Goal: Task Accomplishment & Management: Use online tool/utility

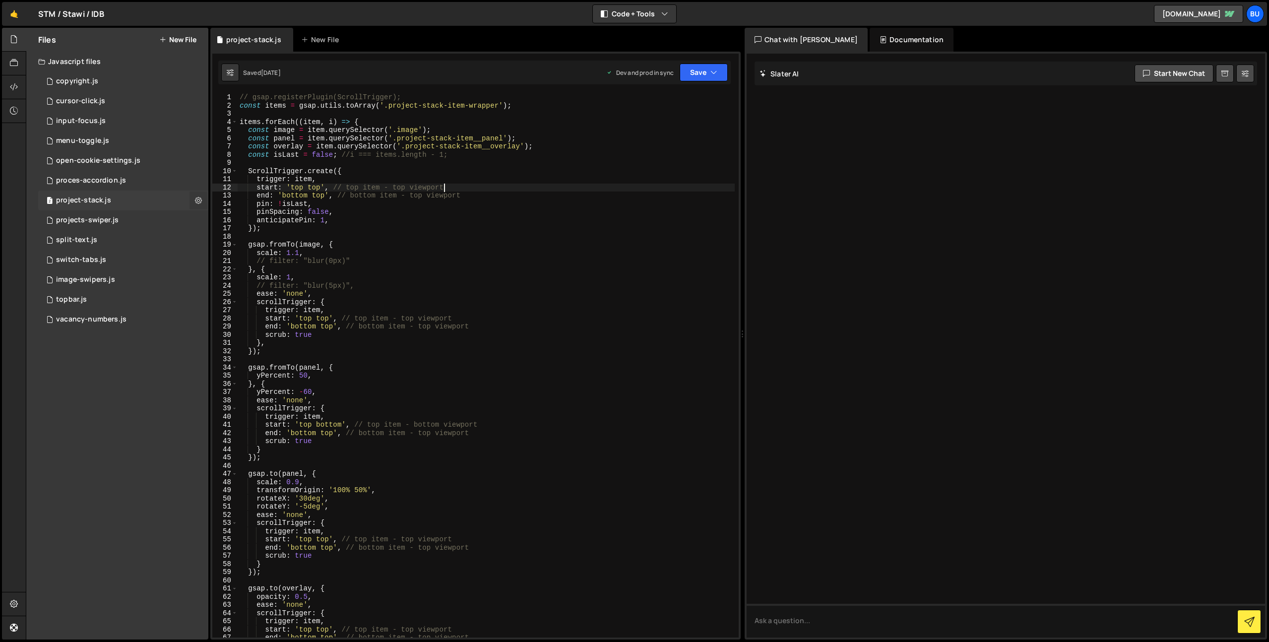
click at [198, 198] on icon at bounding box center [198, 199] width 7 height 9
type input "project-stack"
radio input "true"
checkbox input "true"
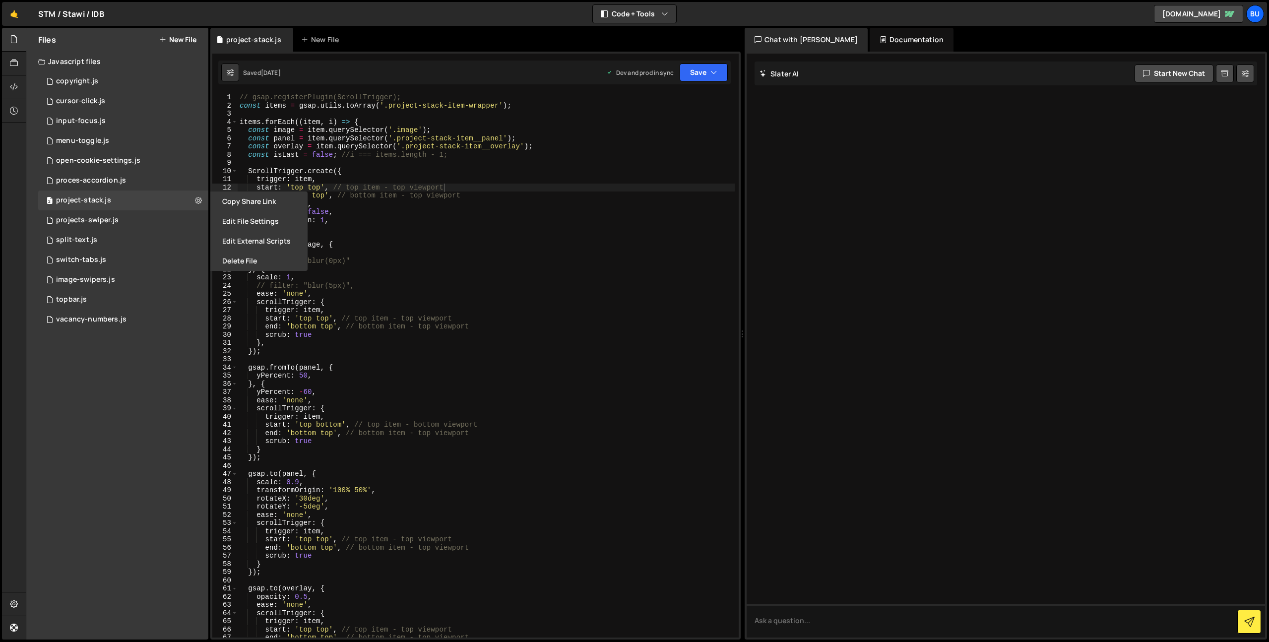
click at [270, 221] on button "Edit File Settings" at bounding box center [258, 221] width 97 height 20
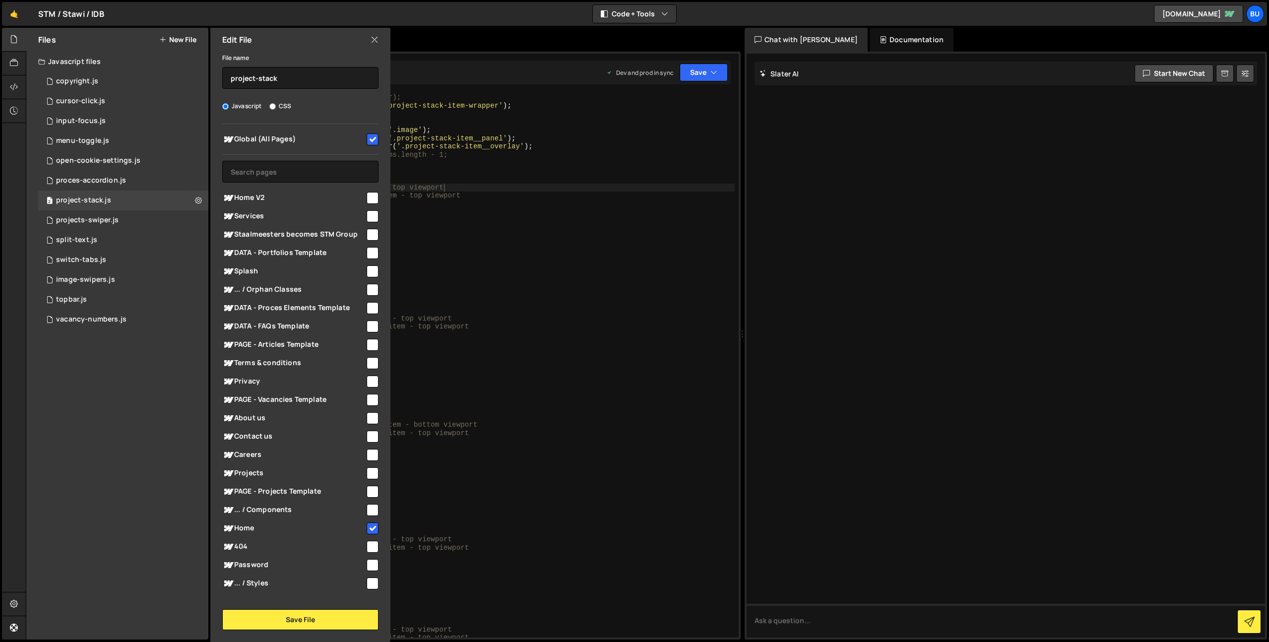
click at [505, 167] on div "// gsap.registerPlugin(ScrollTrigger); const items = gsap . utils . toArray ( '…" at bounding box center [486, 373] width 497 height 561
checkbox input "false"
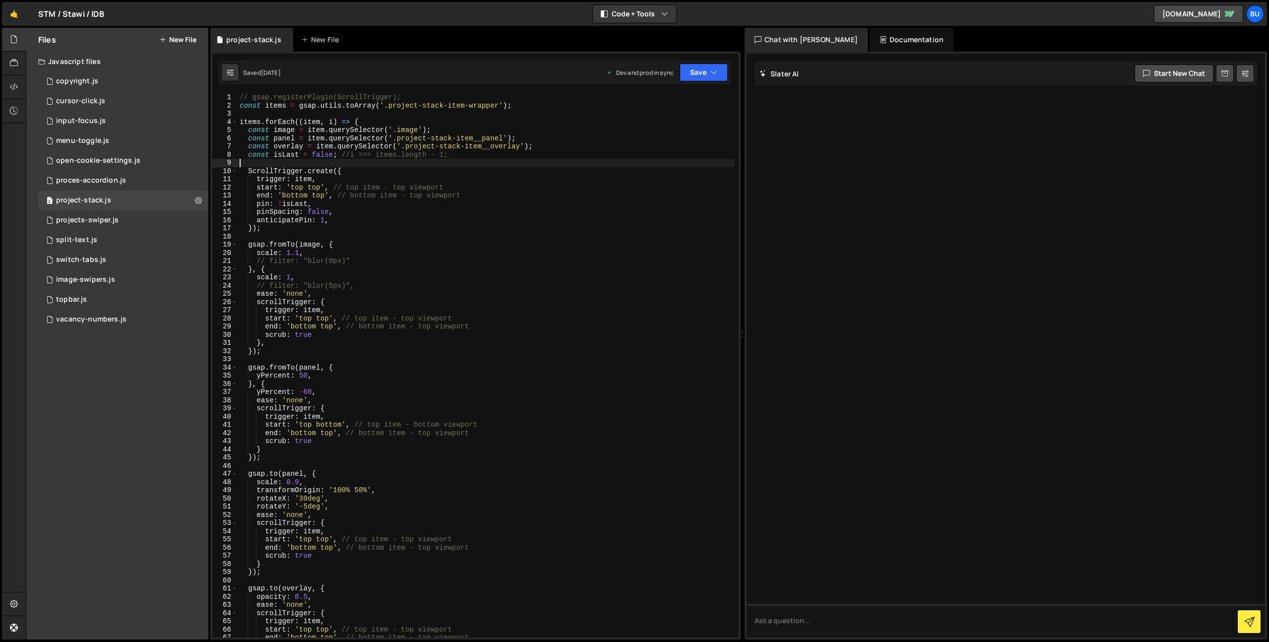
click at [177, 36] on button "New File" at bounding box center [177, 40] width 37 height 8
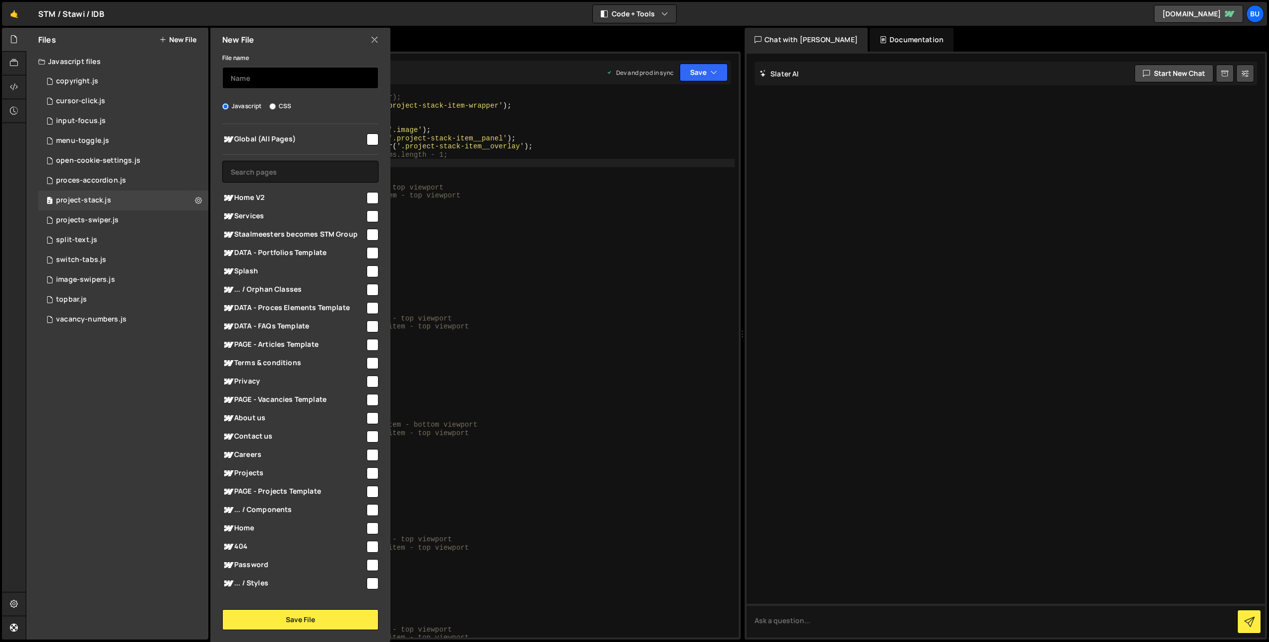
click at [287, 80] on input "text" at bounding box center [300, 78] width 156 height 22
click at [303, 76] on input "text" at bounding box center [300, 78] width 156 height 22
type input "reviews-slider"
click at [320, 172] on input "text" at bounding box center [300, 172] width 156 height 22
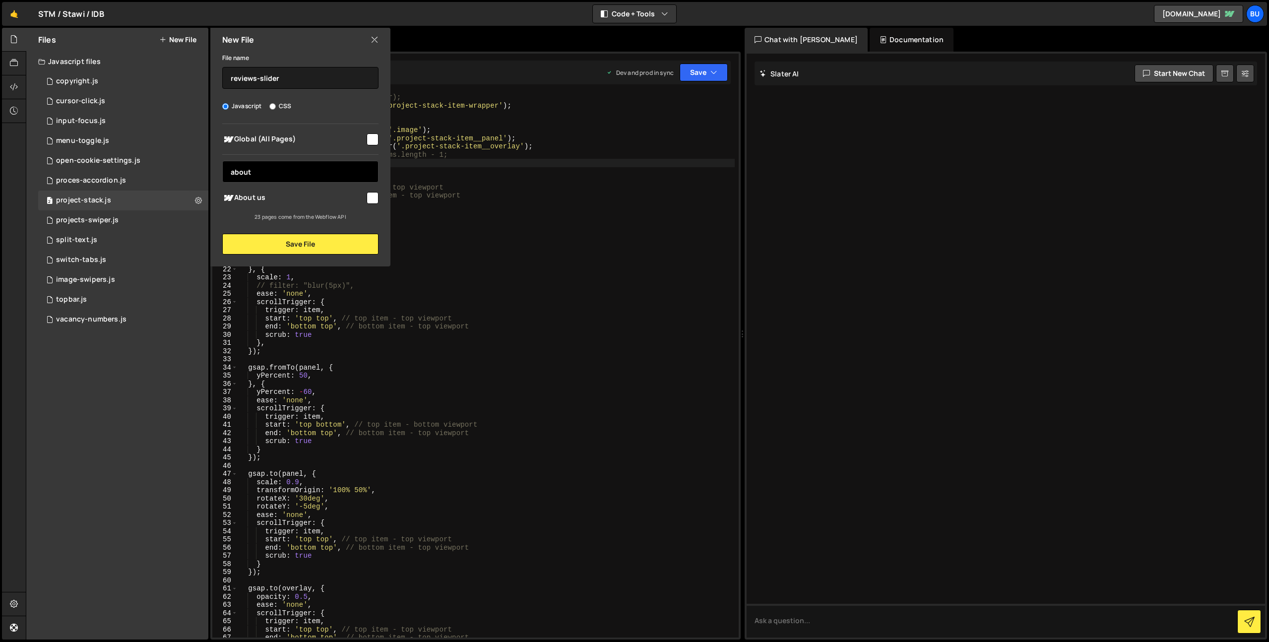
type input "about"
click at [370, 201] on input "checkbox" at bounding box center [373, 198] width 12 height 12
checkbox input "true"
click at [312, 246] on button "Save File" at bounding box center [300, 244] width 156 height 21
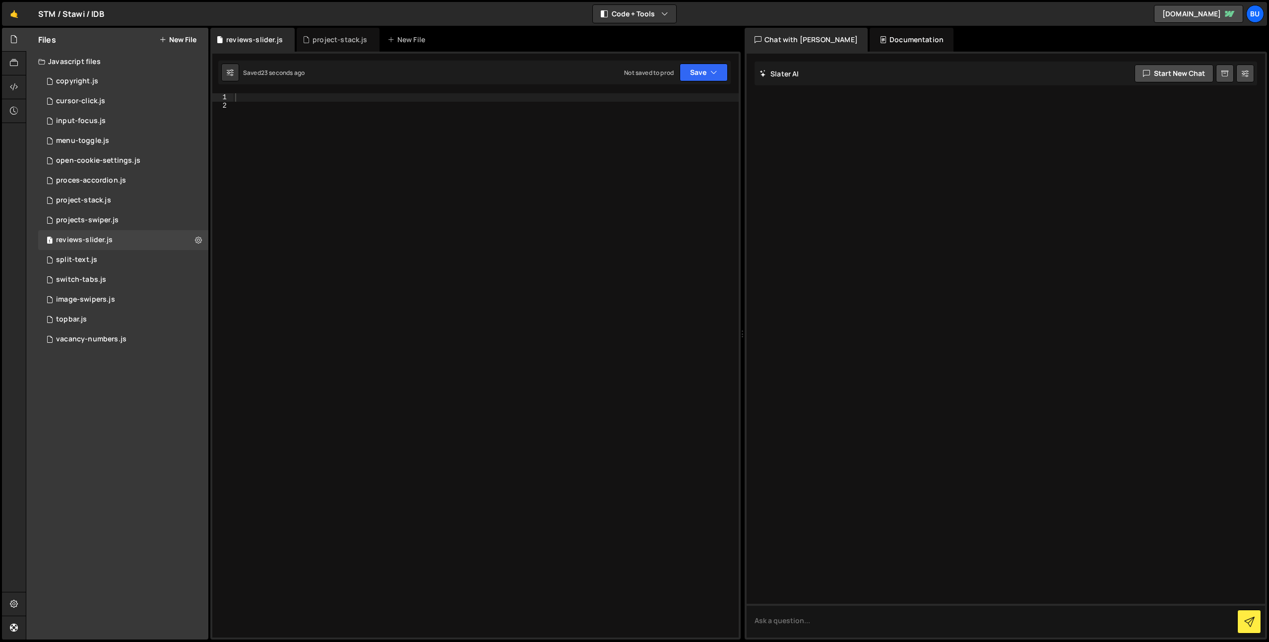
click at [451, 153] on div at bounding box center [485, 373] width 505 height 561
paste textarea
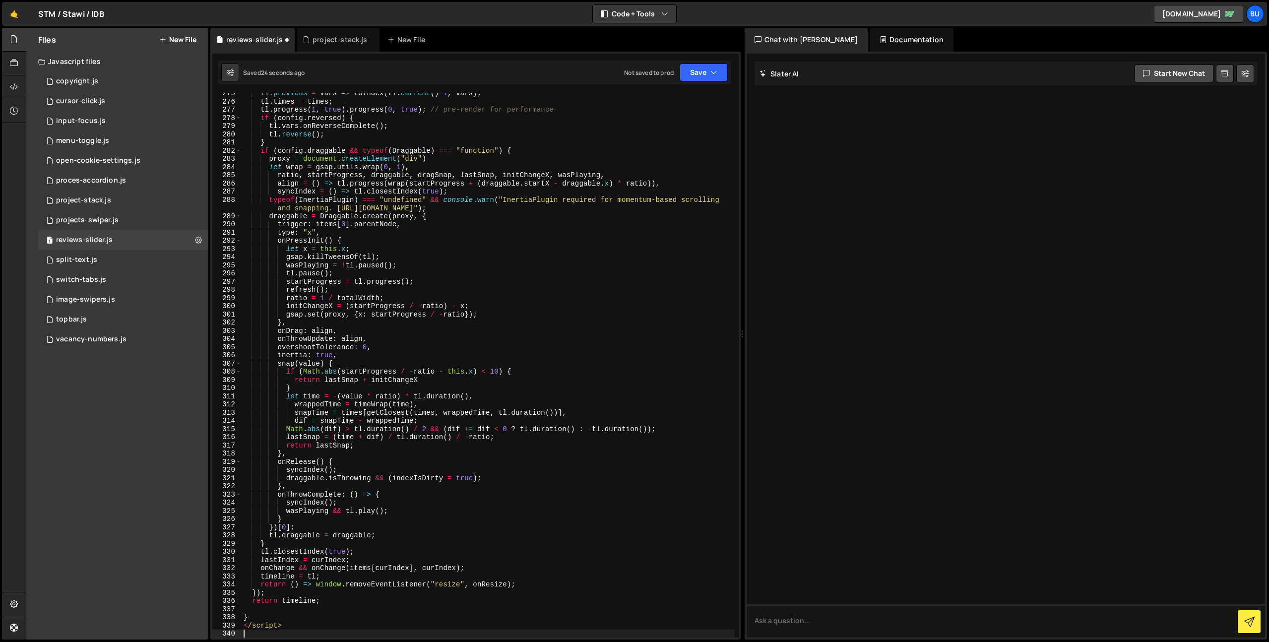
scroll to position [2328, 0]
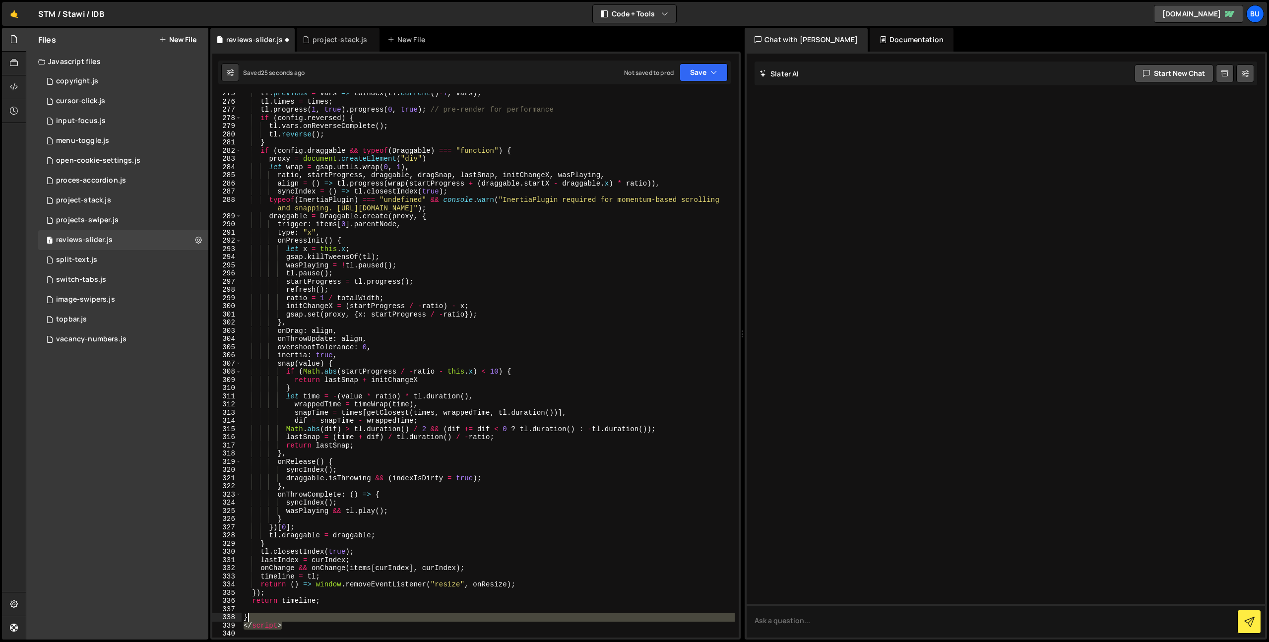
drag, startPoint x: 290, startPoint y: 623, endPoint x: 288, endPoint y: 616, distance: 7.1
click at [290, 615] on div "tl . previous = vars => toIndex ( tl . current ( ) - 1 , vars ) ; tl . times = …" at bounding box center [488, 369] width 493 height 561
type textarea "}"
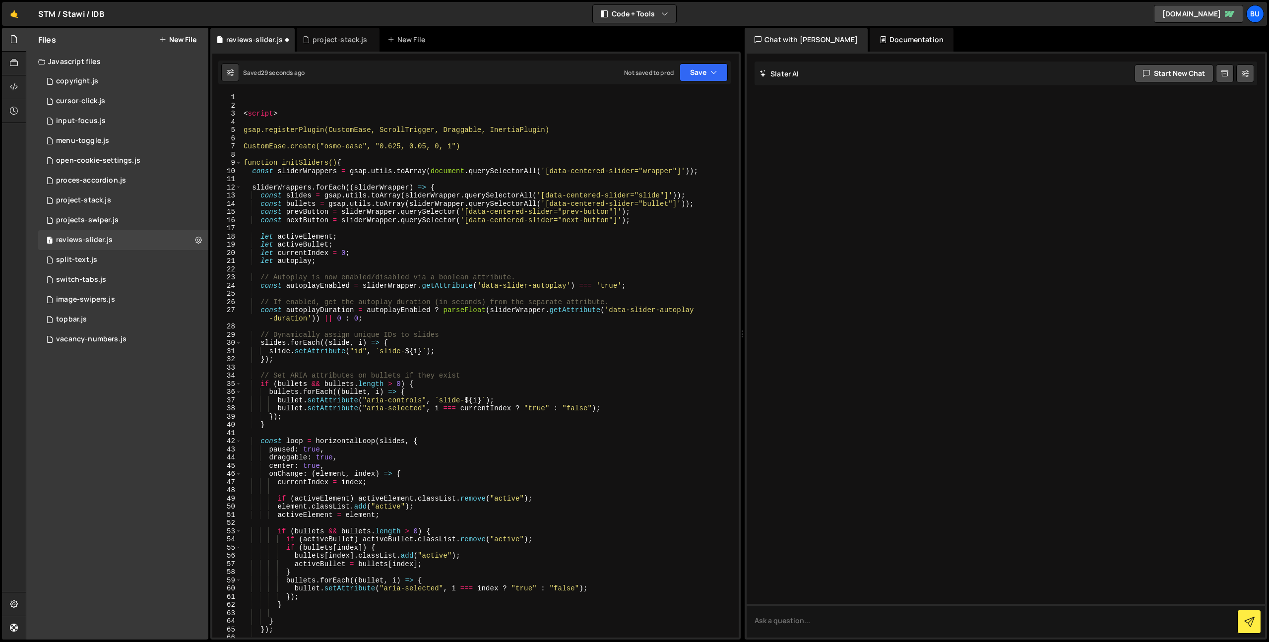
scroll to position [8, 0]
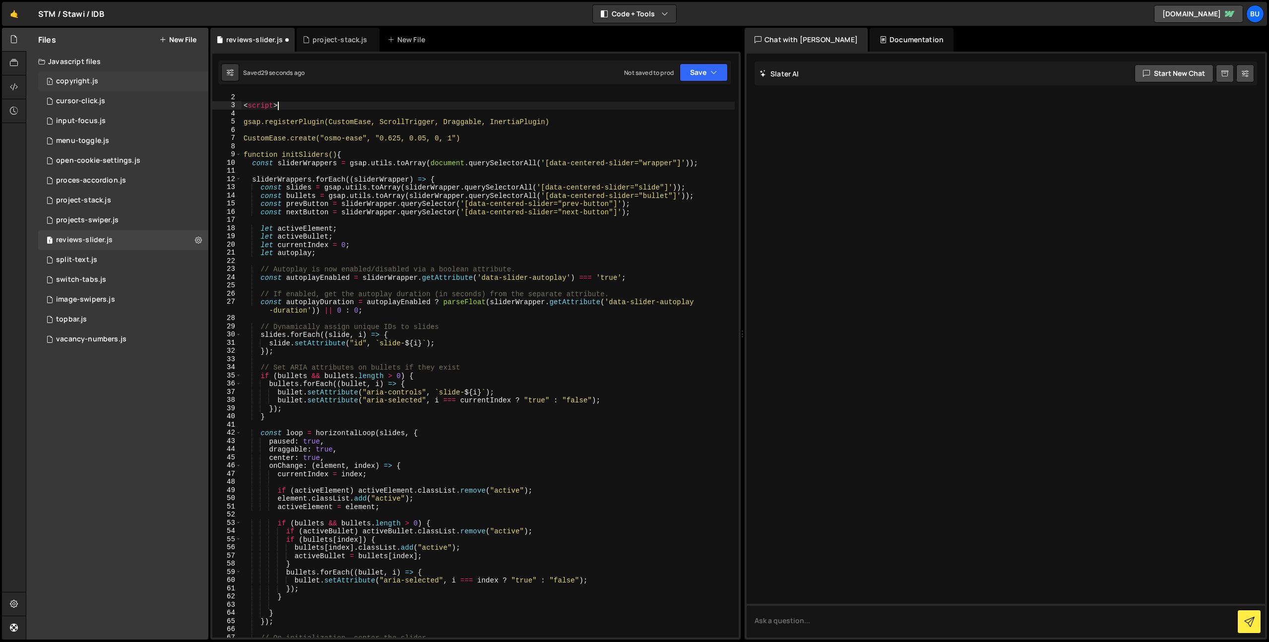
drag, startPoint x: 285, startPoint y: 108, endPoint x: 189, endPoint y: 89, distance: 97.0
click at [190, 90] on div "Files New File Javascript files 1 copyright.js 0 1 cursor-click.js 0 1 input-fo…" at bounding box center [647, 334] width 1243 height 612
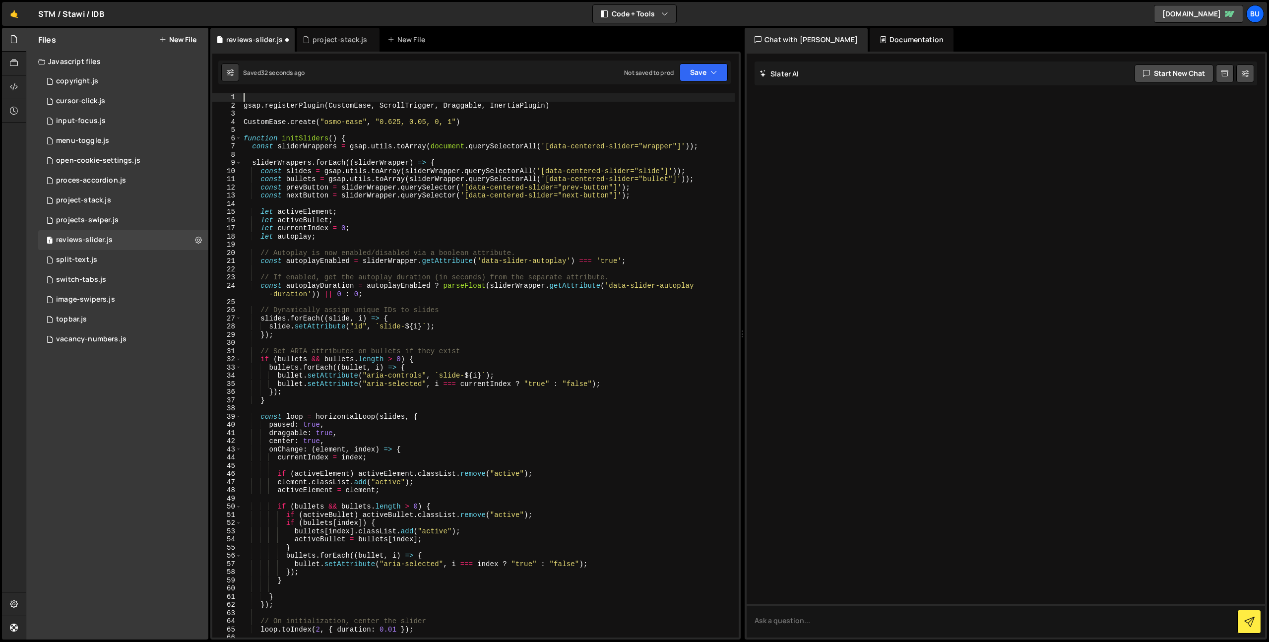
type textarea "gsap.registerPlugin(CustomEase, ScrollTrigger, Draggable, InertiaPlugin)"
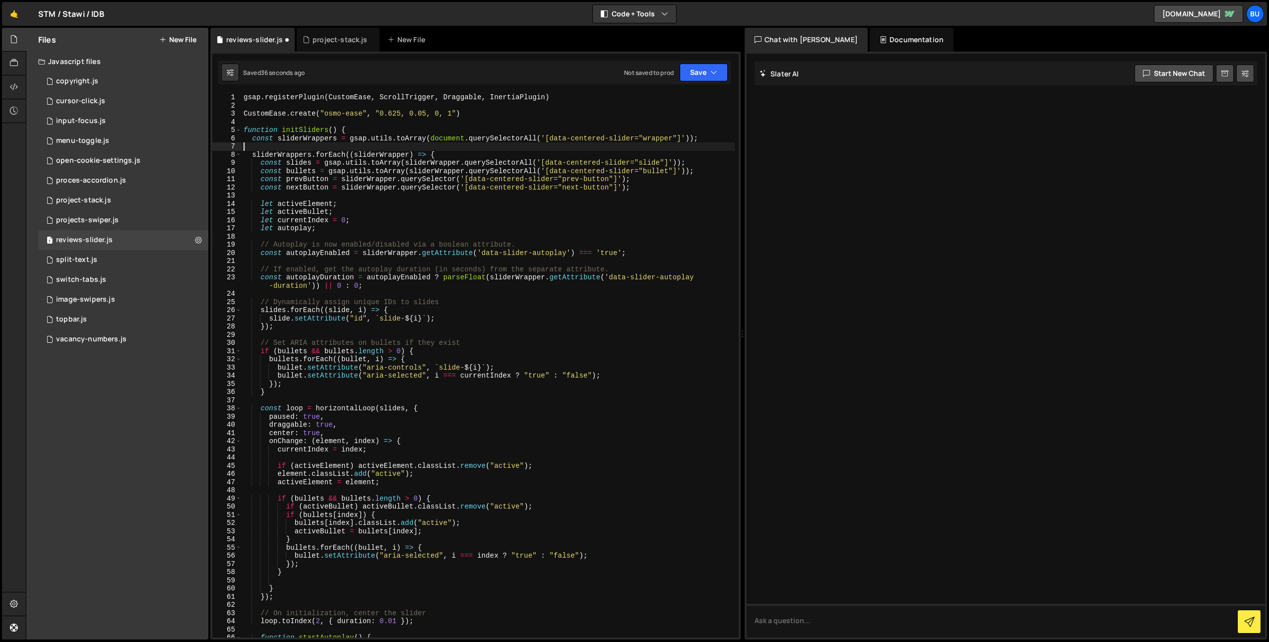
drag, startPoint x: 439, startPoint y: 150, endPoint x: 447, endPoint y: 147, distance: 8.3
click at [438, 150] on div "gsap . registerPlugin ( CustomEase , ScrollTrigger , Draggable , InertiaPlugin …" at bounding box center [488, 373] width 493 height 561
drag, startPoint x: 451, startPoint y: 148, endPoint x: 444, endPoint y: 148, distance: 7.0
click at [451, 148] on div "gsap . registerPlugin ( CustomEase , ScrollTrigger , Draggable , InertiaPlugin …" at bounding box center [488, 373] width 493 height 561
drag, startPoint x: 409, startPoint y: 172, endPoint x: 402, endPoint y: 169, distance: 7.8
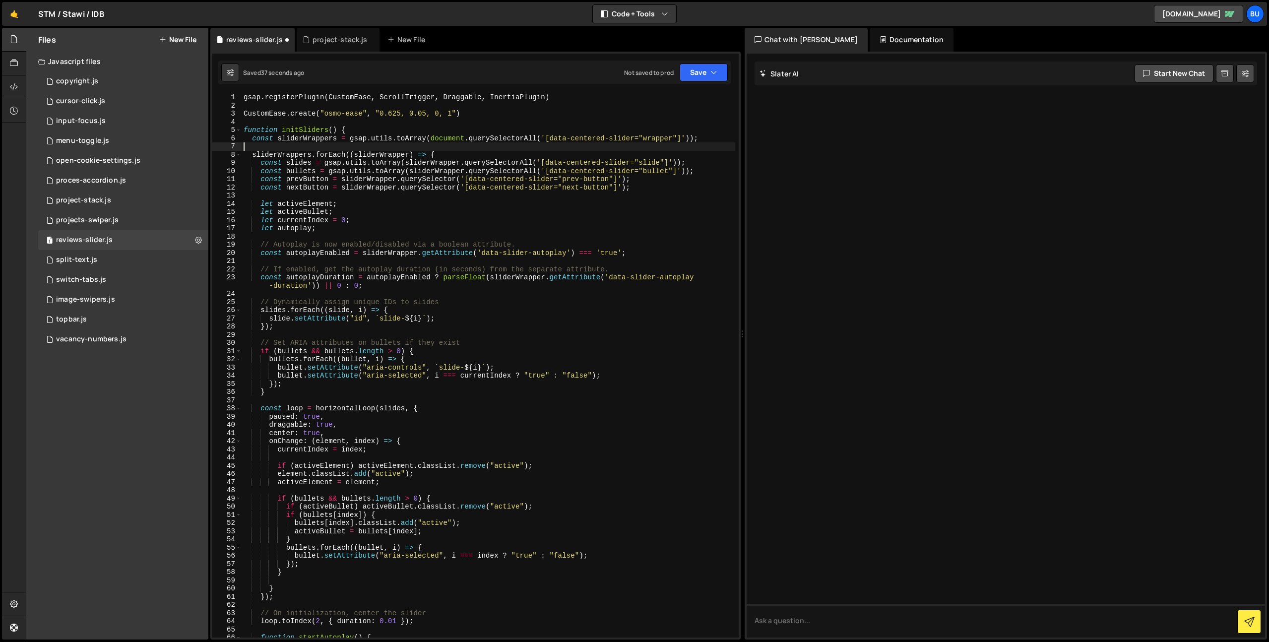
click at [409, 172] on div "gsap . registerPlugin ( CustomEase , ScrollTrigger , Draggable , InertiaPlugin …" at bounding box center [488, 373] width 493 height 561
drag, startPoint x: 344, startPoint y: 166, endPoint x: 354, endPoint y: 162, distance: 10.7
click at [344, 166] on div "gsap . registerPlugin ( CustomEase , ScrollTrigger , Draggable , InertiaPlugin …" at bounding box center [488, 373] width 493 height 561
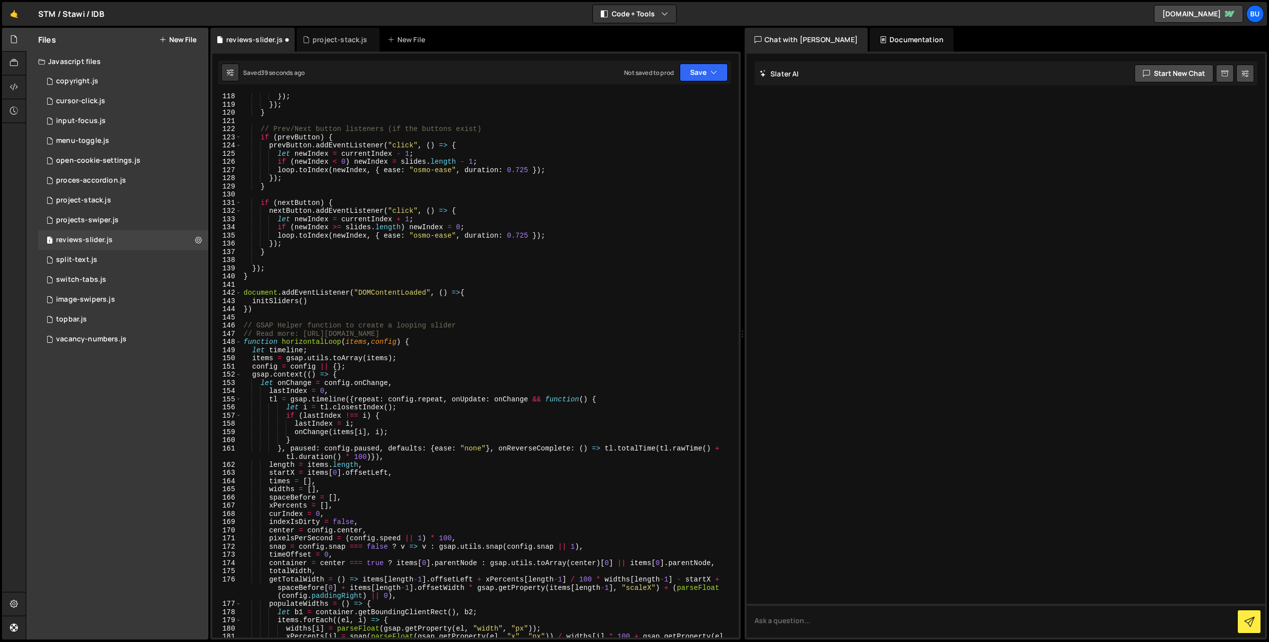
scroll to position [991, 0]
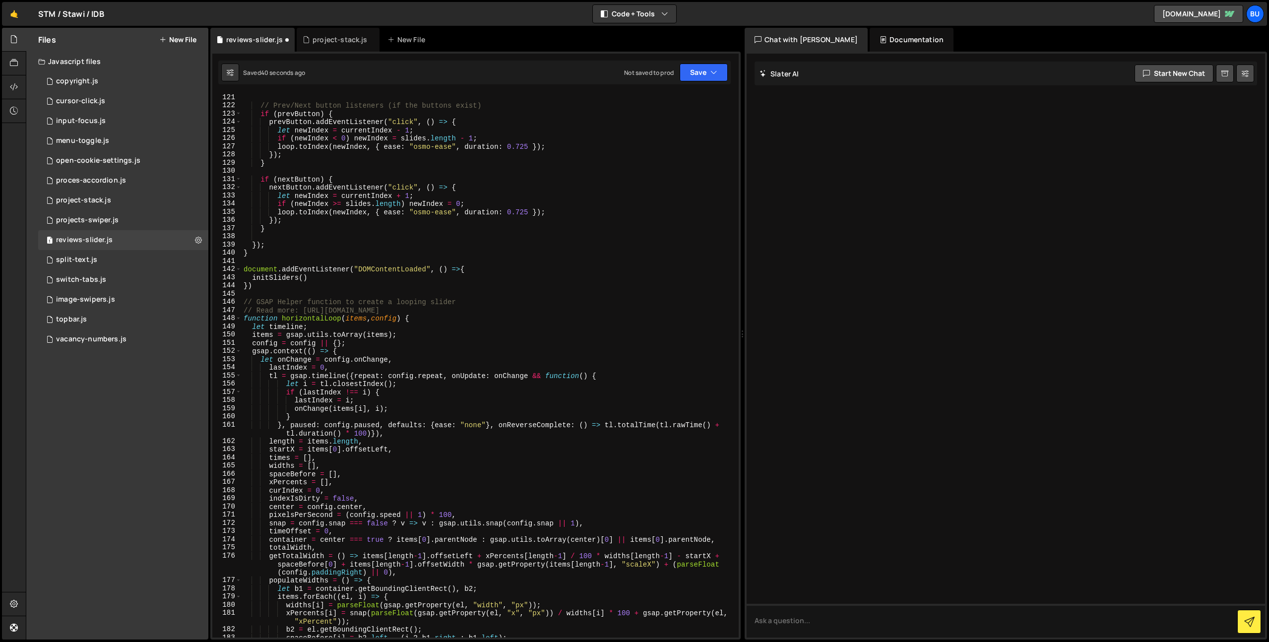
click at [375, 276] on div "// Prev/Next button listeners (if the buttons exist) if ( prevButton ) { prevBu…" at bounding box center [488, 373] width 493 height 561
drag, startPoint x: 498, startPoint y: 268, endPoint x: 496, endPoint y: 263, distance: 5.3
click at [500, 263] on div "// Prev/Next button listeners (if the buttons exist) if ( prevButton ) { prevBu…" at bounding box center [488, 373] width 493 height 561
type textarea "document.addEventListener("DOMContentLoaded", () =>{"
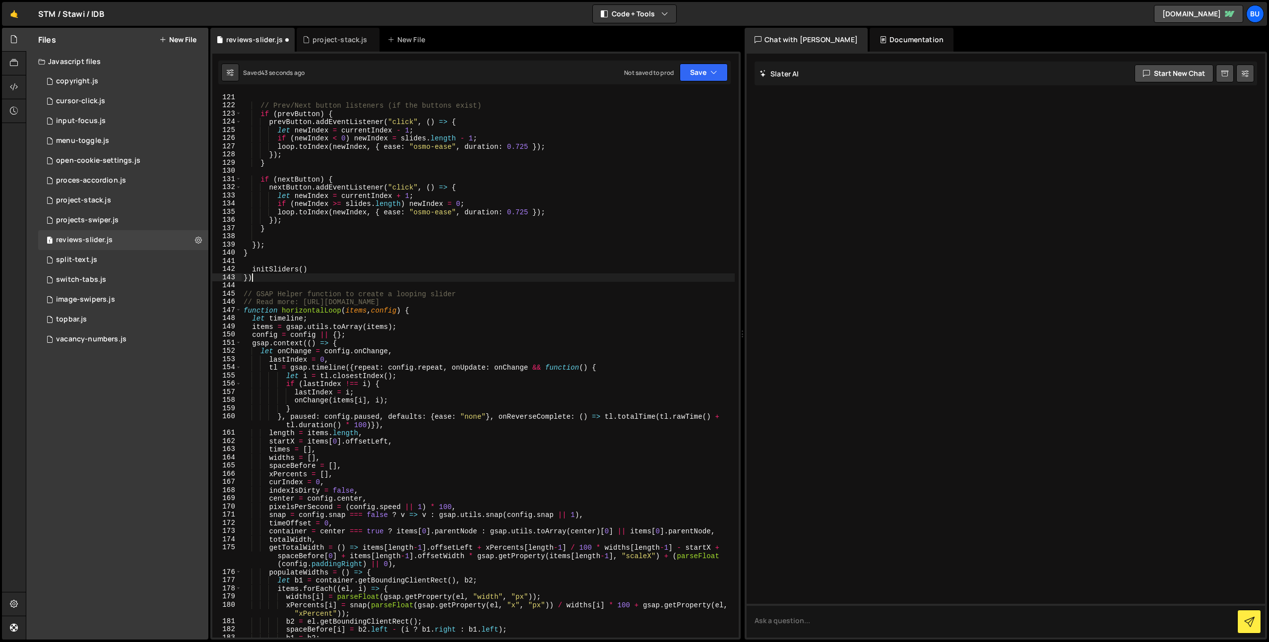
drag, startPoint x: 306, startPoint y: 278, endPoint x: 321, endPoint y: 270, distance: 16.9
click at [327, 271] on div "// Prev/Next button listeners (if the buttons exist) if ( prevButton ) { prevBu…" at bounding box center [488, 373] width 493 height 561
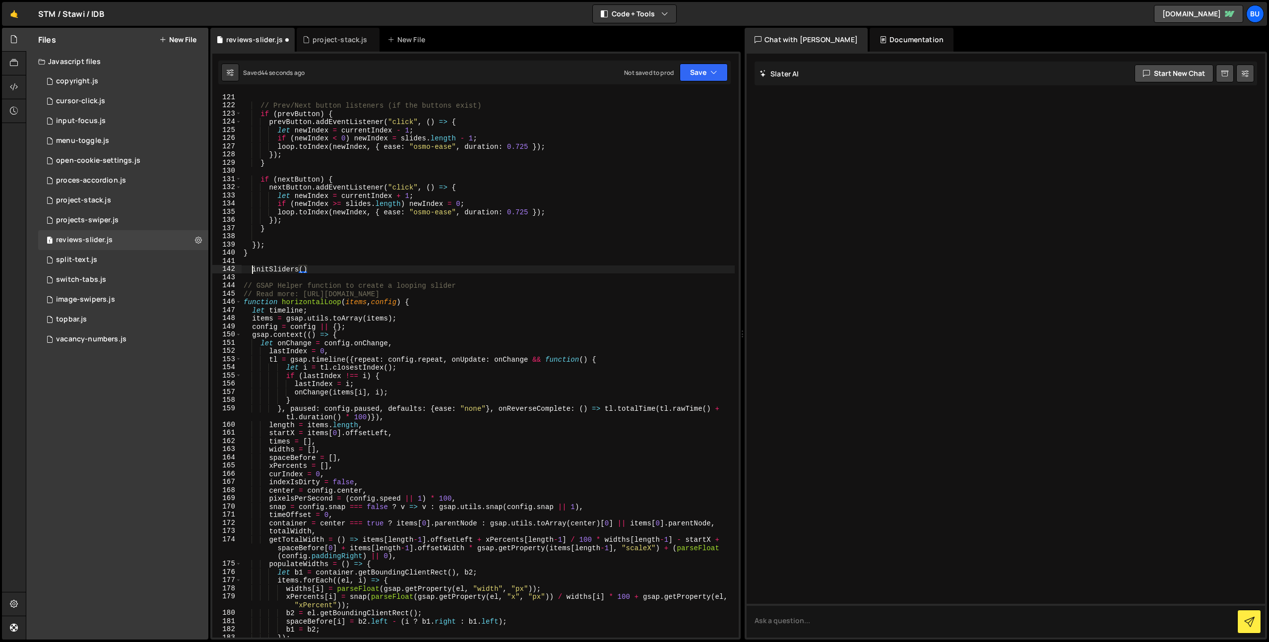
click at [254, 267] on div "// Prev/Next button listeners (if the buttons exist) if ( prevButton ) { prevBu…" at bounding box center [488, 373] width 493 height 561
click at [316, 267] on div "// Prev/Next button listeners (if the buttons exist) if ( prevButton ) { prevBu…" at bounding box center [488, 373] width 493 height 561
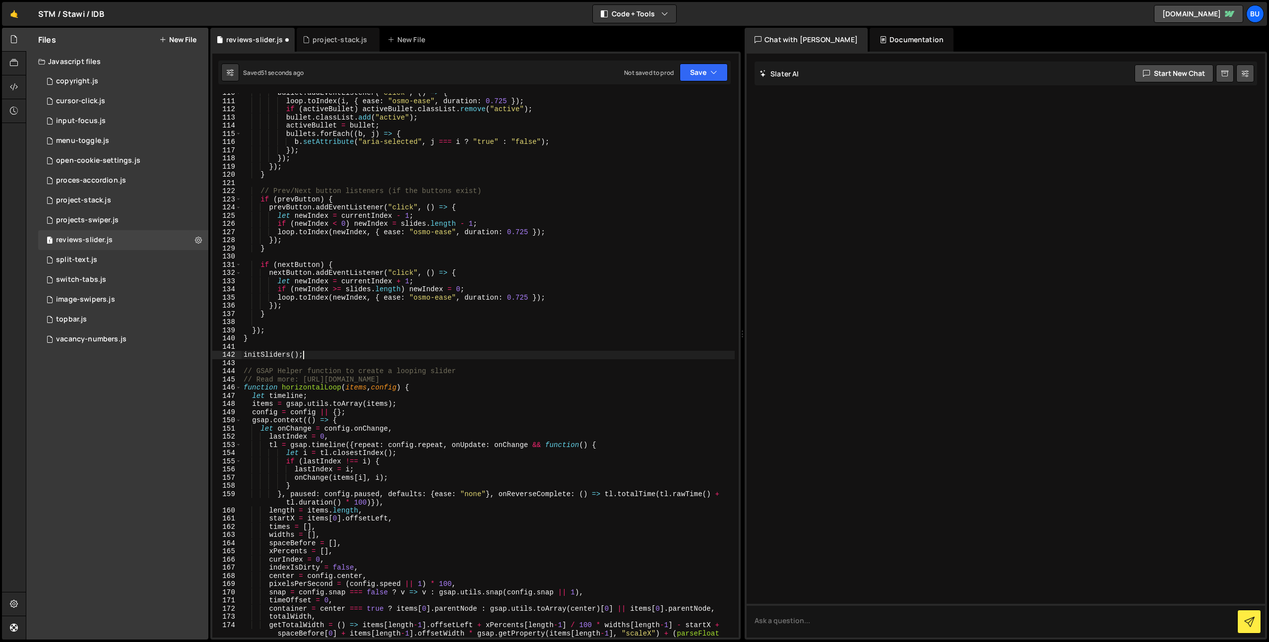
scroll to position [574, 0]
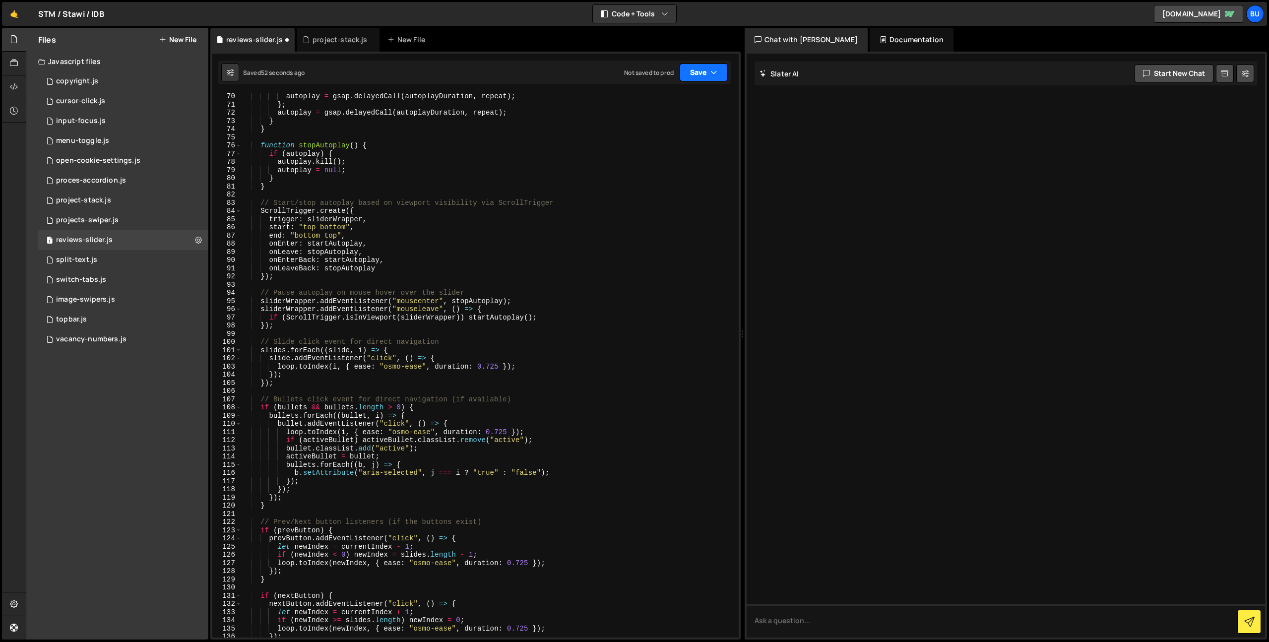
click at [696, 76] on button "Save" at bounding box center [704, 72] width 48 height 18
drag, startPoint x: 666, startPoint y: 95, endPoint x: 743, endPoint y: 43, distance: 93.6
click at [666, 95] on div "Save to Staging S" at bounding box center [670, 97] width 103 height 10
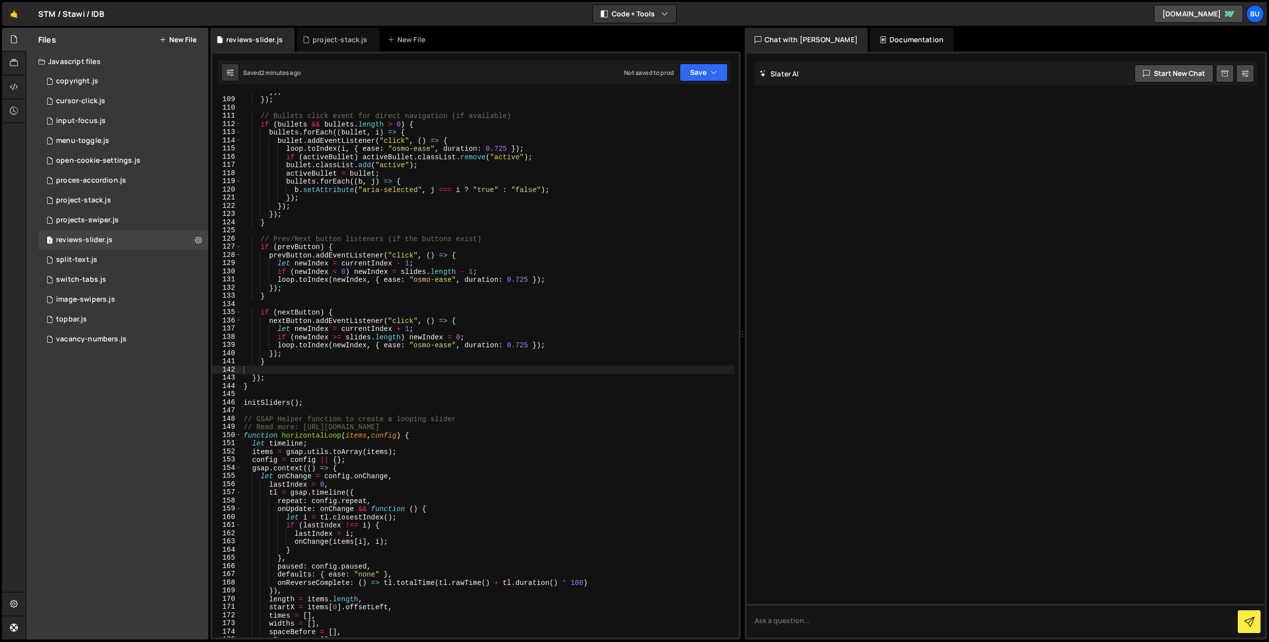
click at [496, 149] on div "}) ; }) ; // Bullets click event for direct navigation (if available) if ( bull…" at bounding box center [488, 367] width 493 height 561
click at [545, 132] on div "}) ; }) ; // Bullets click event for direct navigation (if available) if ( bull…" at bounding box center [488, 367] width 493 height 561
click at [201, 241] on icon at bounding box center [198, 239] width 7 height 9
click at [489, 190] on div "}) ; }) ; // Bullets click event for direct navigation (if available) if ( bull…" at bounding box center [488, 367] width 493 height 561
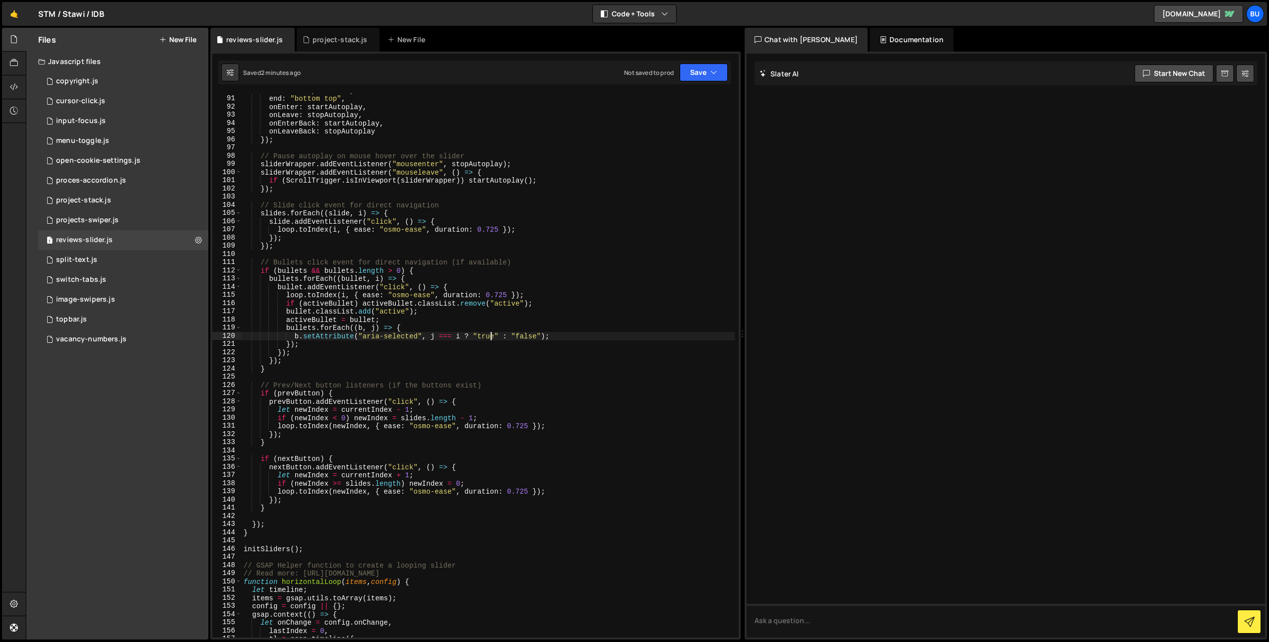
scroll to position [0, 0]
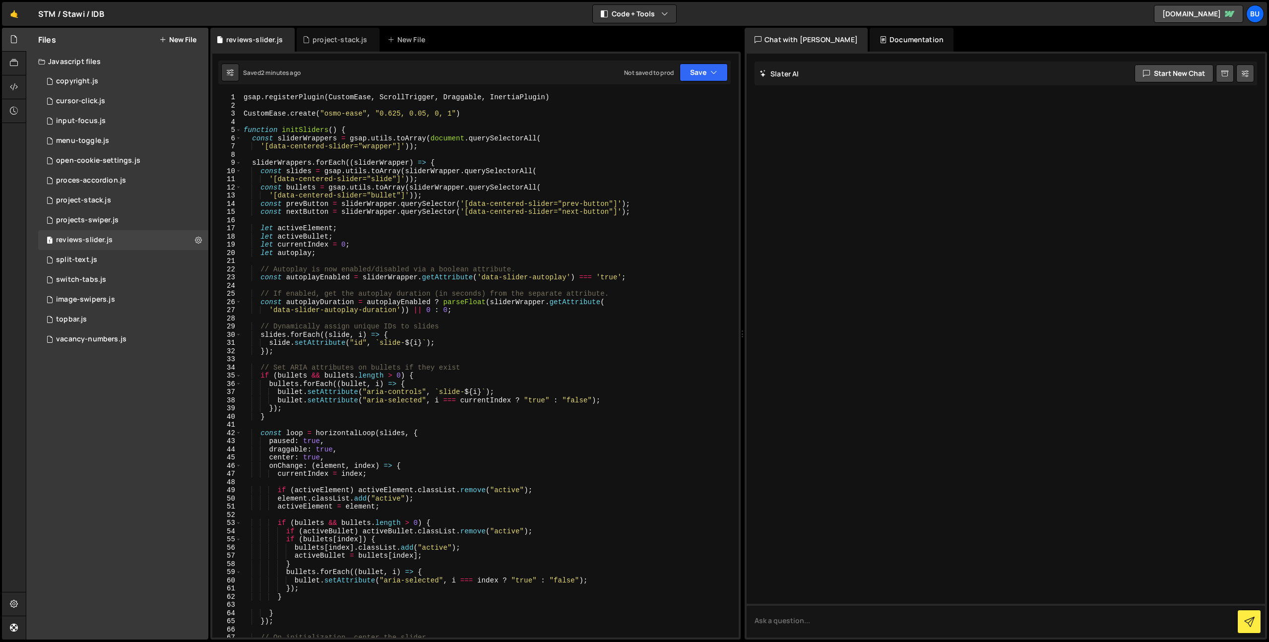
drag, startPoint x: 486, startPoint y: 148, endPoint x: 506, endPoint y: 125, distance: 30.6
click at [486, 148] on div "gsap . registerPlugin ( CustomEase , ScrollTrigger , Draggable , InertiaPlugin …" at bounding box center [488, 373] width 493 height 561
click at [548, 116] on div "gsap . registerPlugin ( CustomEase , ScrollTrigger , Draggable , InertiaPlugin …" at bounding box center [488, 373] width 493 height 561
click at [590, 97] on div "gsap . registerPlugin ( CustomEase , ScrollTrigger , Draggable , InertiaPlugin …" at bounding box center [488, 373] width 493 height 561
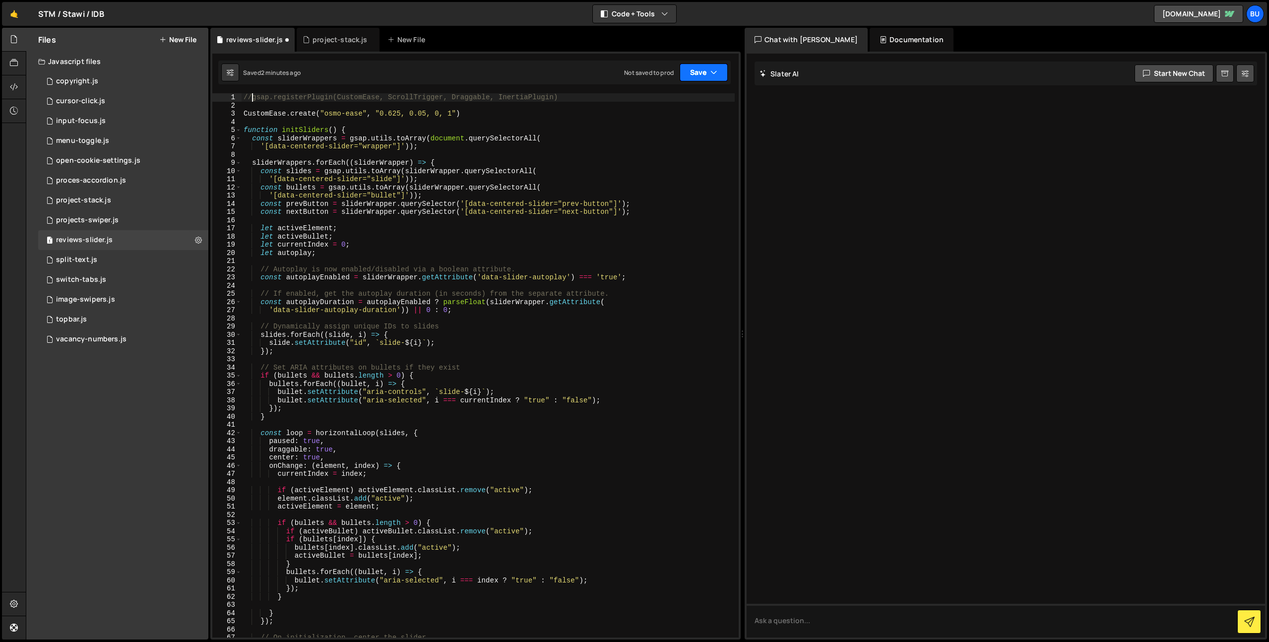
type textarea "//gsap.registerPlugin(CustomEase, ScrollTrigger, Draggable, InertiaPlugin)"
click at [700, 73] on button "Save" at bounding box center [704, 72] width 48 height 18
click at [657, 103] on div "Saved 2 minutes ago" at bounding box center [670, 108] width 103 height 12
click at [541, 123] on div "//gsap.registerPlugin(CustomEase, ScrollTrigger, Draggable, InertiaPlugin) Cust…" at bounding box center [488, 373] width 493 height 561
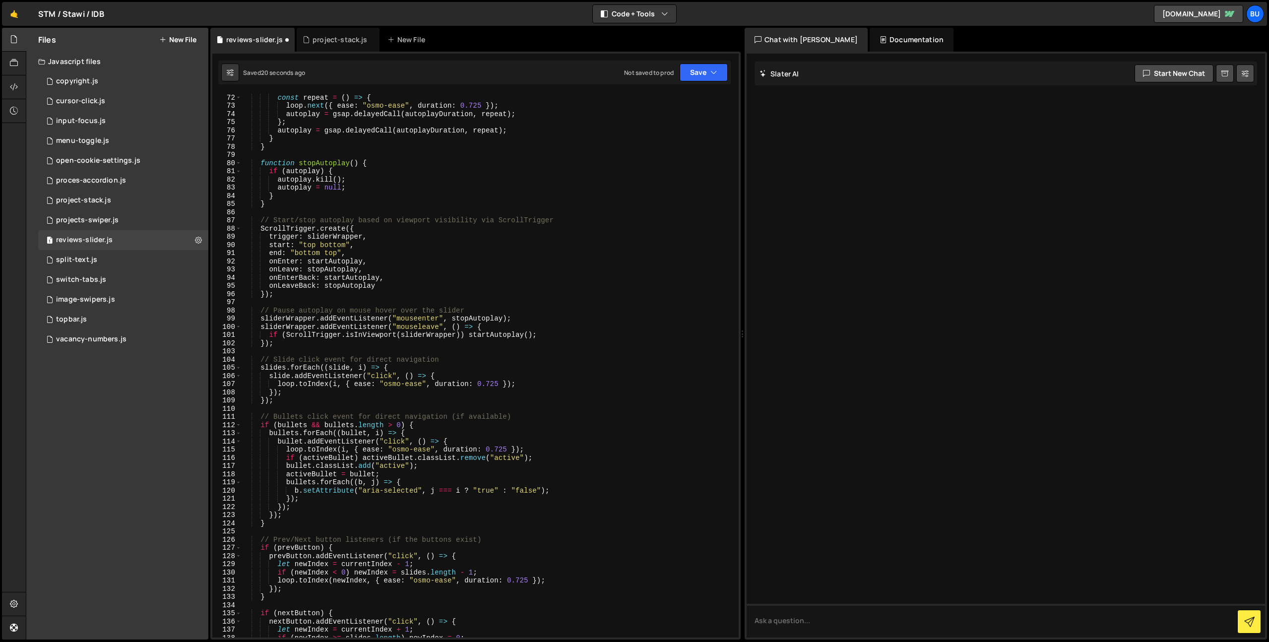
scroll to position [699, 0]
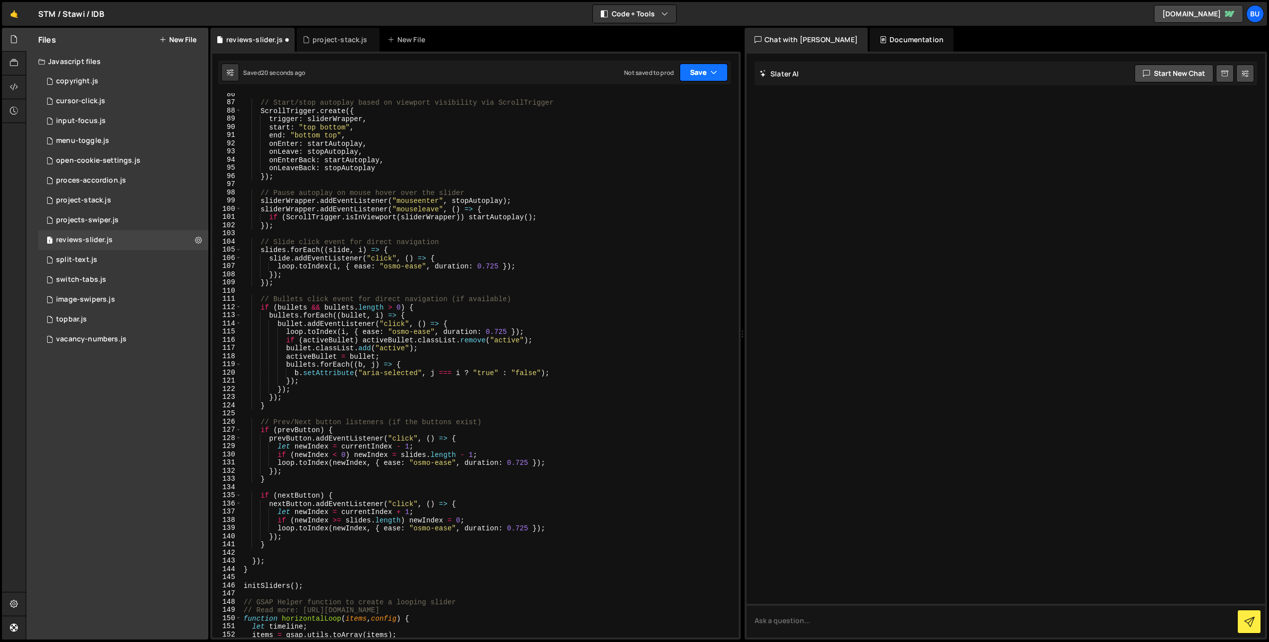
click at [714, 65] on button "Save" at bounding box center [704, 72] width 48 height 18
click at [671, 100] on div "Save to Staging S" at bounding box center [670, 97] width 103 height 10
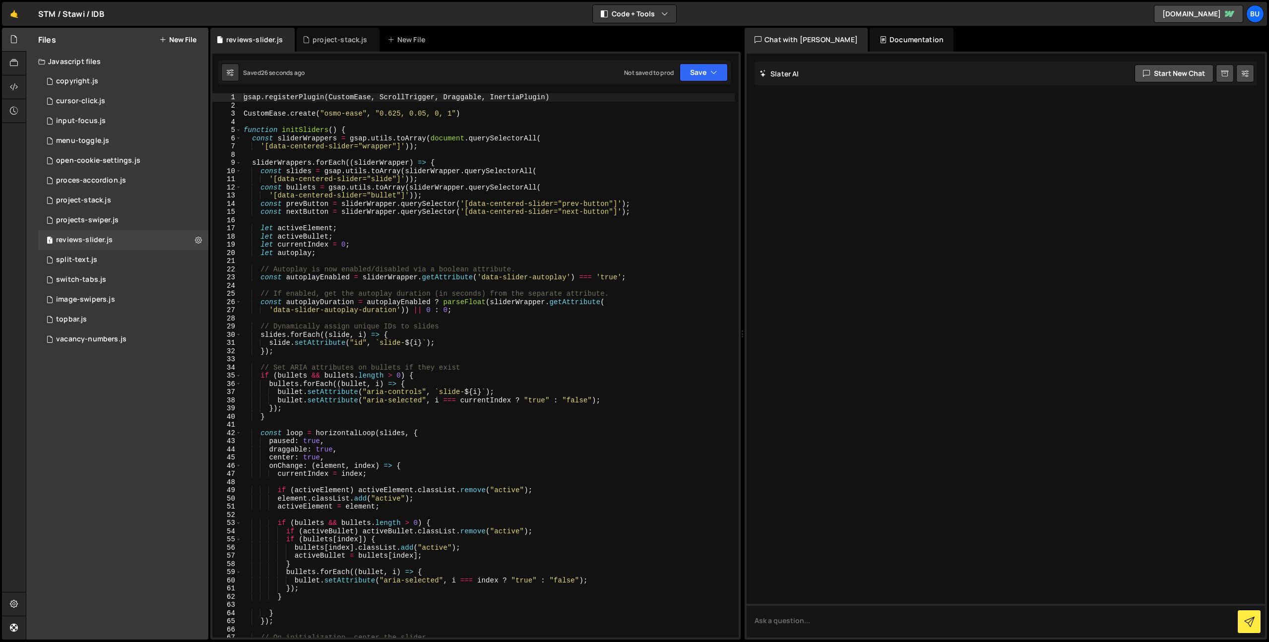
click at [496, 126] on div "gsap . registerPlugin ( CustomEase , ScrollTrigger , Draggable , InertiaPlugin …" at bounding box center [488, 373] width 493 height 561
click at [199, 238] on icon at bounding box center [198, 239] width 7 height 9
click at [397, 165] on div "gsap . registerPlugin ( CustomEase , ScrollTrigger , Draggable , InertiaPlugin …" at bounding box center [488, 373] width 493 height 561
click at [486, 146] on div "gsap . registerPlugin ( CustomEase , ScrollTrigger , Draggable , InertiaPlugin …" at bounding box center [488, 373] width 493 height 561
click at [242, 96] on div "gsap . registerPlugin ( CustomEase , ScrollTrigger , Draggable , InertiaPlugin …" at bounding box center [488, 373] width 493 height 561
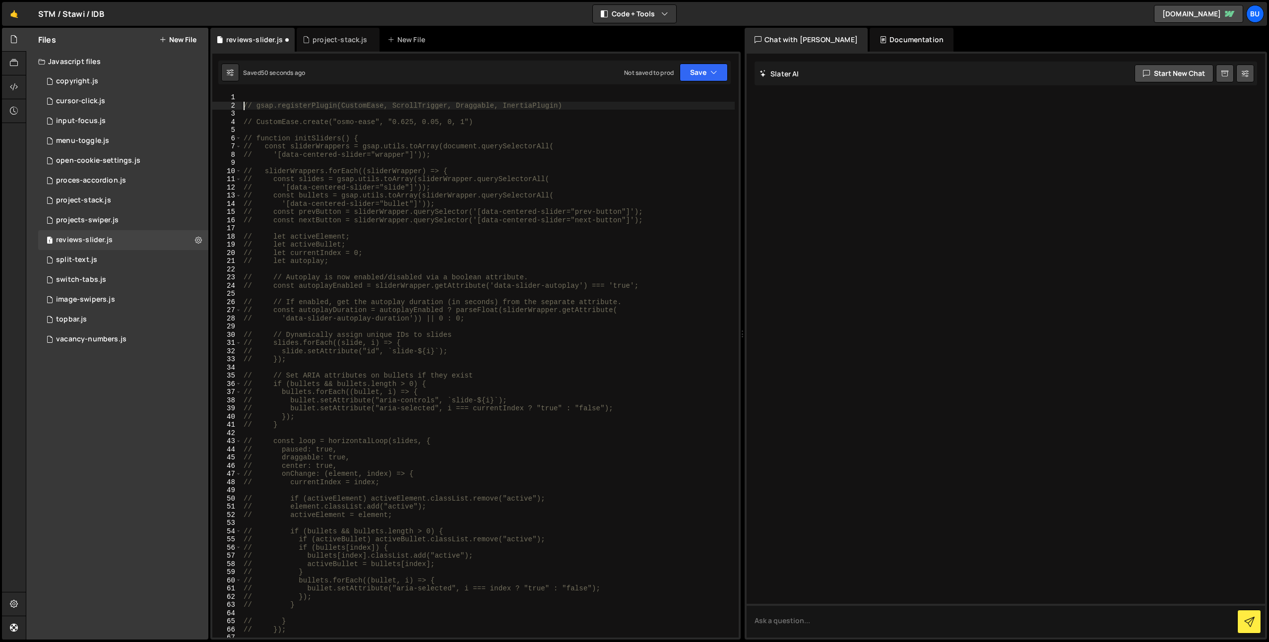
type textarea "// gsap.registerPlugin(CustomEase, ScrollTrigger, Draggable, InertiaPlugin)"
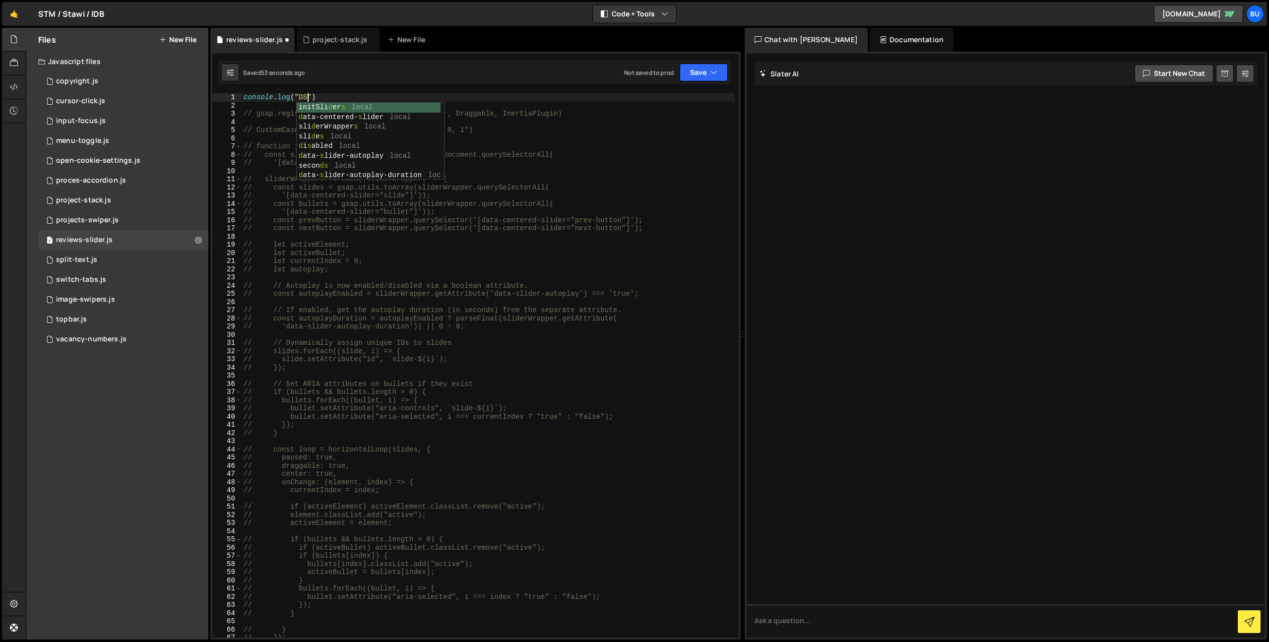
scroll to position [0, 4]
type textarea "console.log("DSDSA")"
drag, startPoint x: 166, startPoint y: 179, endPoint x: 176, endPoint y: 180, distance: 10.0
click at [166, 180] on div "1 proces-accordion.js 0" at bounding box center [123, 181] width 170 height 20
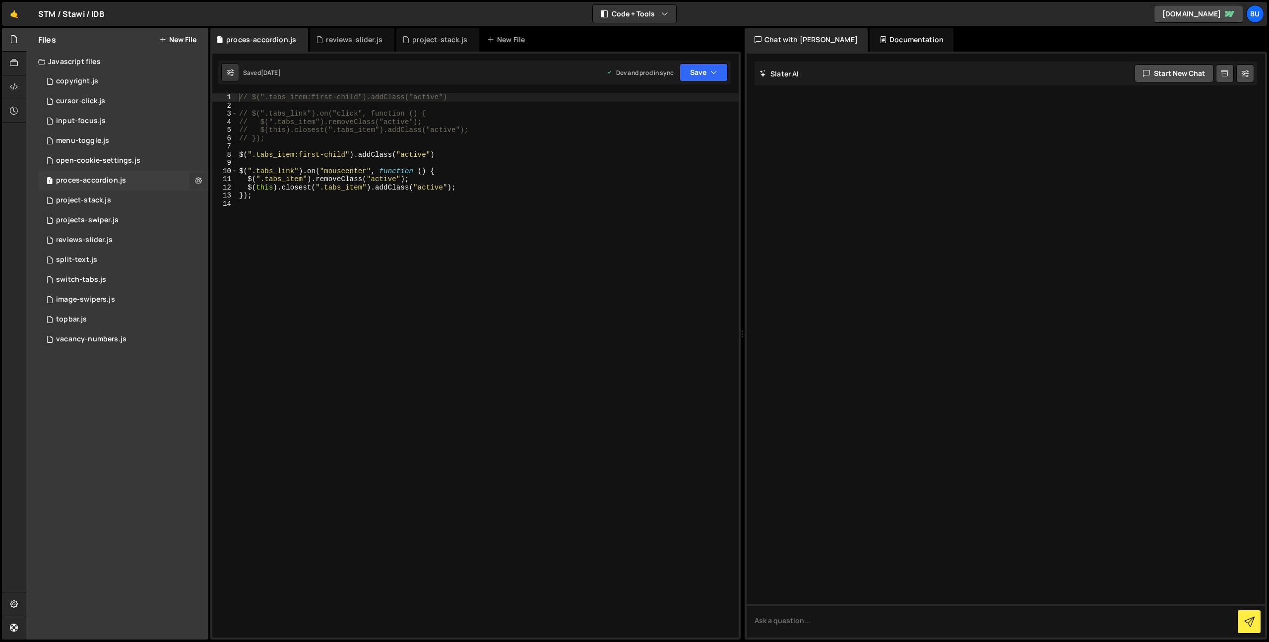
click at [195, 181] on icon at bounding box center [198, 180] width 7 height 9
click at [254, 203] on button "Edit File Settings" at bounding box center [258, 201] width 97 height 20
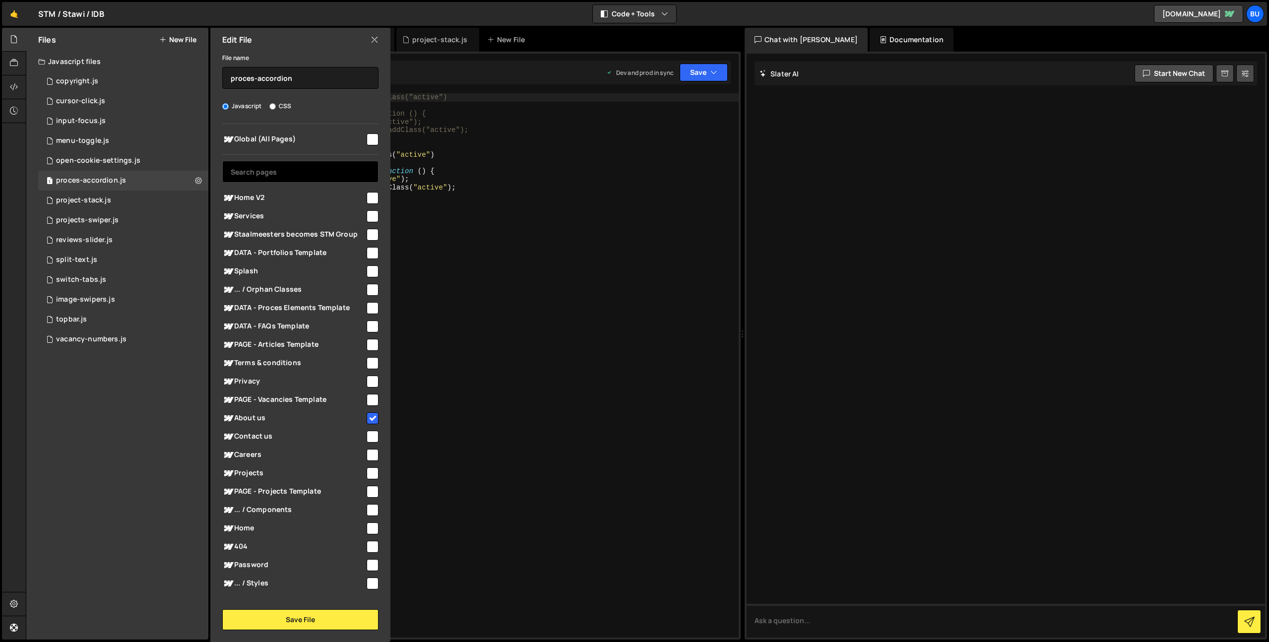
drag, startPoint x: 306, startPoint y: 167, endPoint x: 283, endPoint y: 168, distance: 23.3
click at [306, 167] on input "text" at bounding box center [300, 172] width 156 height 22
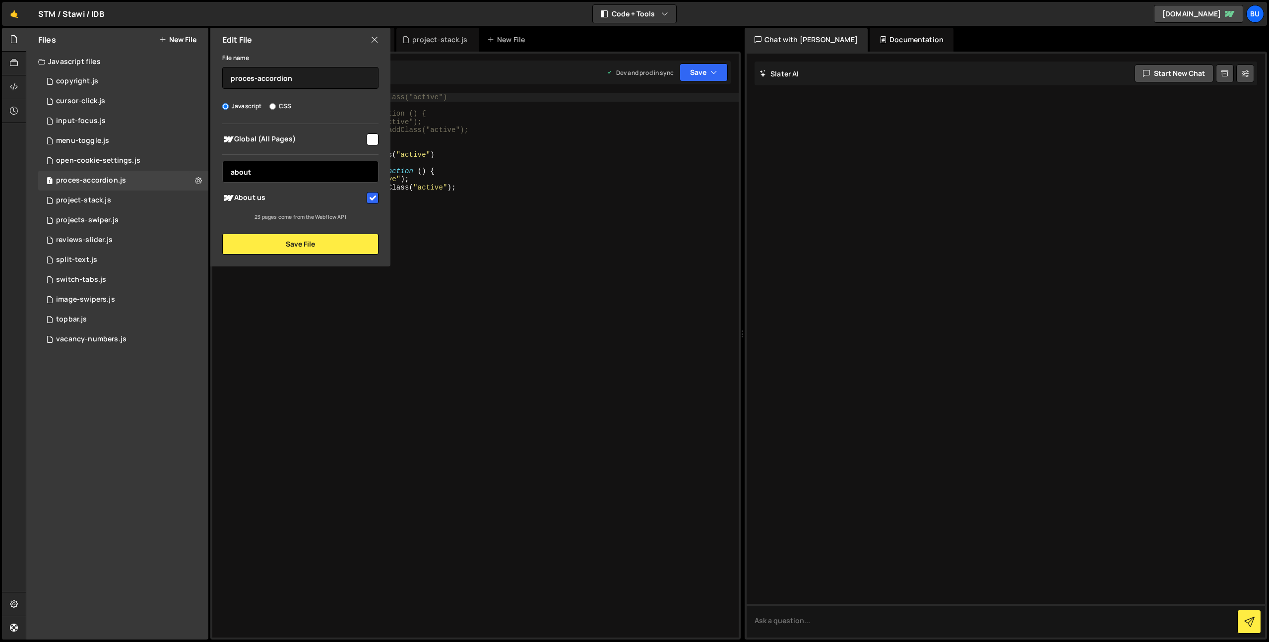
type input "about"
click at [324, 211] on div "Global (All Pages) about Home V2" at bounding box center [300, 172] width 180 height 97
click at [371, 41] on icon at bounding box center [375, 39] width 8 height 11
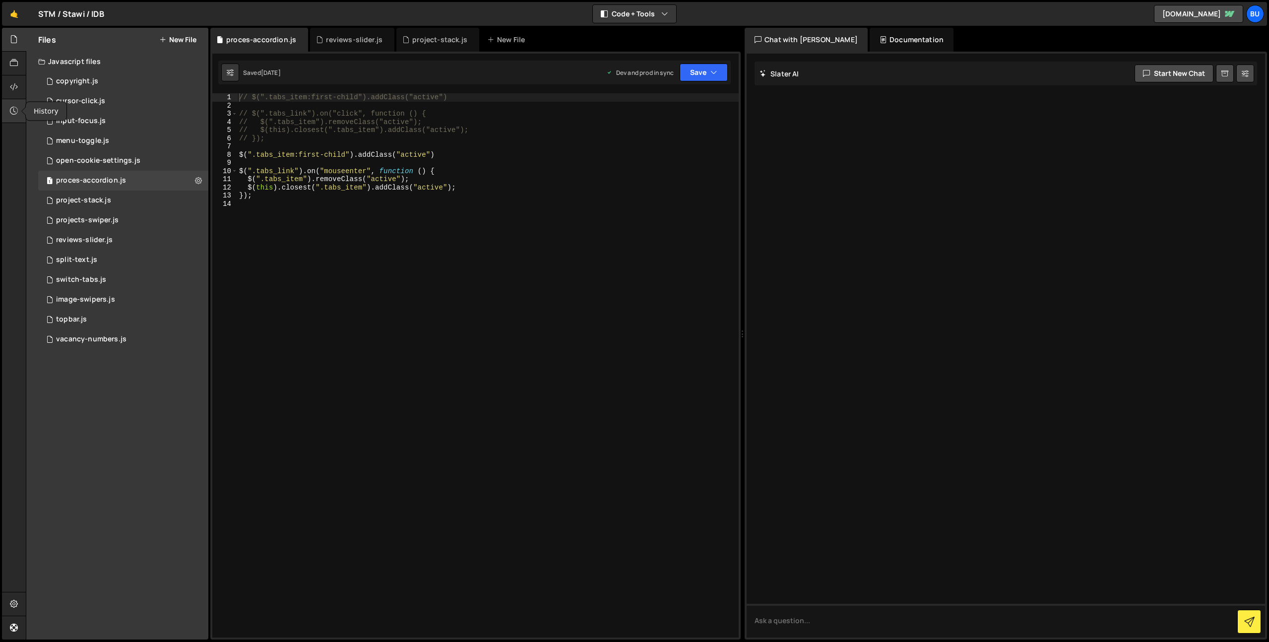
click at [13, 116] on icon at bounding box center [14, 110] width 8 height 11
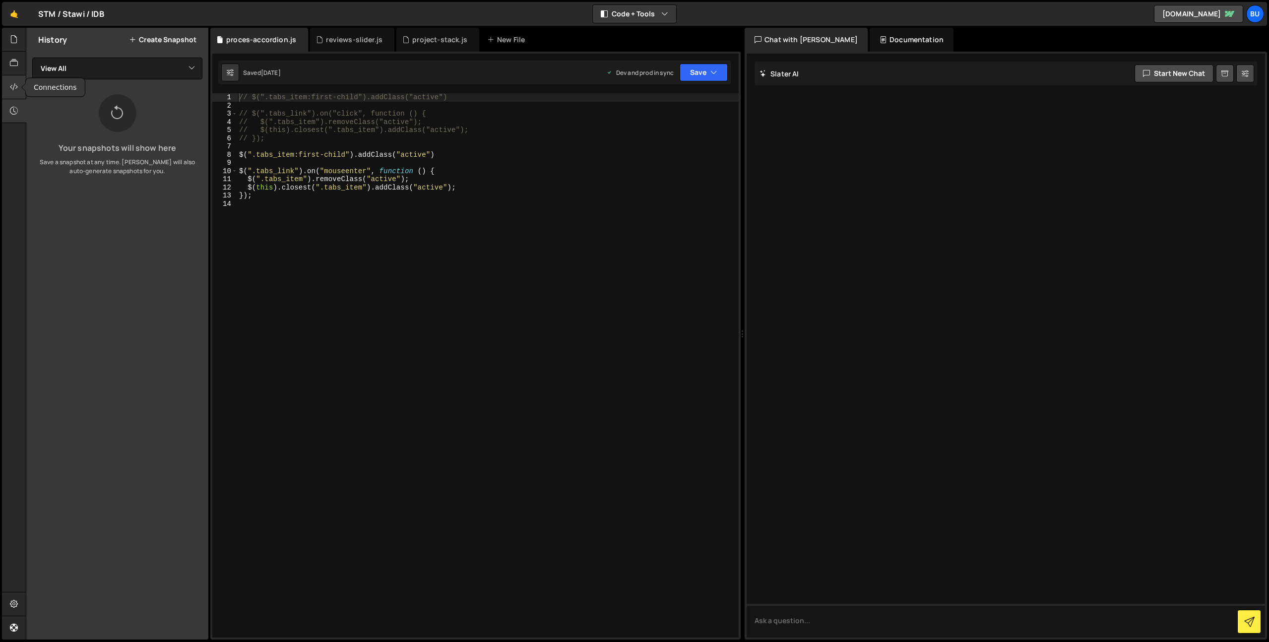
click at [12, 85] on icon at bounding box center [14, 86] width 8 height 11
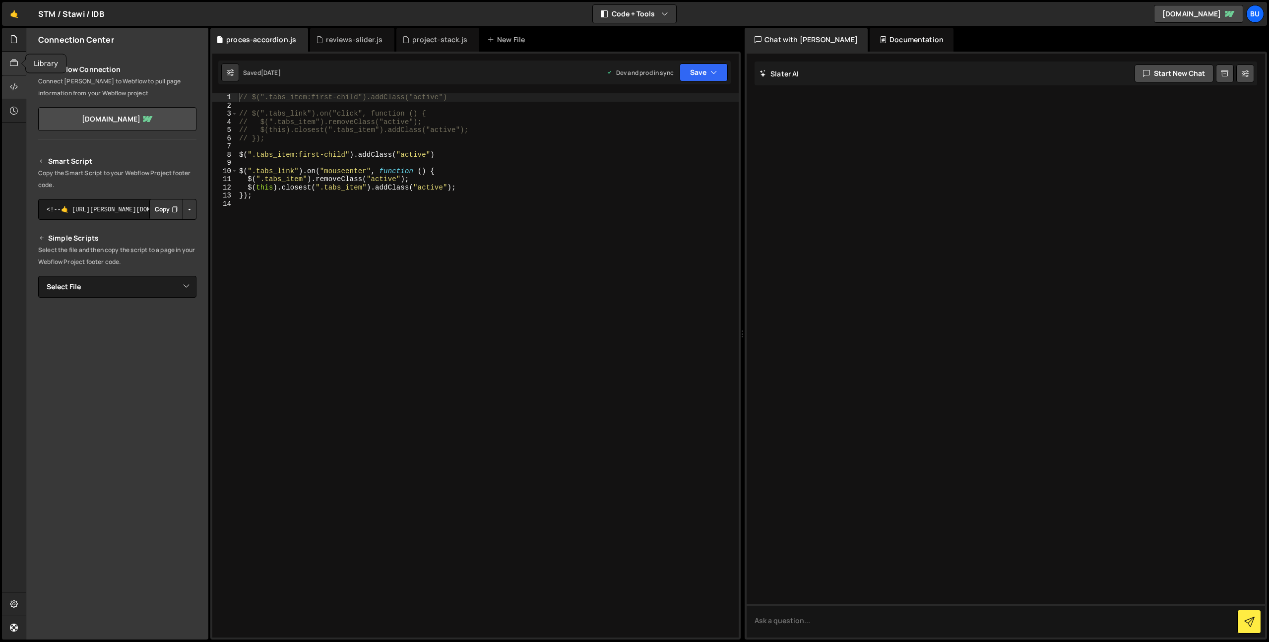
drag, startPoint x: 12, startPoint y: 64, endPoint x: 16, endPoint y: 51, distance: 13.8
click at [12, 64] on icon at bounding box center [14, 63] width 8 height 11
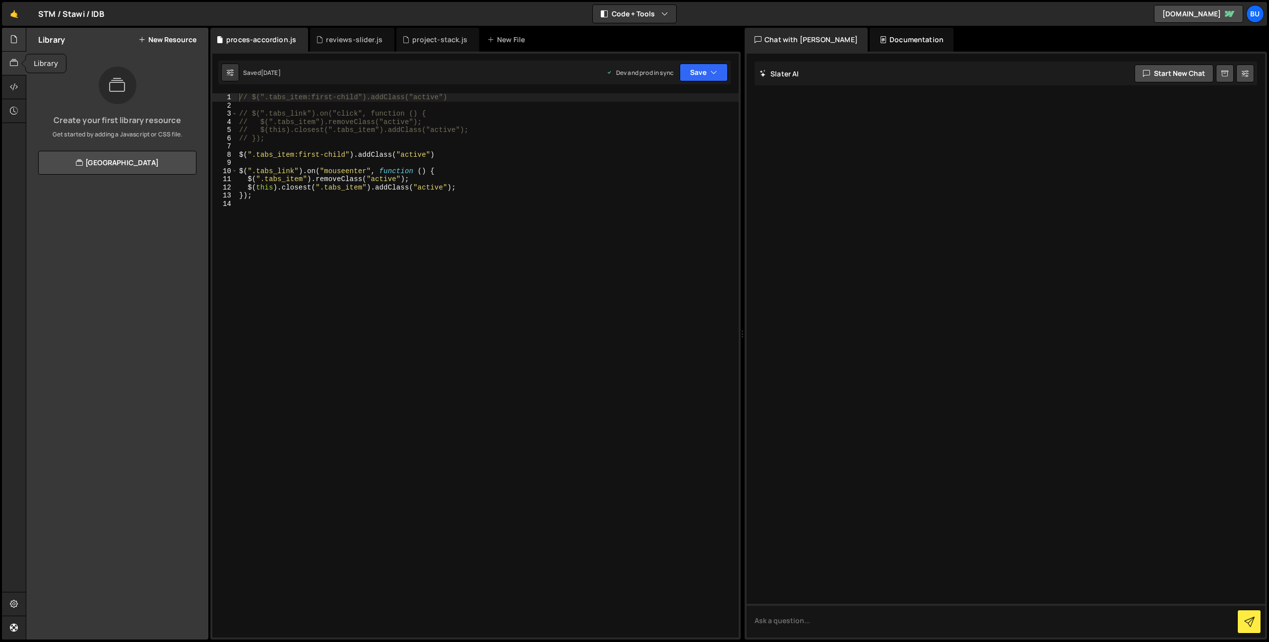
click at [13, 40] on icon at bounding box center [14, 39] width 8 height 11
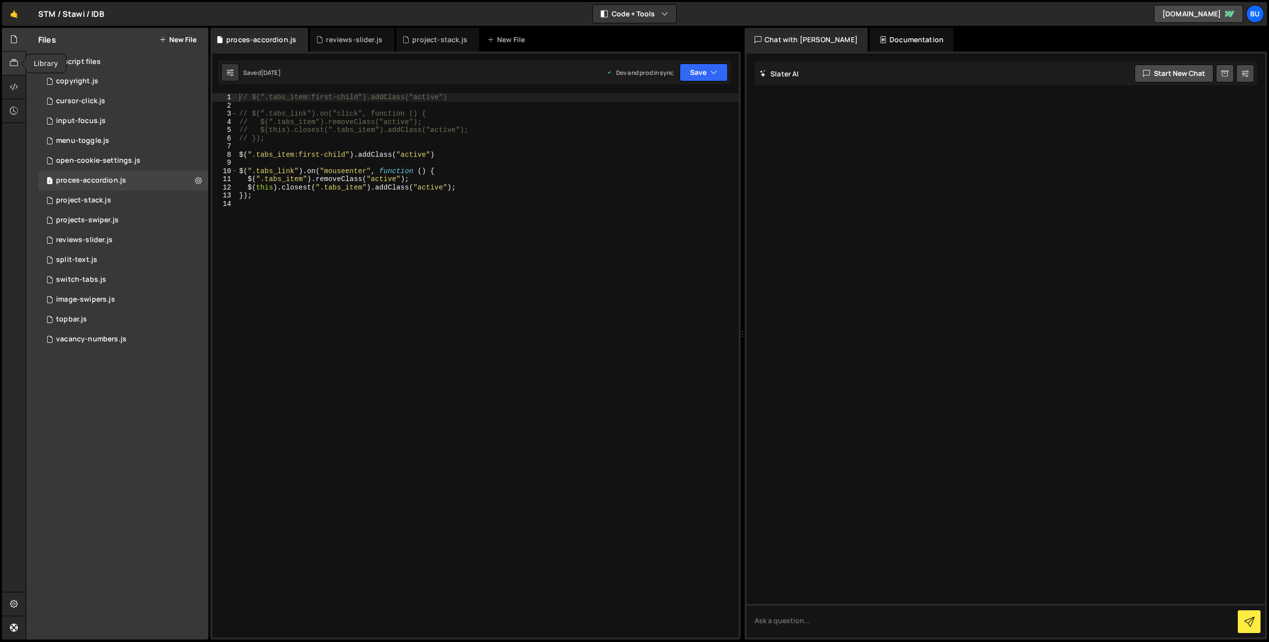
click at [13, 64] on icon at bounding box center [14, 63] width 8 height 11
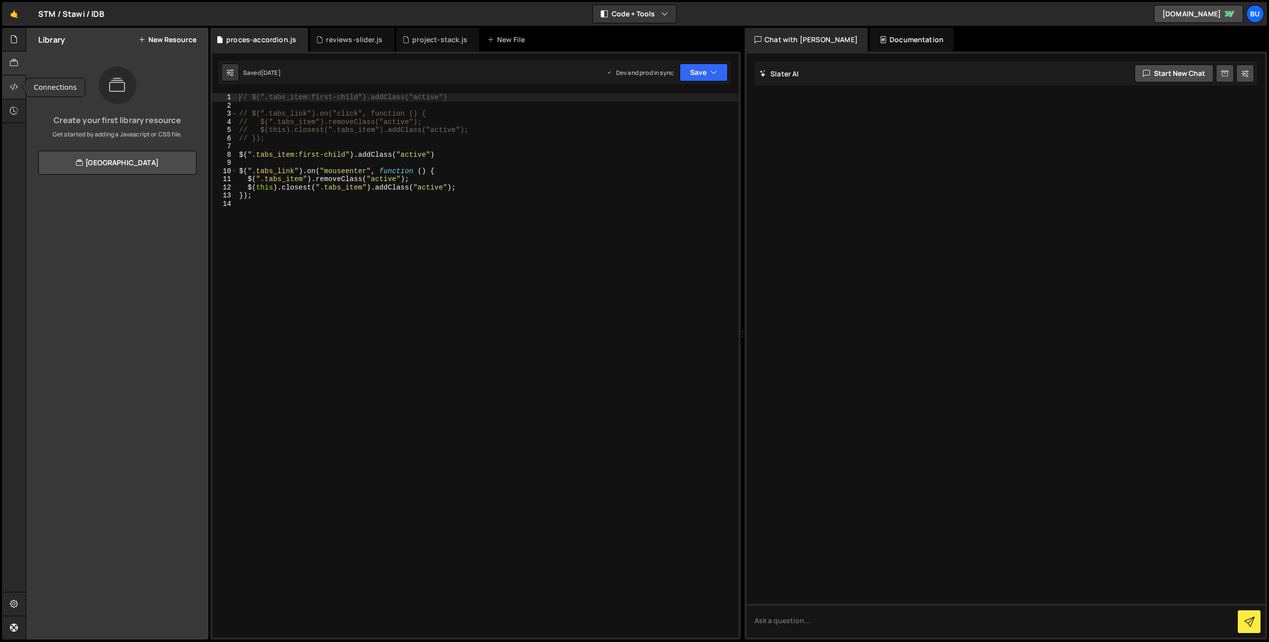
click at [11, 87] on icon at bounding box center [14, 86] width 8 height 11
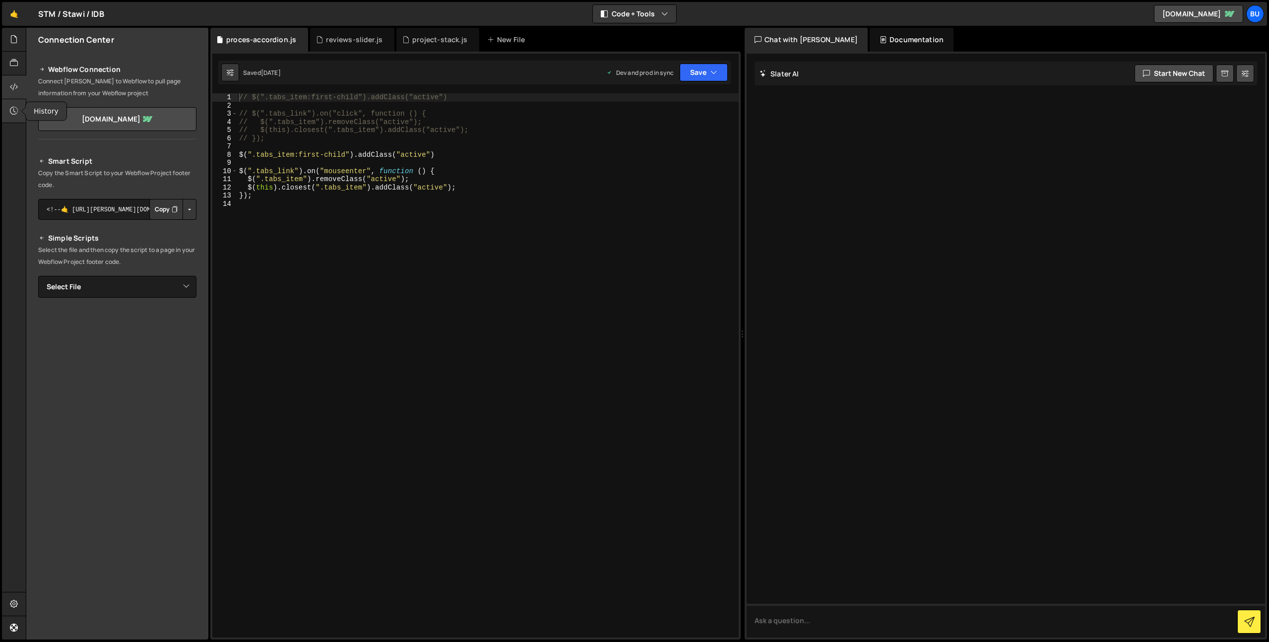
click at [12, 108] on icon at bounding box center [14, 110] width 8 height 11
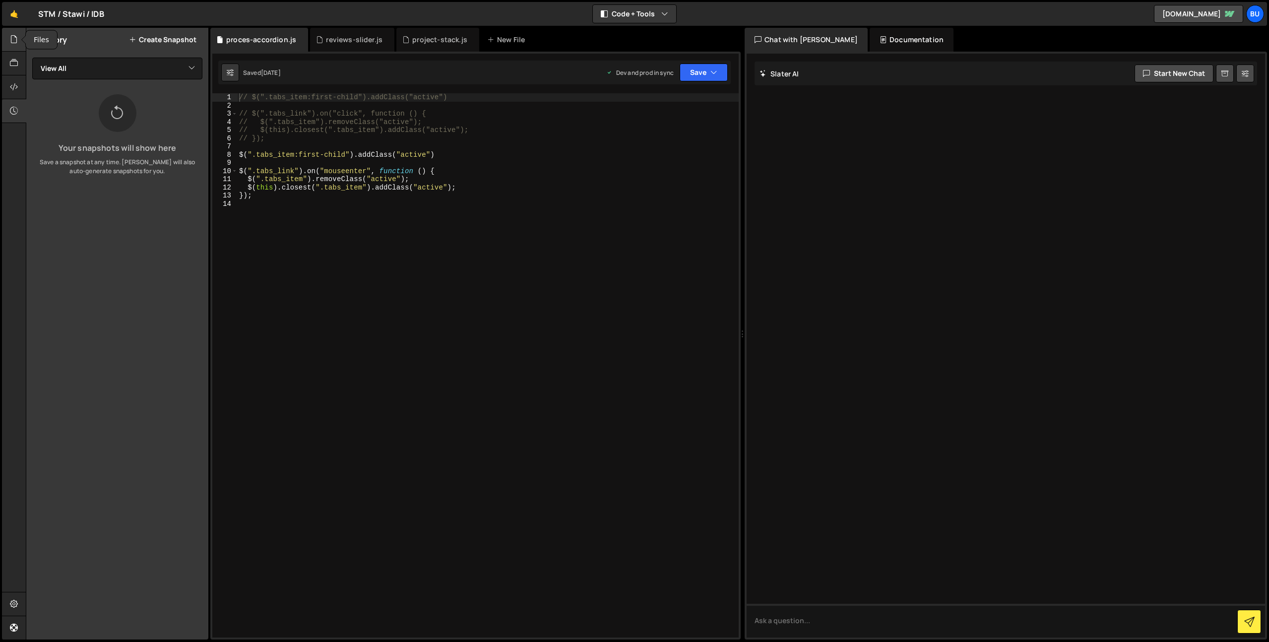
click at [16, 36] on icon at bounding box center [14, 39] width 8 height 11
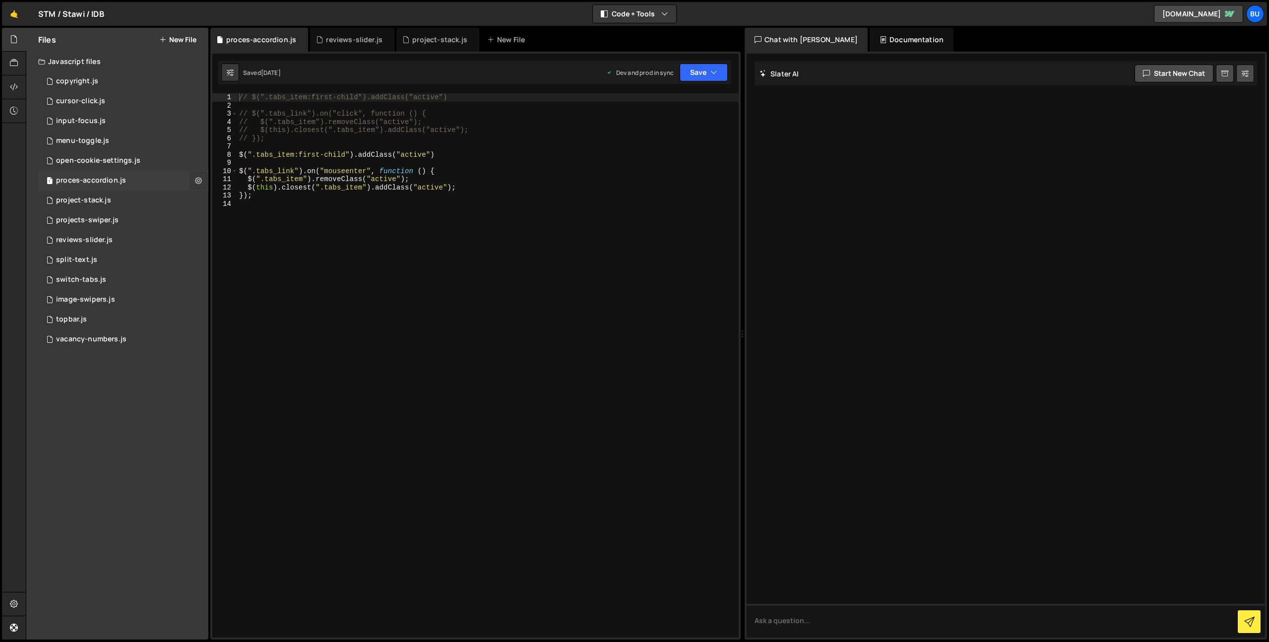
click at [200, 182] on icon at bounding box center [198, 180] width 7 height 9
click at [265, 204] on button "Edit File Settings" at bounding box center [258, 201] width 97 height 20
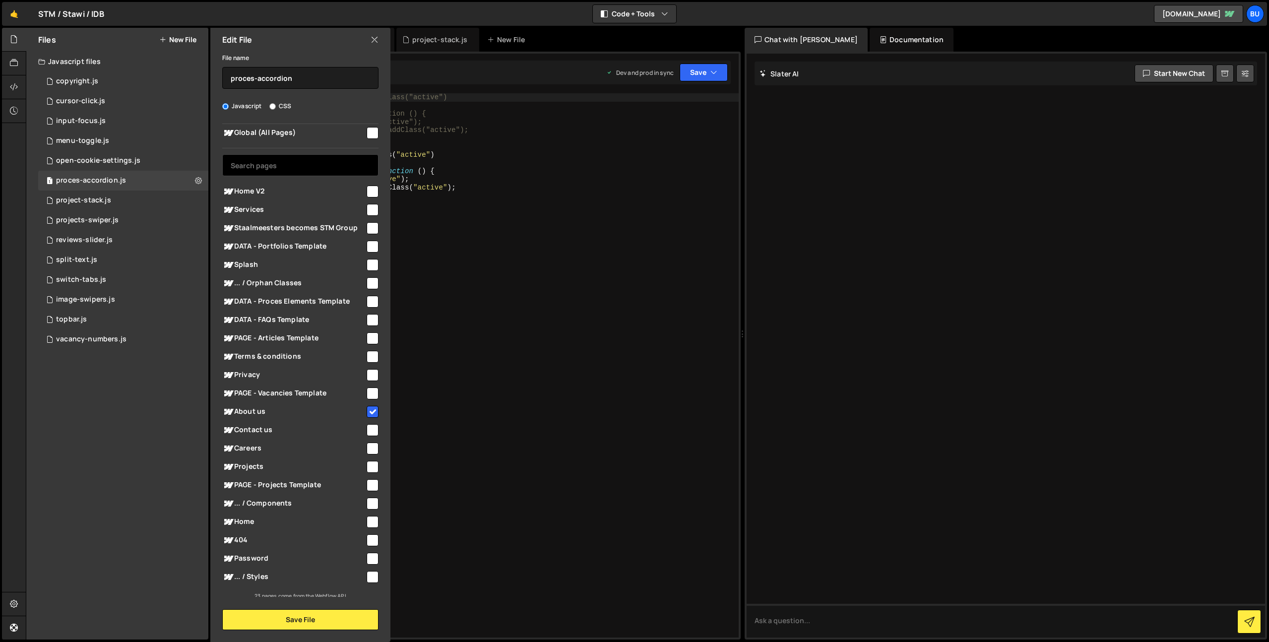
scroll to position [10, 0]
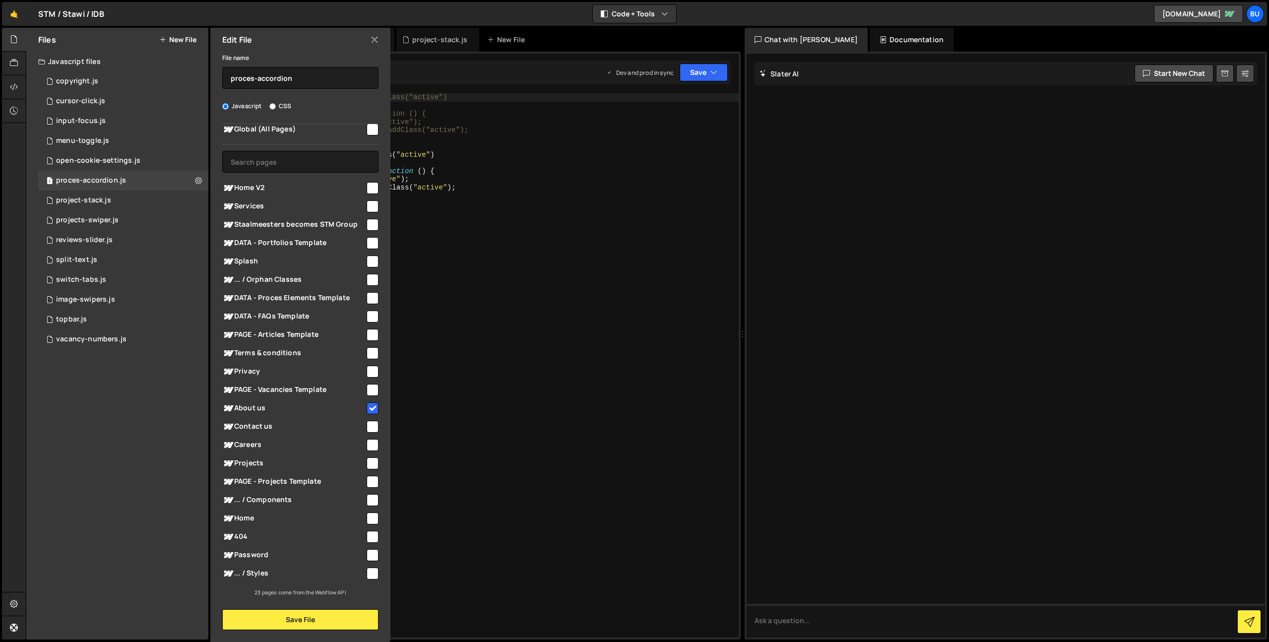
click at [284, 590] on small "23 pages come from the Webflow API" at bounding box center [299, 592] width 91 height 7
drag, startPoint x: 284, startPoint y: 590, endPoint x: 326, endPoint y: 589, distance: 42.2
click at [330, 592] on small "23 pages come from the Webflow API" at bounding box center [299, 592] width 91 height 7
click at [310, 587] on div "Global (All Pages) Home V2" at bounding box center [300, 360] width 180 height 473
click at [369, 128] on input "checkbox" at bounding box center [373, 130] width 12 height 12
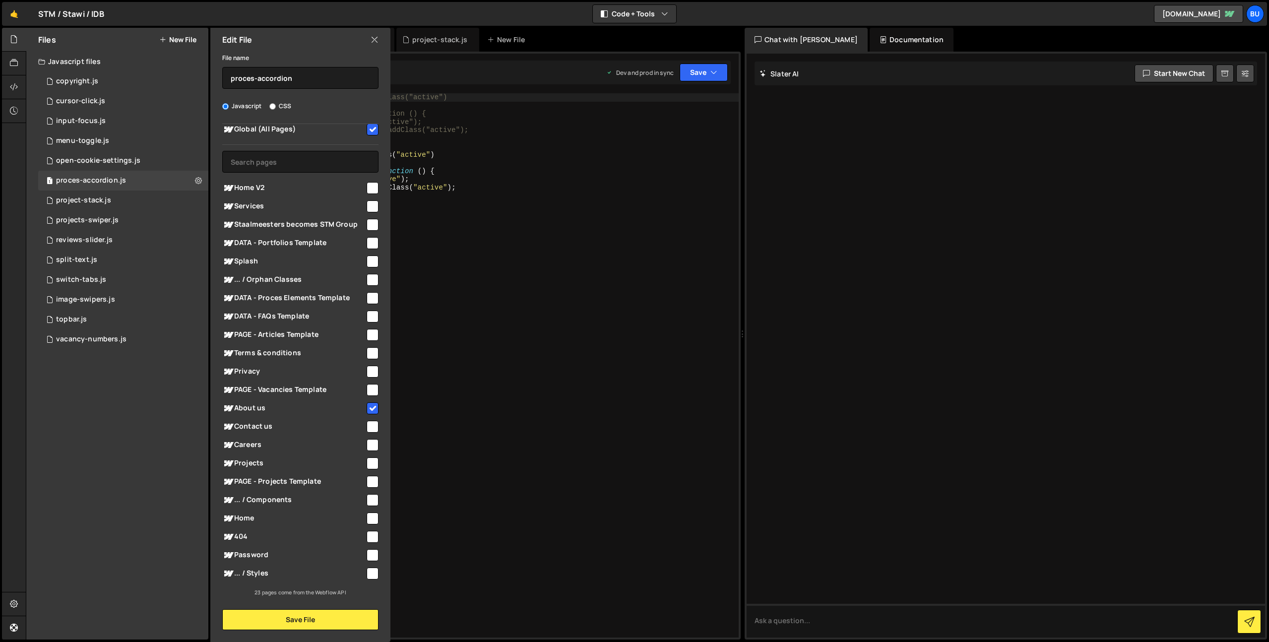
click at [372, 129] on input "checkbox" at bounding box center [373, 130] width 12 height 12
checkbox input "false"
click at [14, 601] on icon at bounding box center [14, 603] width 8 height 11
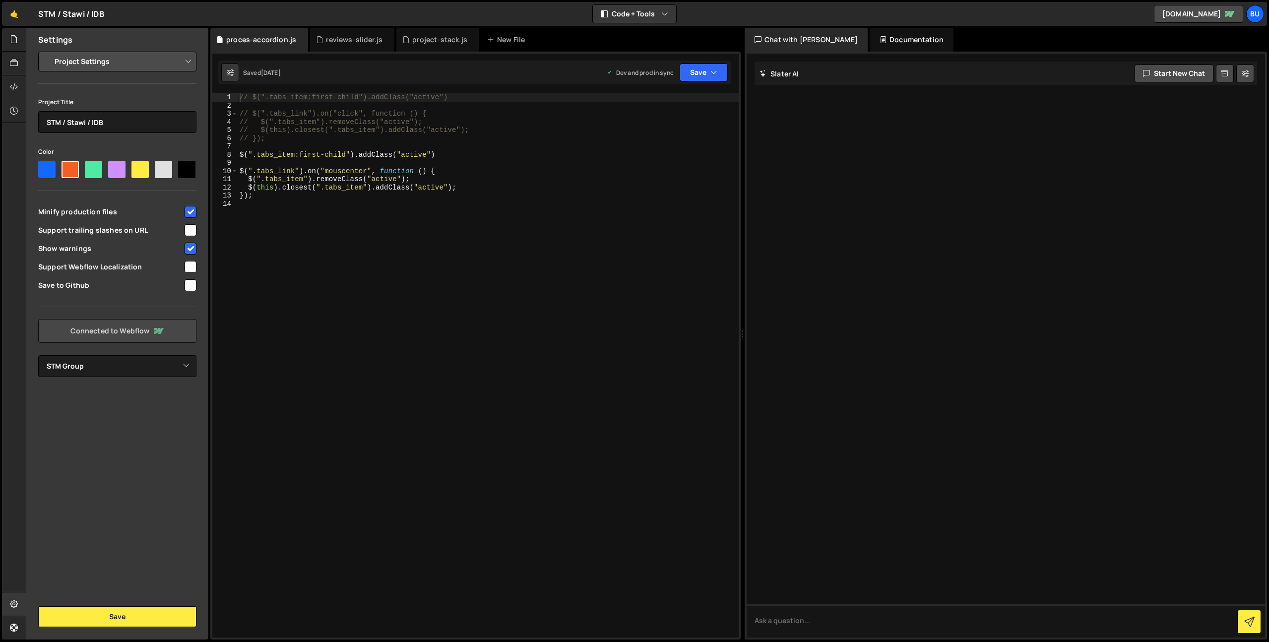
click at [127, 332] on link "Connected to Webflow" at bounding box center [117, 331] width 158 height 24
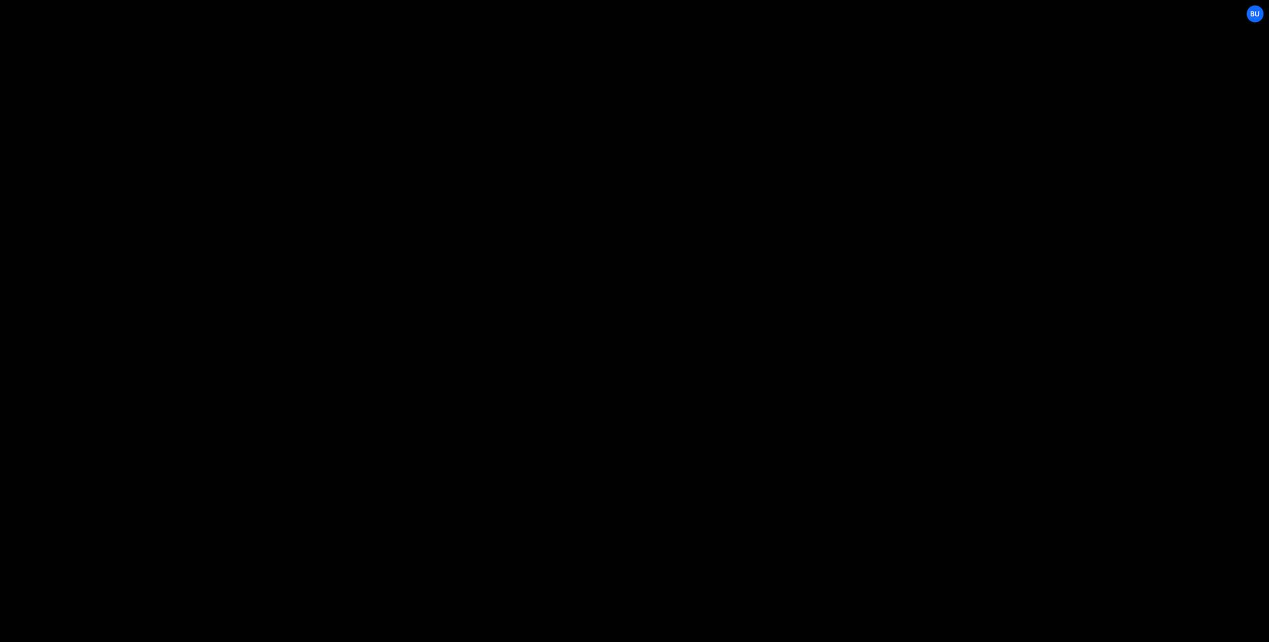
select select "67485faf1bd3de9bf6f39610"
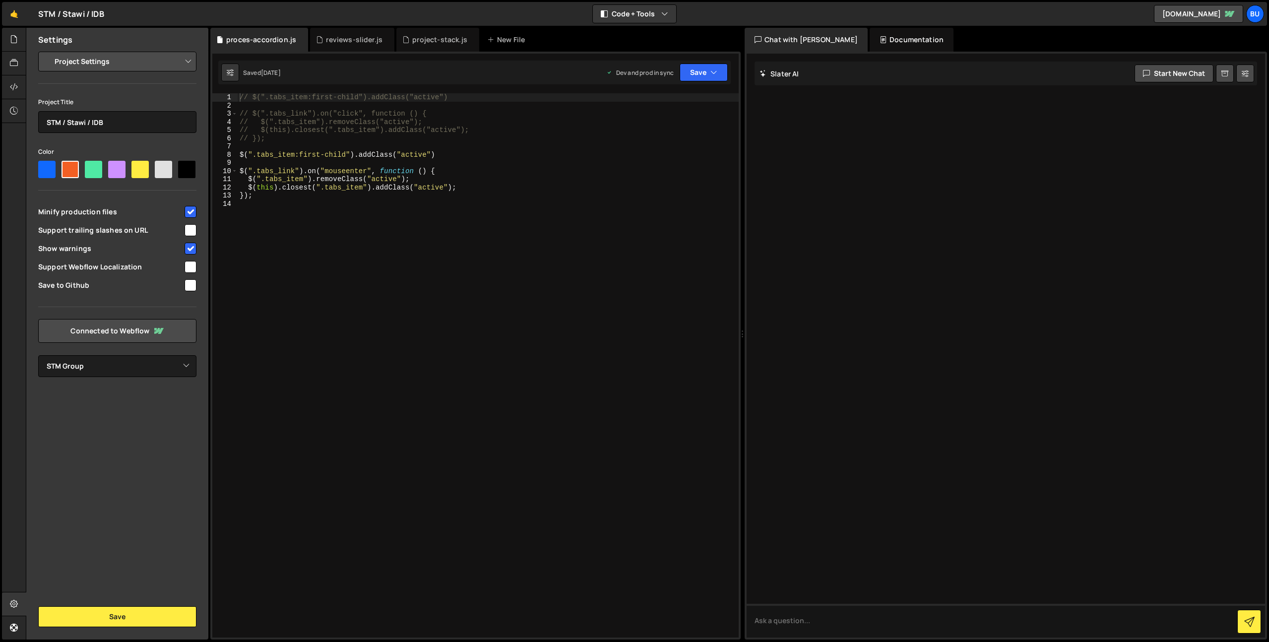
click at [72, 64] on select "Project Settings Code Editor Settings Chat Settings" at bounding box center [119, 62] width 145 height 22
click at [94, 62] on select "Project Settings Code Editor Settings Chat Settings" at bounding box center [119, 62] width 145 height 22
click at [17, 36] on icon at bounding box center [14, 39] width 8 height 11
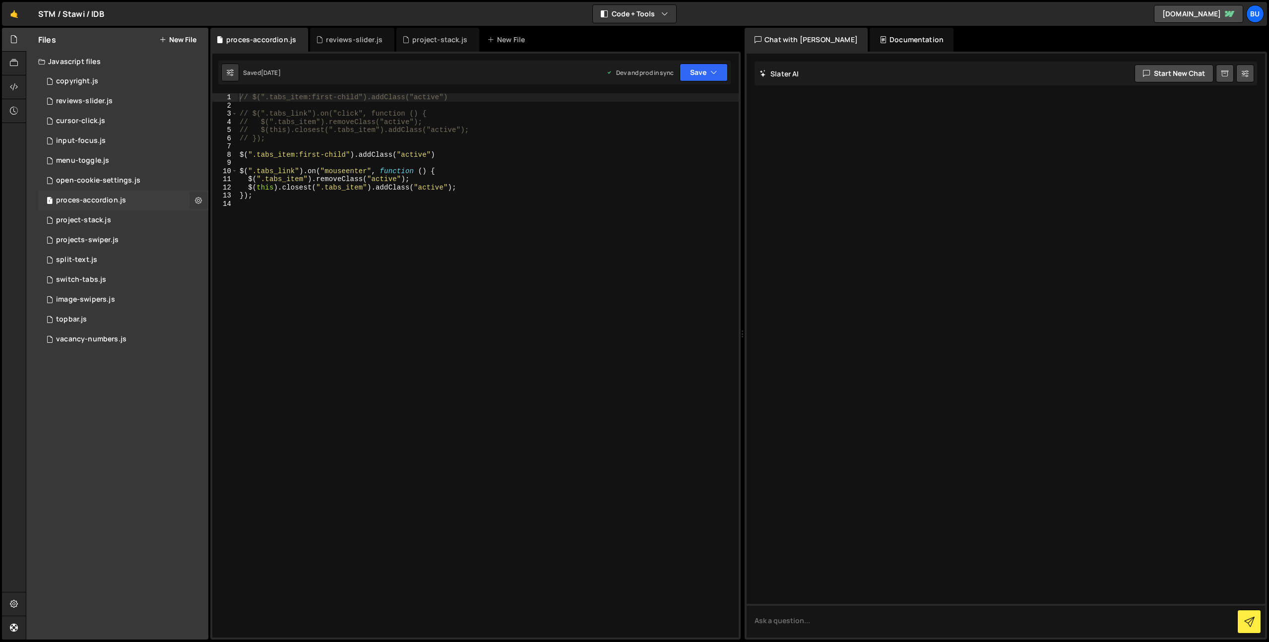
click at [200, 199] on icon at bounding box center [198, 199] width 7 height 9
type input "proces-accordion"
radio input "true"
checkbox input "true"
click at [226, 218] on button "Edit File Settings" at bounding box center [258, 221] width 97 height 20
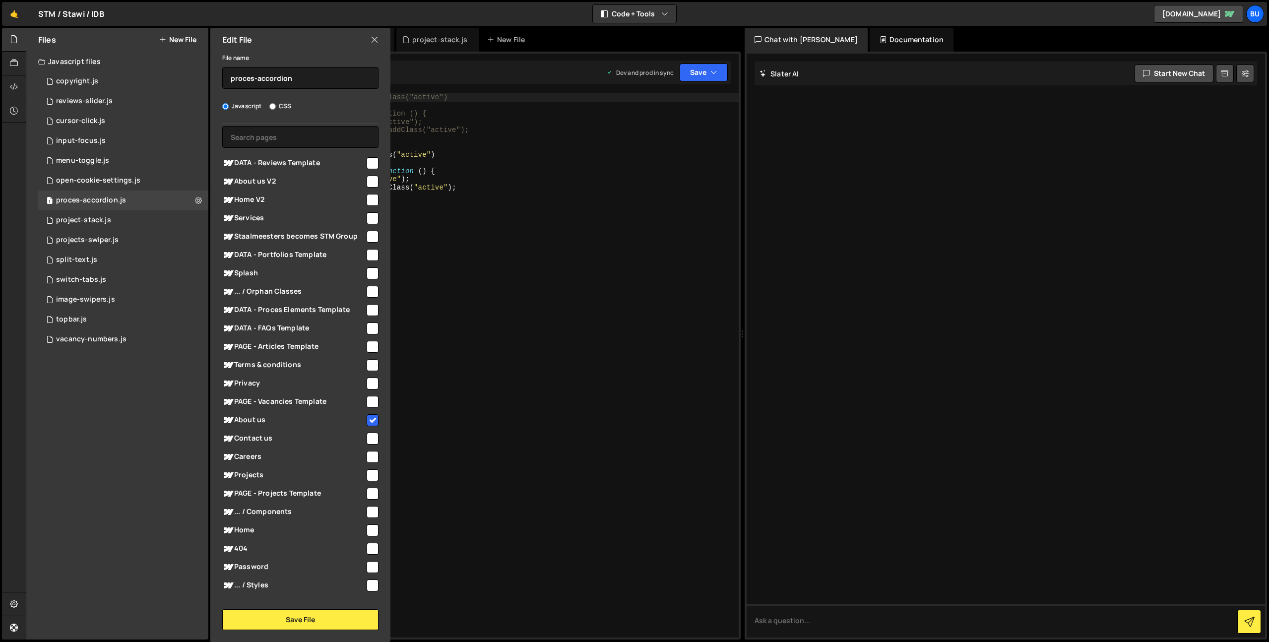
scroll to position [47, 0]
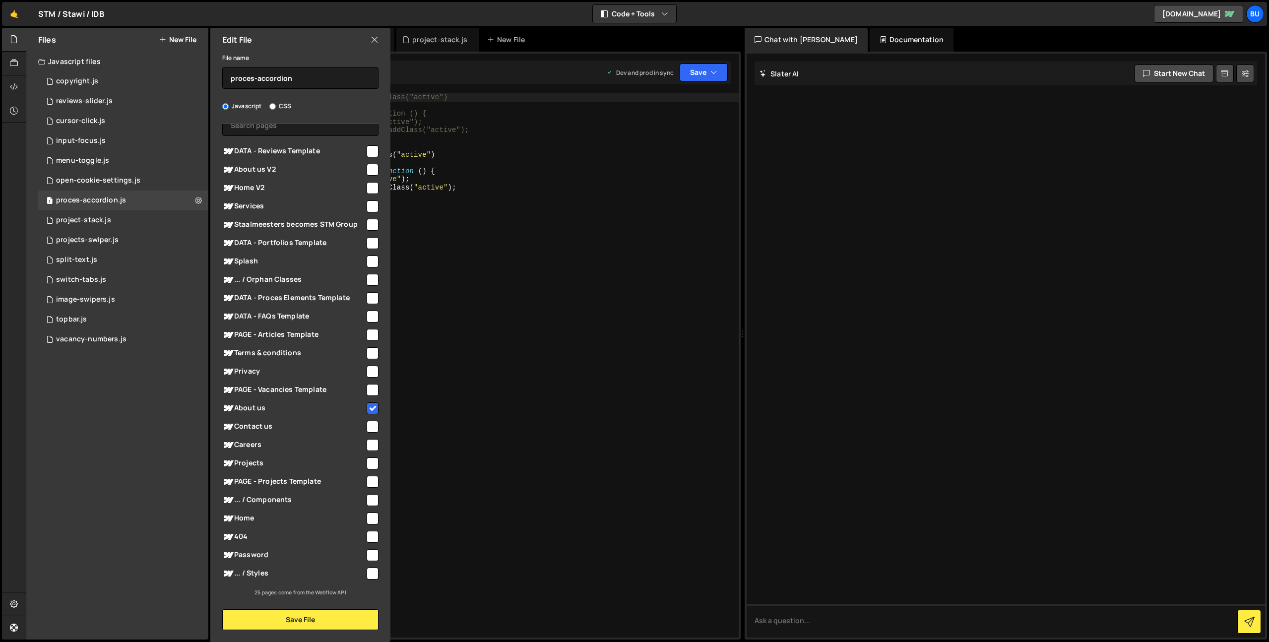
click at [372, 168] on input "checkbox" at bounding box center [373, 170] width 12 height 12
checkbox input "true"
click at [340, 622] on button "Save File" at bounding box center [300, 619] width 156 height 21
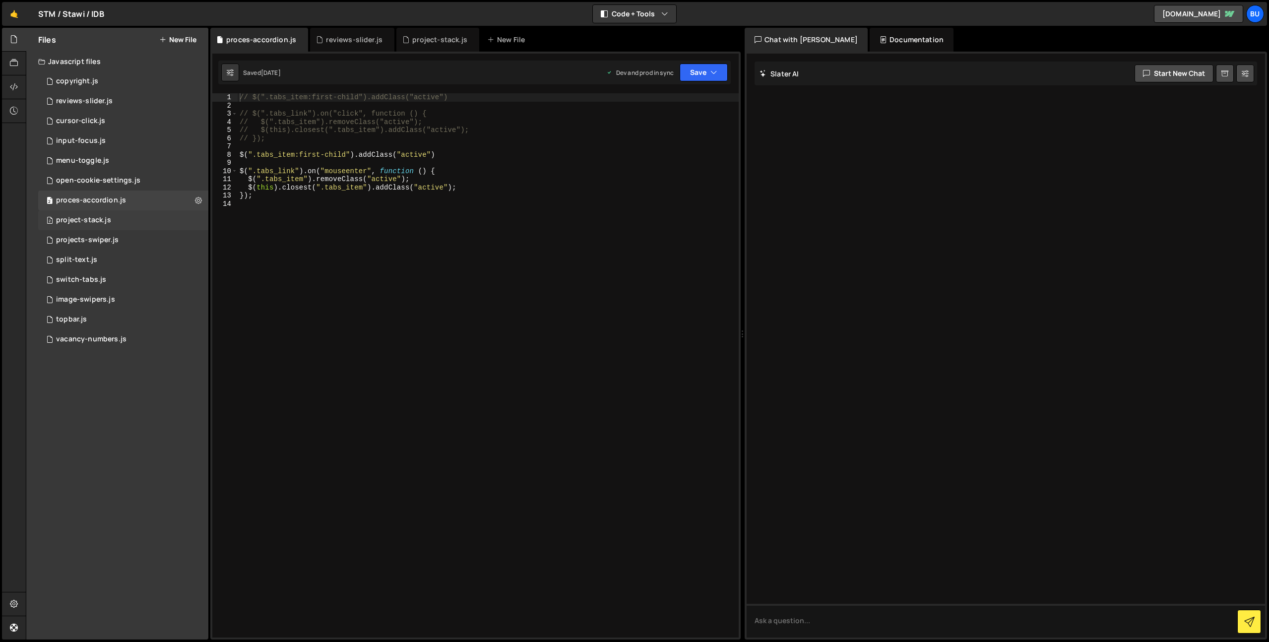
click at [197, 221] on div "2 project-stack.js 0" at bounding box center [123, 220] width 170 height 20
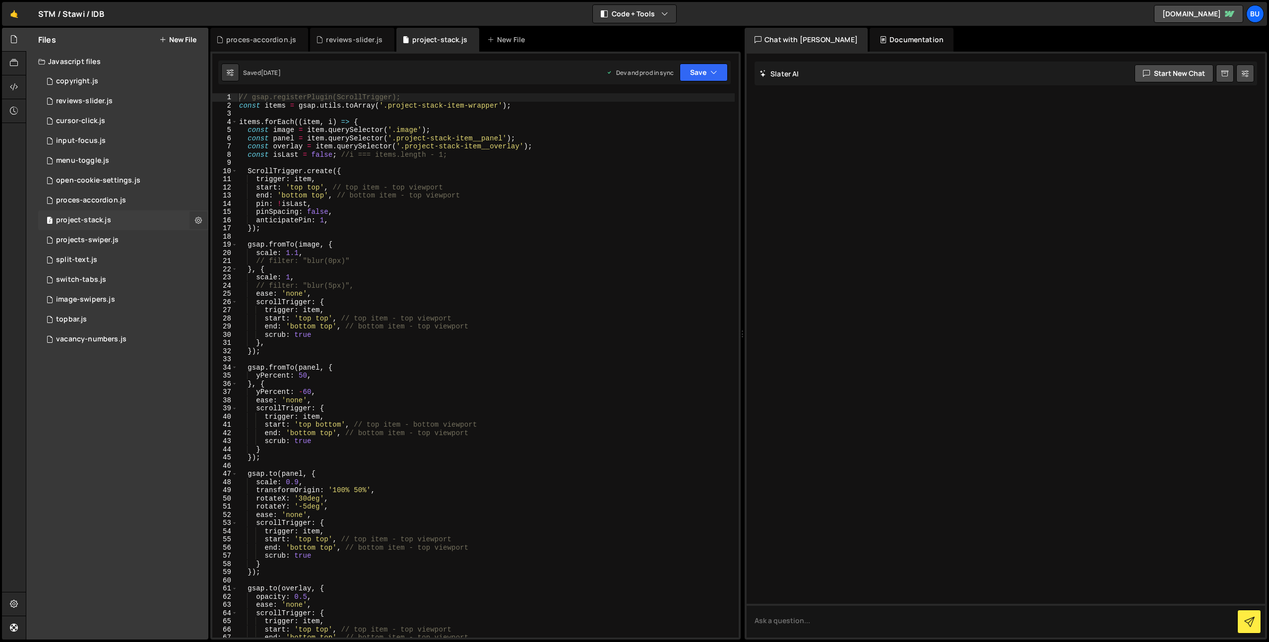
click at [201, 220] on icon at bounding box center [198, 219] width 7 height 9
click at [197, 218] on icon at bounding box center [198, 219] width 7 height 9
click at [224, 244] on button "Edit File Settings" at bounding box center [258, 241] width 97 height 20
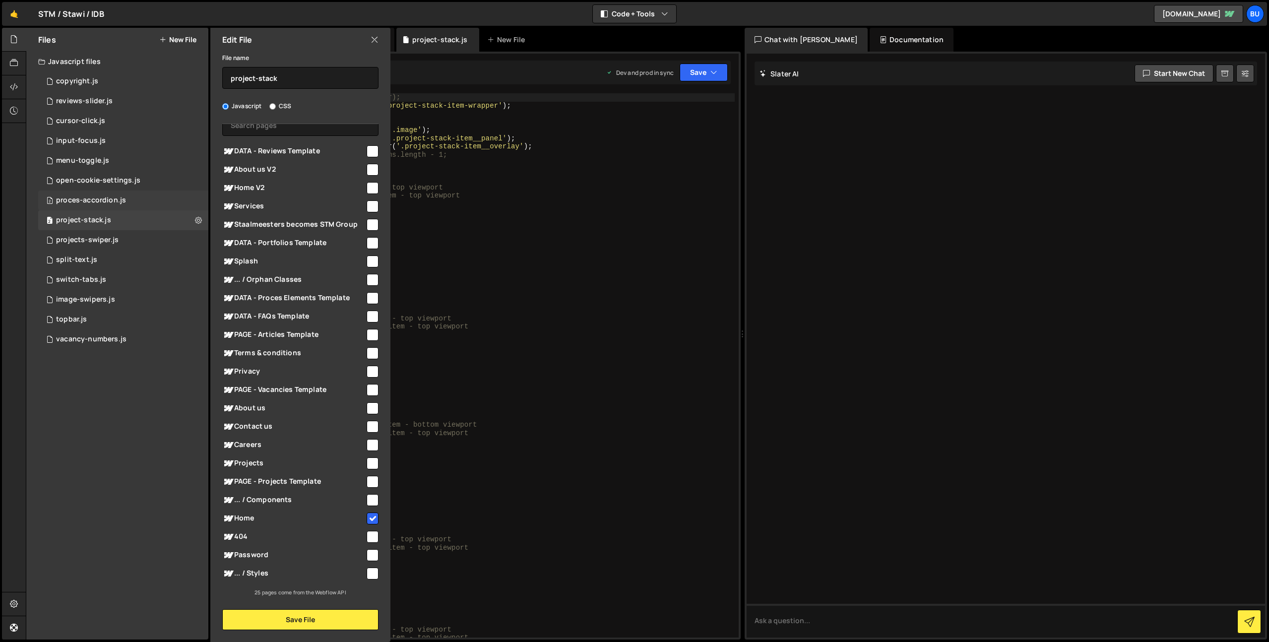
click at [199, 199] on div "2 proces-accordion.js 0" at bounding box center [123, 200] width 170 height 20
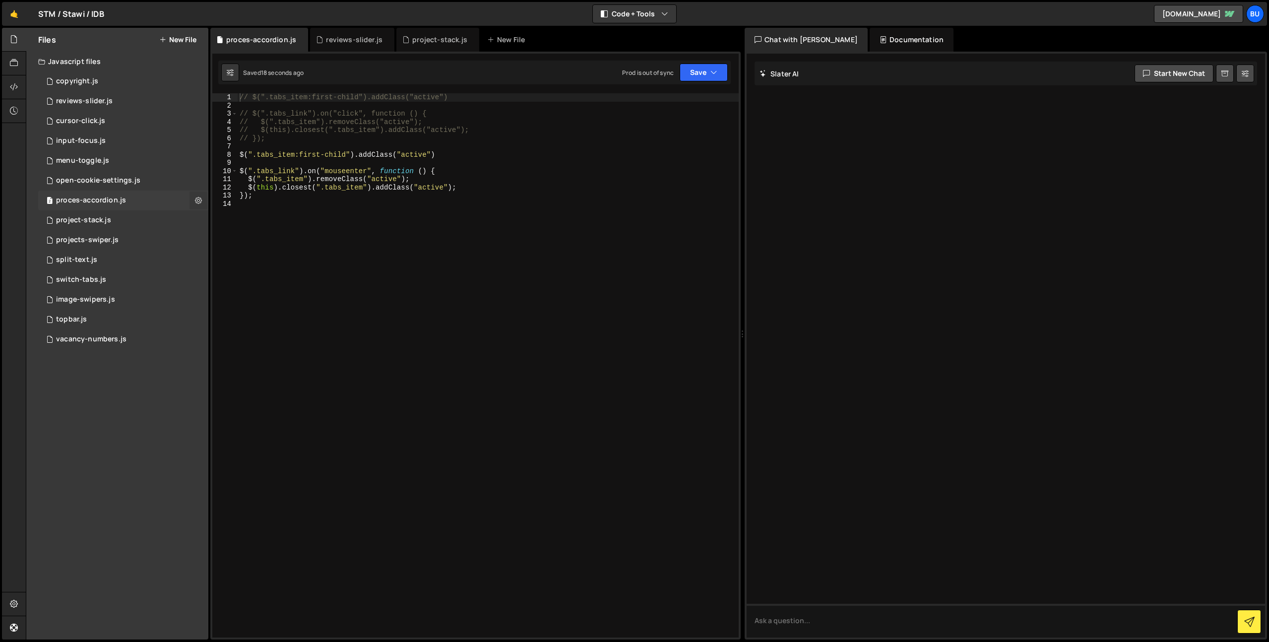
click at [199, 199] on icon at bounding box center [198, 199] width 7 height 9
type input "proces-accordion"
radio input "true"
checkbox input "true"
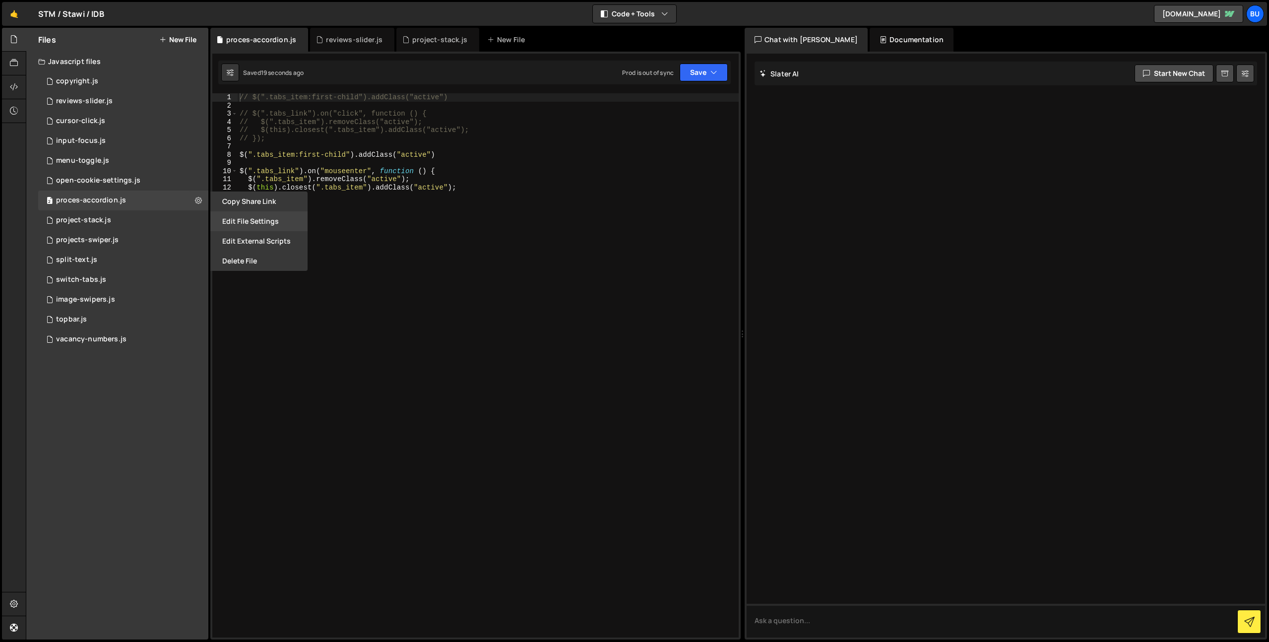
click at [248, 219] on button "Edit File Settings" at bounding box center [258, 221] width 97 height 20
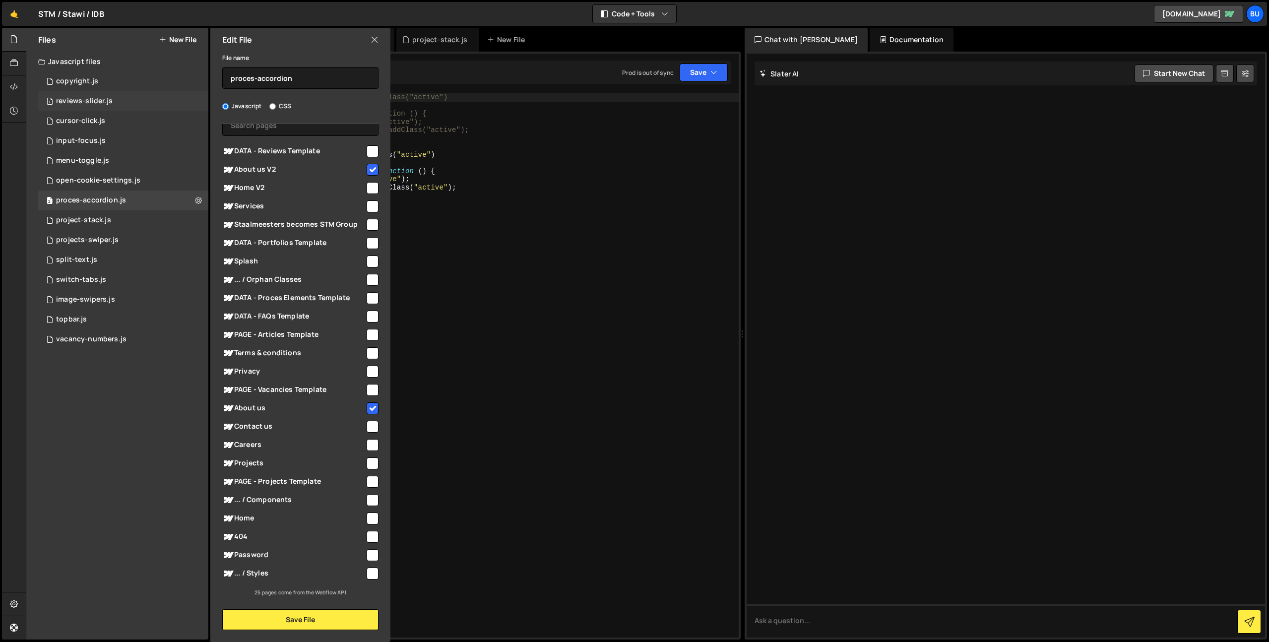
click at [196, 97] on div "1 reviews-slider.js 0" at bounding box center [123, 101] width 170 height 20
checkbox input "false"
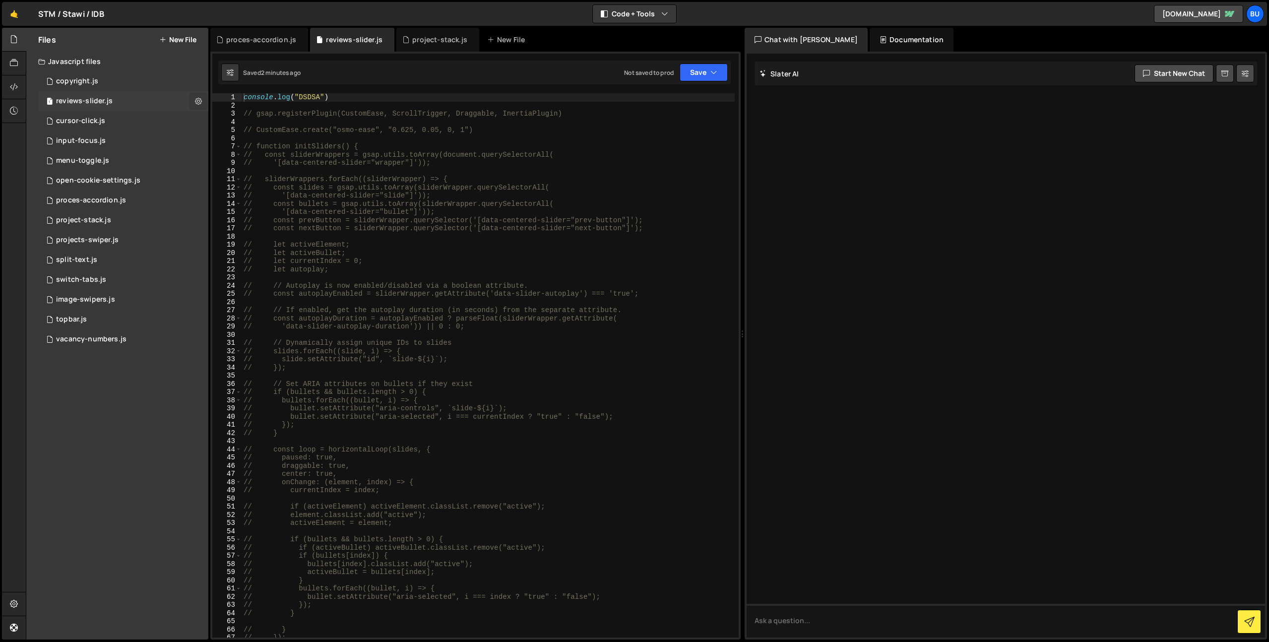
click at [197, 98] on icon at bounding box center [198, 100] width 7 height 9
type input "reviews-slider"
radio input "true"
checkbox input "true"
click at [283, 124] on button "Edit File Settings" at bounding box center [258, 122] width 97 height 20
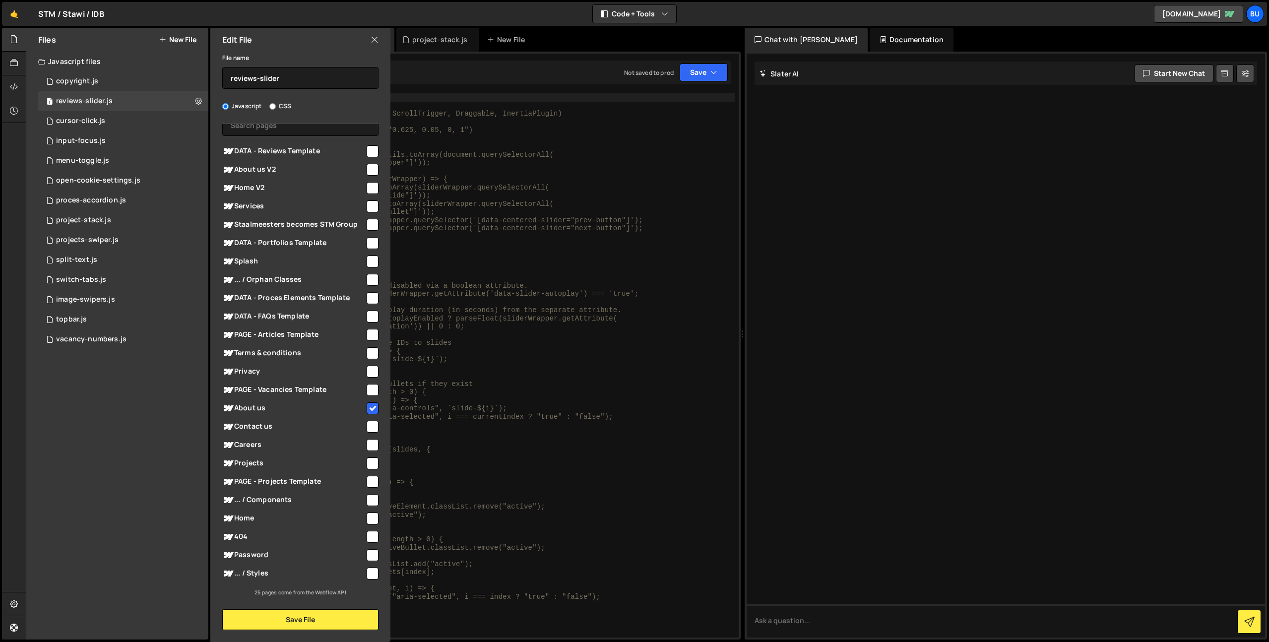
click at [369, 170] on input "checkbox" at bounding box center [373, 170] width 12 height 12
checkbox input "true"
click at [292, 617] on button "Save File" at bounding box center [300, 619] width 156 height 21
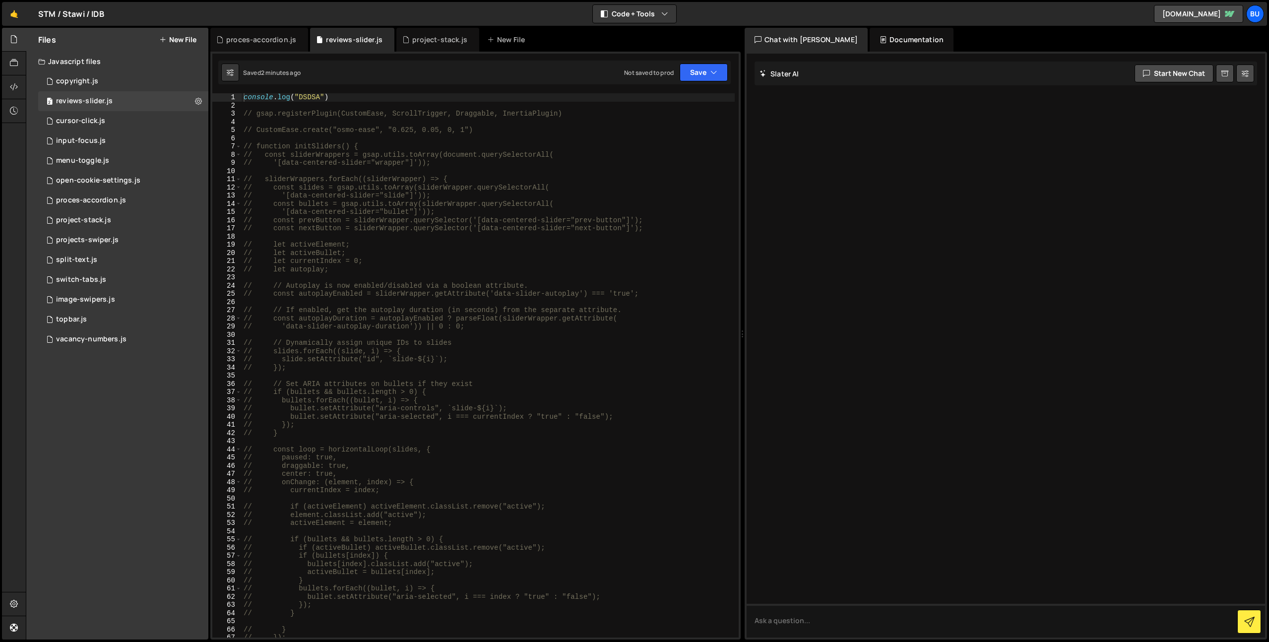
click at [503, 374] on div "console . log ( "DSDSA" ) // gsap.registerPlugin(CustomEase, ScrollTrigger, Dra…" at bounding box center [488, 373] width 493 height 561
click at [392, 187] on div "console . log ( "DSDSA" ) // gsap.registerPlugin(CustomEase, ScrollTrigger, Dra…" at bounding box center [488, 373] width 493 height 561
type textarea "// const slides = gsap.utils.toArray(sliderWrapper.querySelectorAll("
click at [329, 104] on div "console . log ( "DSDSA" ) // gsap.registerPlugin(CustomEase, ScrollTrigger, Dra…" at bounding box center [488, 373] width 493 height 561
click at [711, 78] on button "Save" at bounding box center [704, 72] width 48 height 18
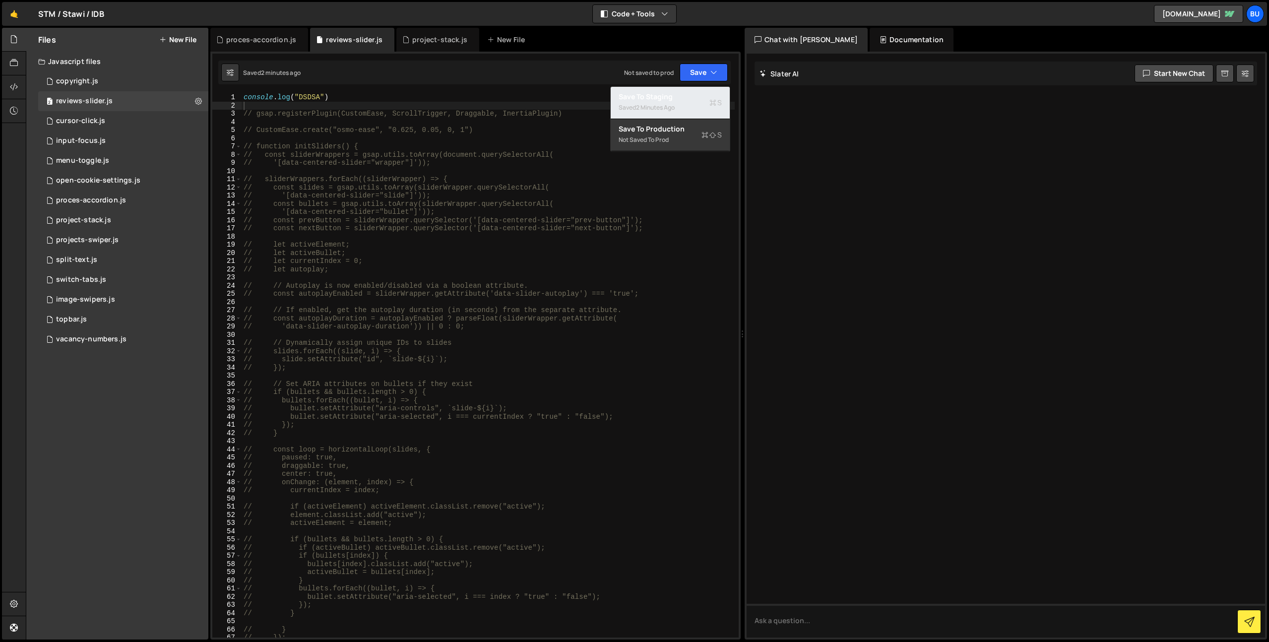
click at [660, 106] on div "2 minutes ago" at bounding box center [655, 107] width 39 height 8
drag, startPoint x: 535, startPoint y: 182, endPoint x: 520, endPoint y: 137, distance: 47.1
click at [535, 182] on div "console . log ( "DSDSA" ) // gsap.registerPlugin(CustomEase, ScrollTrigger, Dra…" at bounding box center [488, 373] width 493 height 561
drag, startPoint x: 316, startPoint y: 89, endPoint x: 222, endPoint y: 56, distance: 100.4
click at [254, 72] on div "Debug Explain Copy proces-accordion.js reviews-slider.js project-stack.js New F…" at bounding box center [475, 334] width 530 height 612
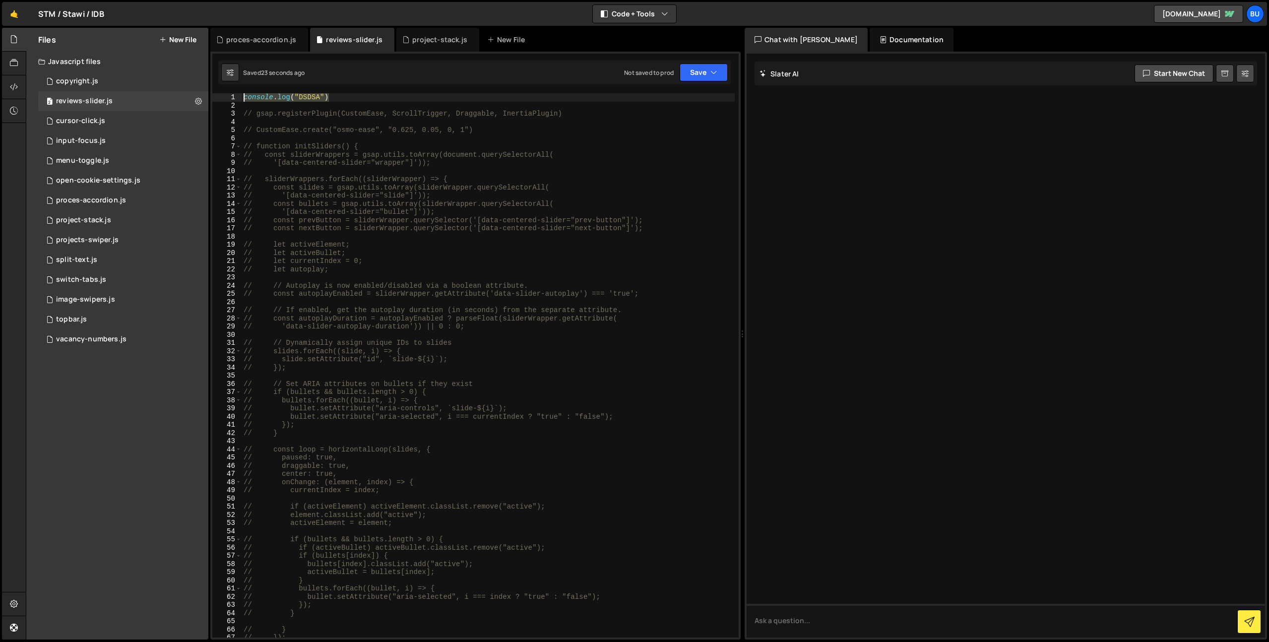
type textarea "console.log("DSDSA")"
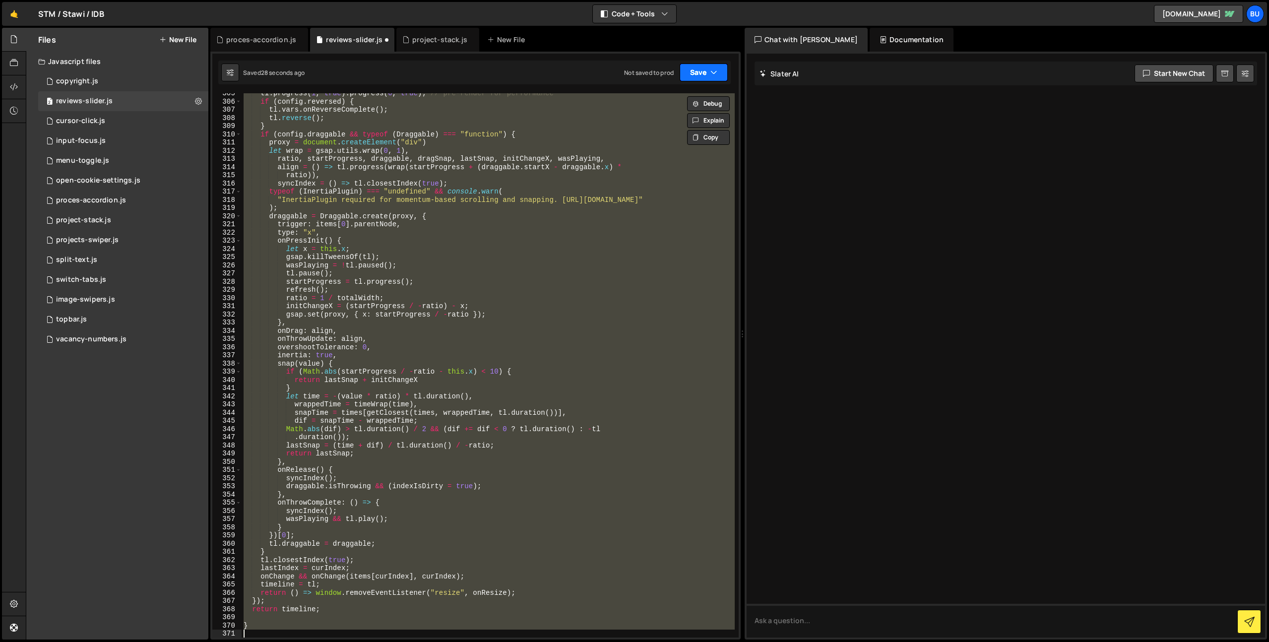
click at [718, 68] on button "Save" at bounding box center [704, 72] width 48 height 18
click at [674, 100] on div "Save to Staging S" at bounding box center [670, 97] width 103 height 10
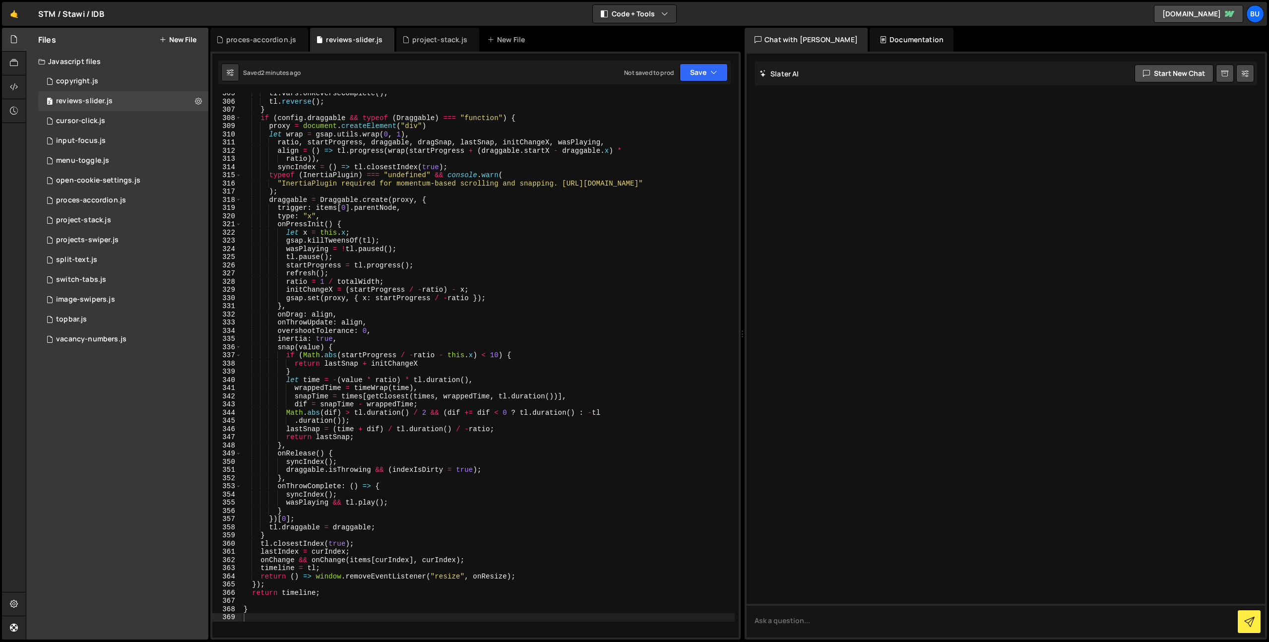
click at [447, 229] on div "tl . vars . onReverseComplete ( ) ; tl . reverse ( ) ; } if ( config . draggabl…" at bounding box center [488, 369] width 493 height 561
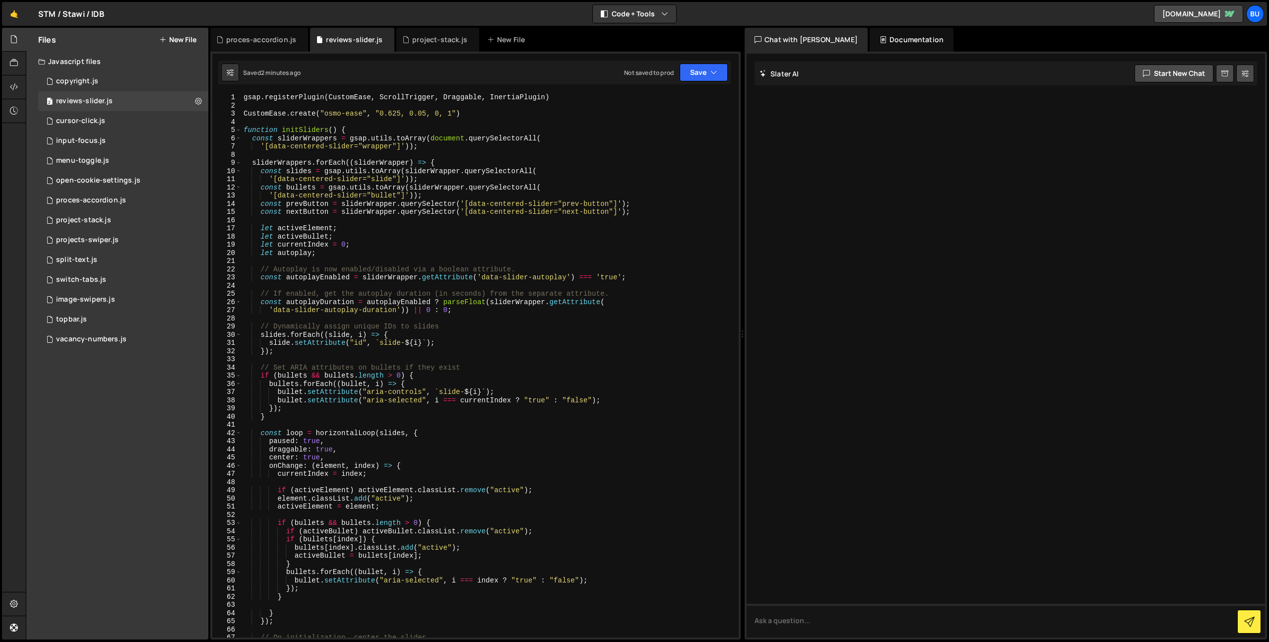
scroll to position [0, 0]
click at [445, 128] on div "gsap . registerPlugin ( CustomEase , ScrollTrigger , Draggable , InertiaPlugin …" at bounding box center [488, 373] width 493 height 561
type textarea "function initSliders() {"
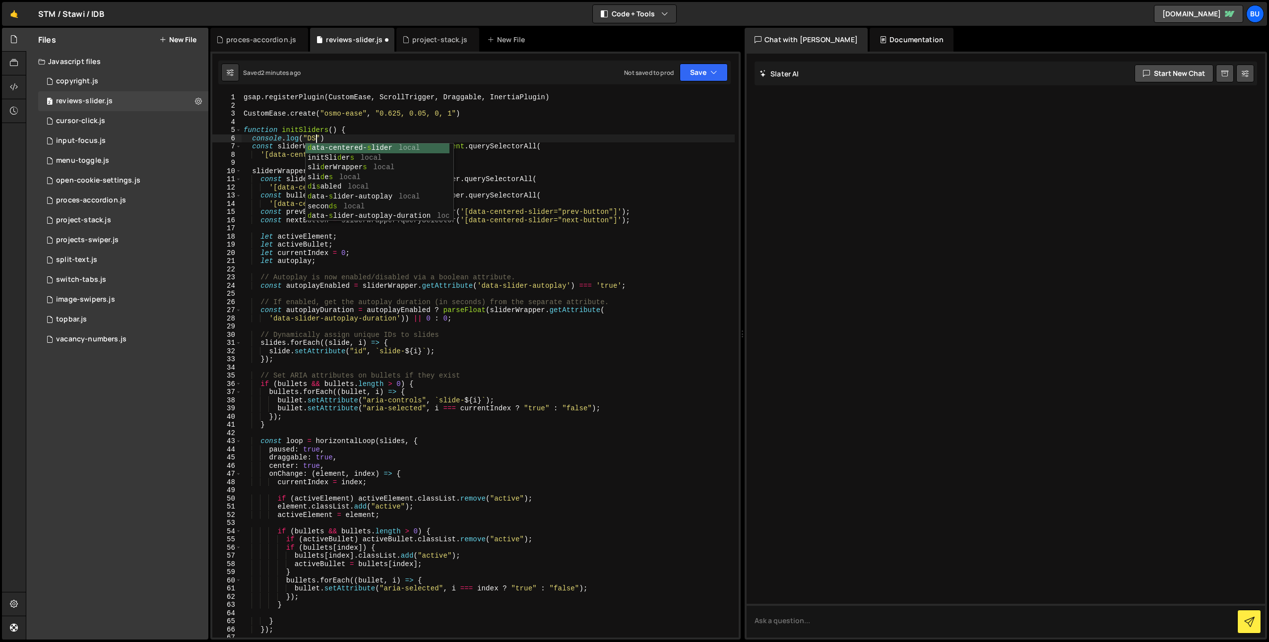
scroll to position [0, 5]
click at [305, 131] on div "gsap . registerPlugin ( CustomEase , ScrollTrigger , Draggable , InertiaPlugin …" at bounding box center [488, 373] width 493 height 561
click at [304, 131] on div "gsap . registerPlugin ( CustomEase , ScrollTrigger , Draggable , InertiaPlugin …" at bounding box center [488, 373] width 493 height 561
click at [318, 138] on div "gsap . registerPlugin ( CustomEase , ScrollTrigger , Draggable , InertiaPlugin …" at bounding box center [488, 373] width 493 height 561
drag, startPoint x: 318, startPoint y: 138, endPoint x: 326, endPoint y: 134, distance: 8.9
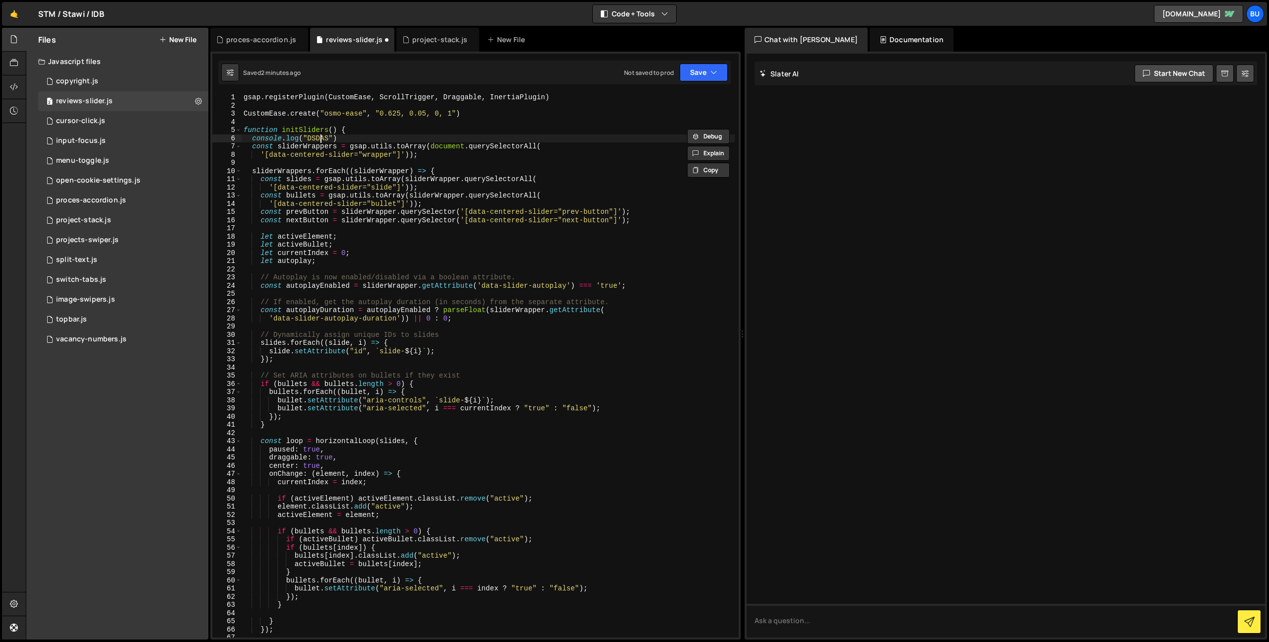
click at [318, 138] on div "gsap . registerPlugin ( CustomEase , ScrollTrigger , Draggable , InertiaPlugin …" at bounding box center [488, 373] width 493 height 561
paste textarea "initSliders"
type textarea "console.log("initSliders")"
drag, startPoint x: 704, startPoint y: 72, endPoint x: 688, endPoint y: 78, distance: 16.8
click at [704, 72] on button "Save" at bounding box center [704, 72] width 48 height 18
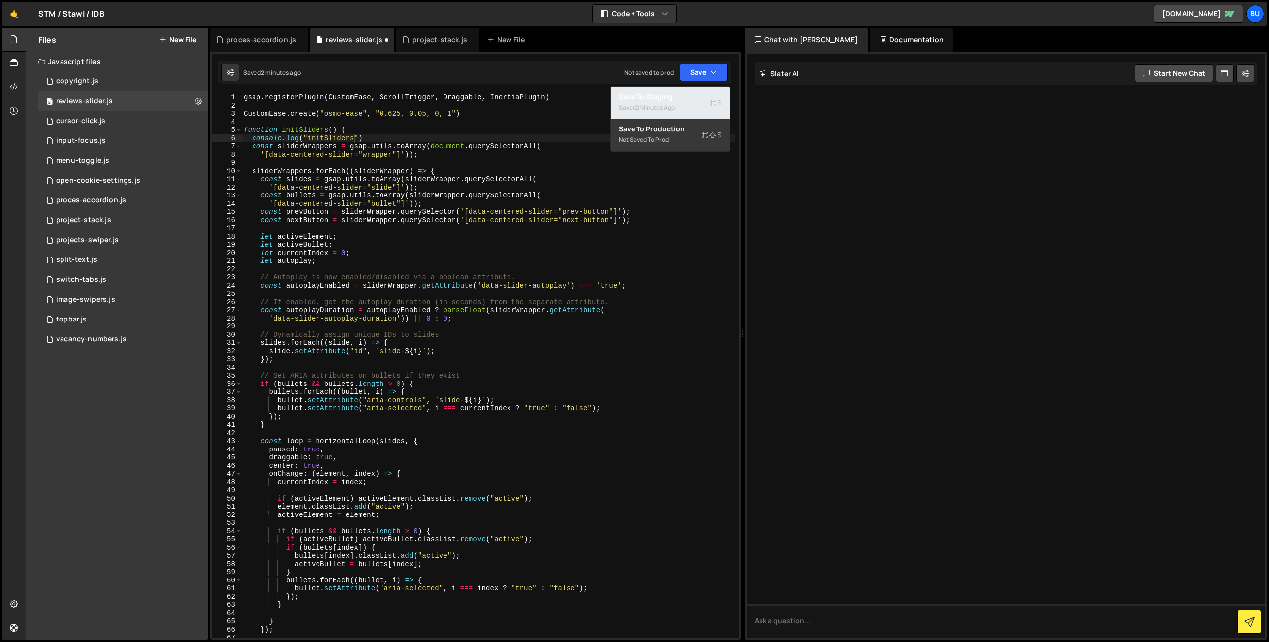
click at [673, 92] on div "Save to Staging S" at bounding box center [670, 97] width 103 height 10
drag, startPoint x: 412, startPoint y: 161, endPoint x: 429, endPoint y: 148, distance: 21.2
click at [410, 159] on div "gsap . registerPlugin ( CustomEase , ScrollTrigger , Draggable , InertiaPlugin …" at bounding box center [488, 373] width 493 height 561
click at [434, 146] on div "gsap . registerPlugin ( CustomEase , ScrollTrigger , Draggable , InertiaPlugin …" at bounding box center [488, 373] width 493 height 561
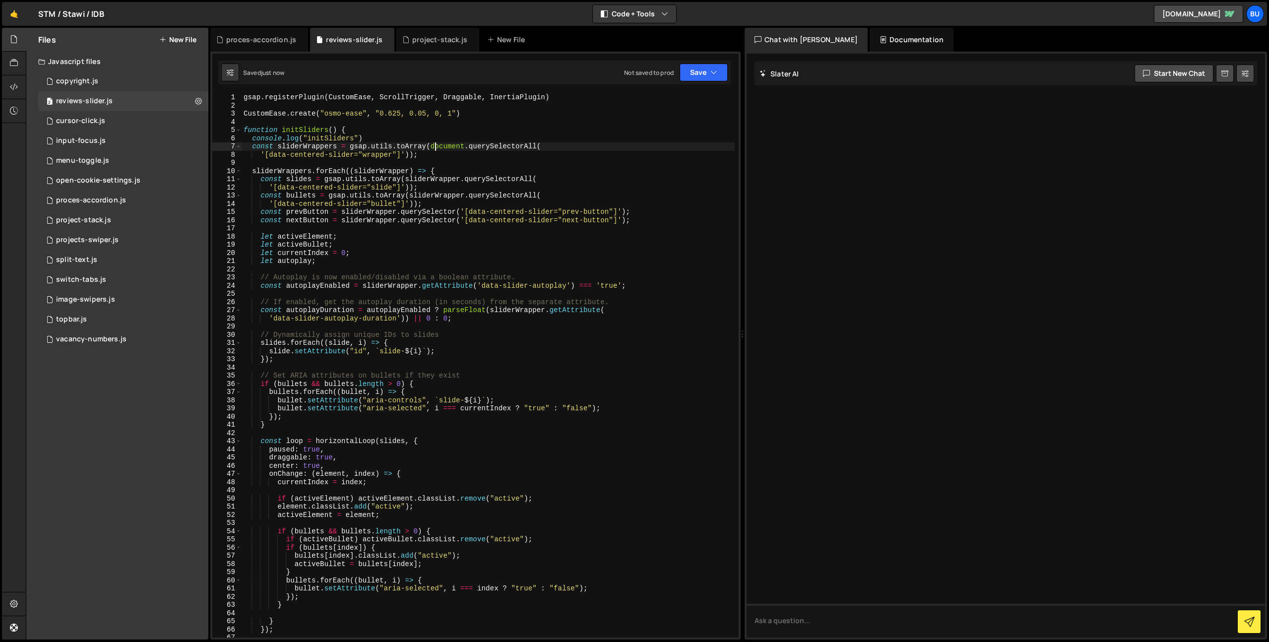
click at [381, 133] on div "gsap . registerPlugin ( CustomEase , ScrollTrigger , Draggable , InertiaPlugin …" at bounding box center [488, 373] width 493 height 561
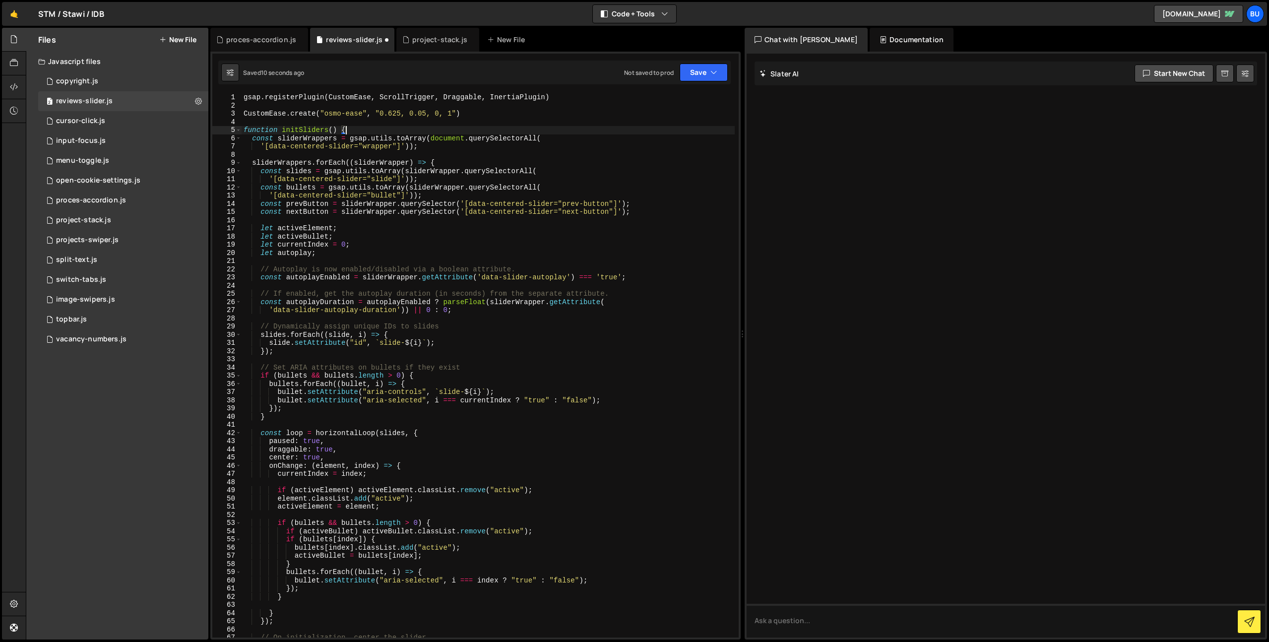
click at [436, 149] on div "gsap . registerPlugin ( CustomEase , ScrollTrigger , Draggable , InertiaPlugin …" at bounding box center [488, 373] width 493 height 561
paste textarea "console.log("initSliders")"
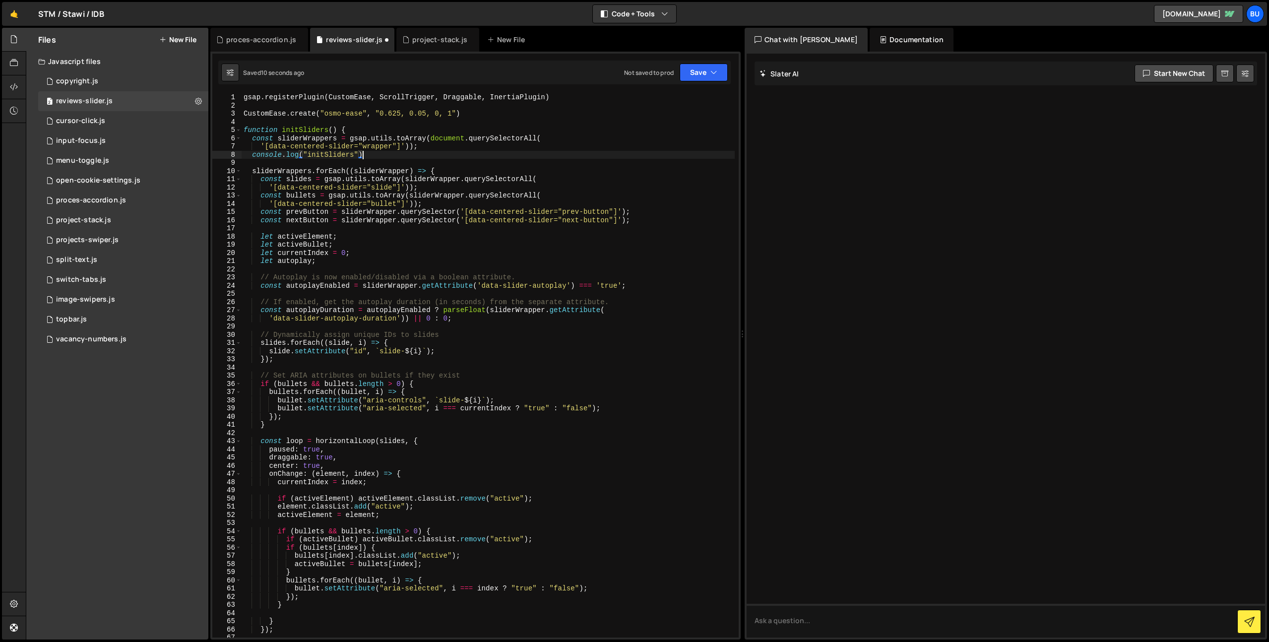
click at [314, 140] on div "gsap . registerPlugin ( CustomEase , ScrollTrigger , Draggable , InertiaPlugin …" at bounding box center [488, 373] width 493 height 561
drag, startPoint x: 314, startPoint y: 140, endPoint x: 332, endPoint y: 148, distance: 20.0
click at [314, 140] on div "gsap . registerPlugin ( CustomEase , ScrollTrigger , Draggable , InertiaPlugin …" at bounding box center [488, 373] width 493 height 561
drag, startPoint x: 357, startPoint y: 155, endPoint x: 362, endPoint y: 146, distance: 9.8
click at [357, 155] on div "gsap . registerPlugin ( CustomEase , ScrollTrigger , Draggable , InertiaPlugin …" at bounding box center [488, 373] width 493 height 561
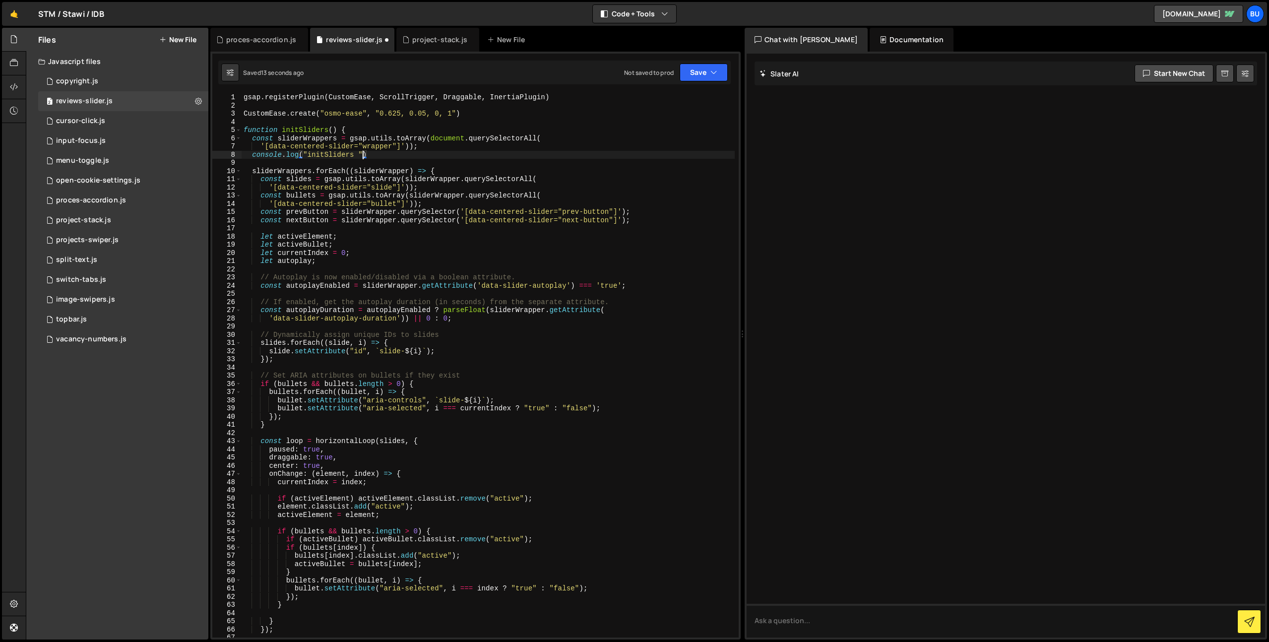
scroll to position [0, 8]
paste textarea "sliderWrappers"
click at [704, 74] on button "Save" at bounding box center [704, 72] width 48 height 18
click at [671, 96] on div "Save to Staging S" at bounding box center [670, 97] width 103 height 10
click at [432, 153] on div "gsap . registerPlugin ( CustomEase , ScrollTrigger , Draggable , InertiaPlugin …" at bounding box center [488, 373] width 493 height 561
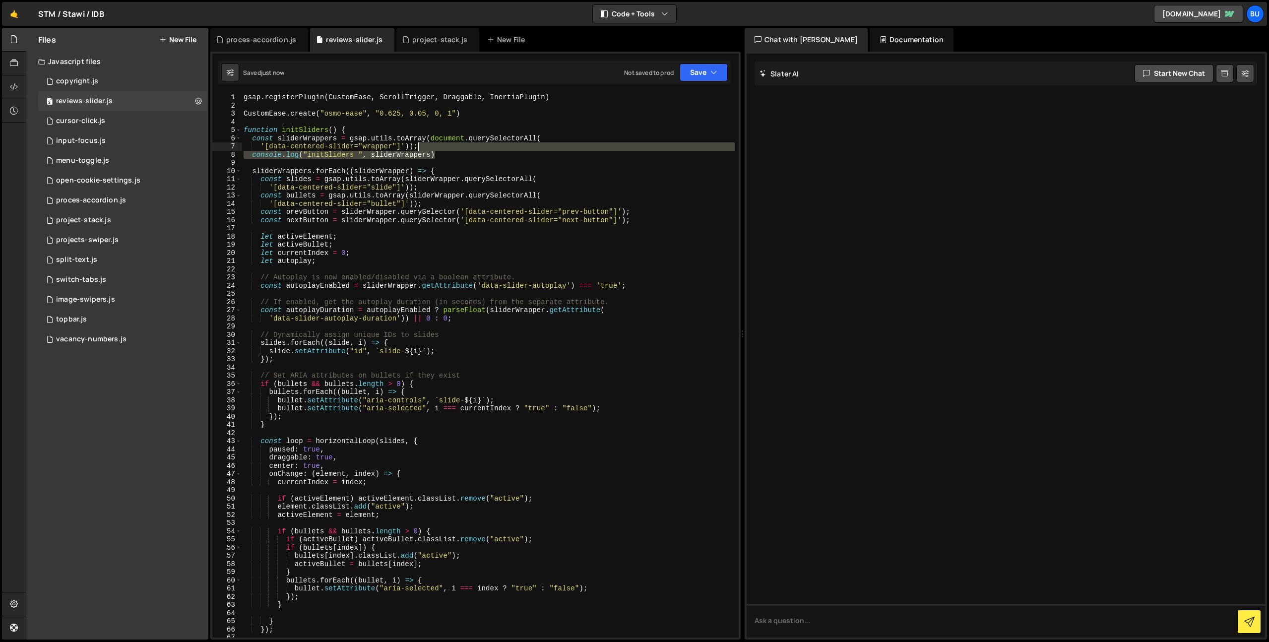
click at [465, 148] on div "gsap . registerPlugin ( CustomEase , ScrollTrigger , Draggable , InertiaPlugin …" at bounding box center [488, 373] width 493 height 561
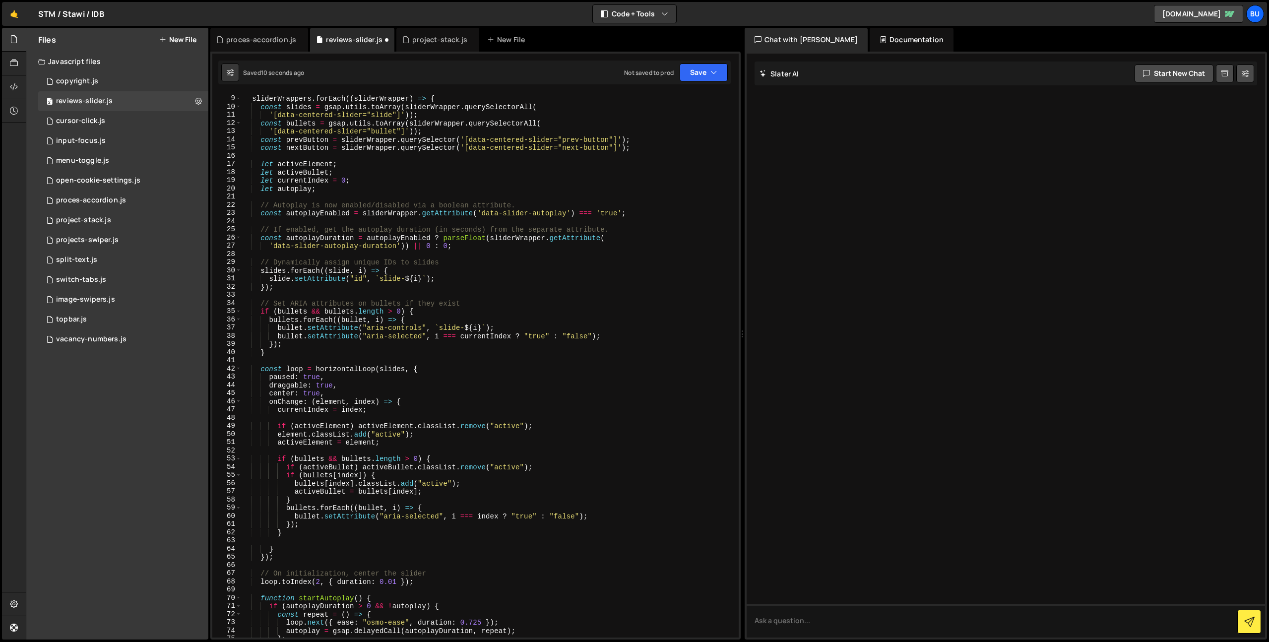
scroll to position [64, 0]
click at [441, 270] on div "sliderWrappers . forEach (( sliderWrapper ) => { const slides = gsap . utils . …" at bounding box center [488, 366] width 493 height 561
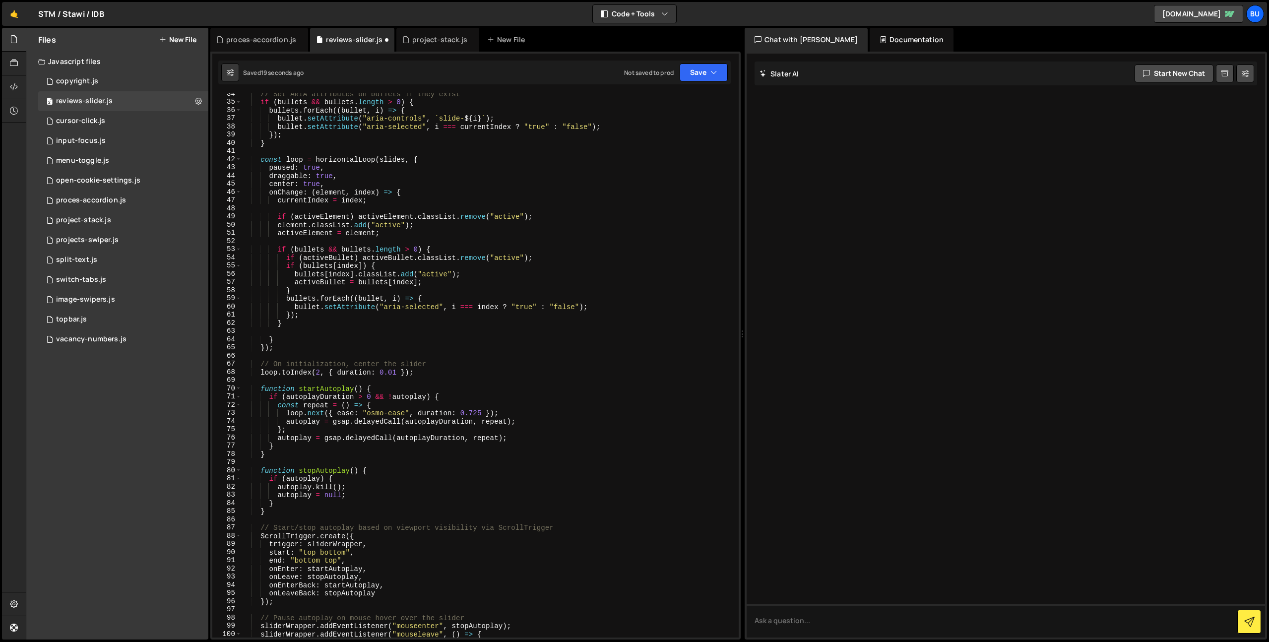
scroll to position [355, 0]
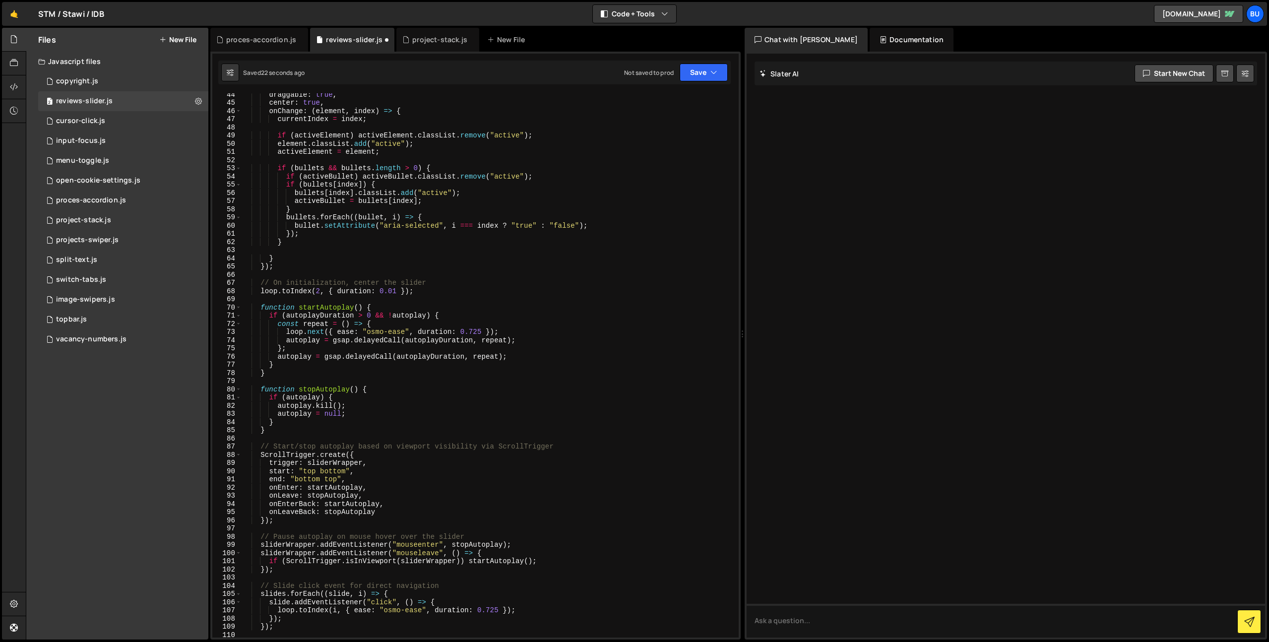
click at [389, 306] on div "draggable : true , center : true , onChange : ( element , index ) => { currentI…" at bounding box center [488, 370] width 493 height 561
paste textarea "console.log("initSliders ", sliderWrappers)"
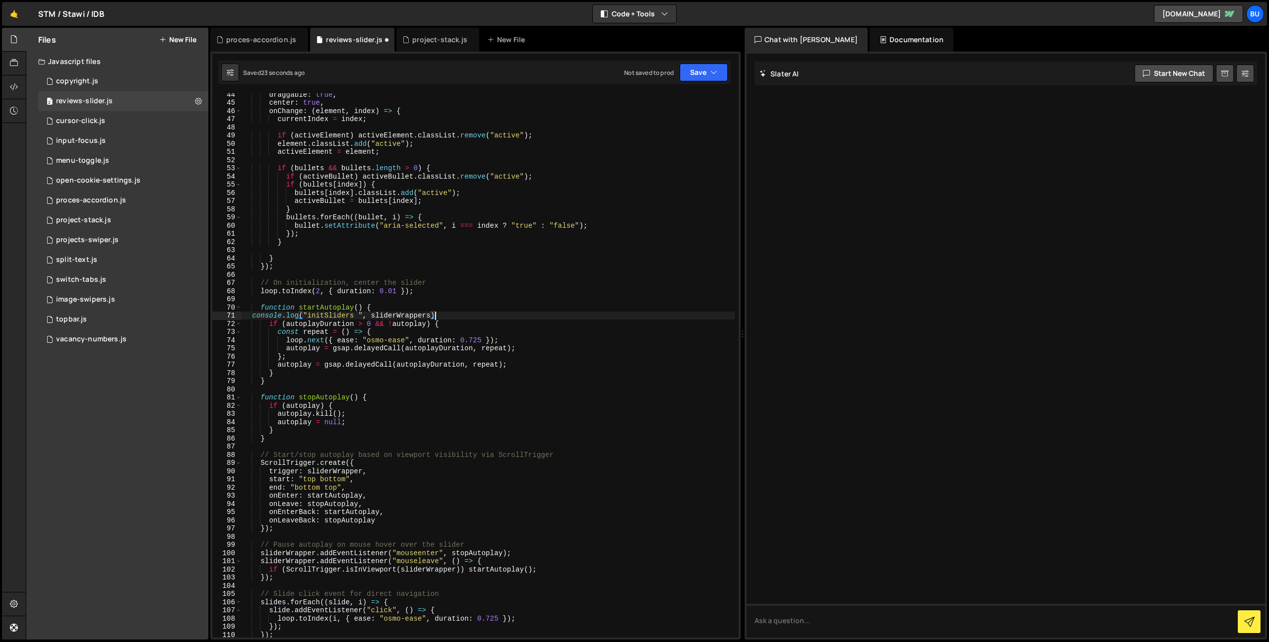
click at [326, 304] on div "draggable : true , center : true , onChange : ( element , index ) => { currentI…" at bounding box center [488, 370] width 493 height 561
click at [333, 313] on div "draggable : true , center : true , onChange : ( element , index ) => { currentI…" at bounding box center [488, 370] width 493 height 561
drag, startPoint x: 333, startPoint y: 313, endPoint x: 340, endPoint y: 311, distance: 8.0
click at [333, 313] on div "draggable : true , center : true , onChange : ( element , index ) => { currentI…" at bounding box center [488, 370] width 493 height 561
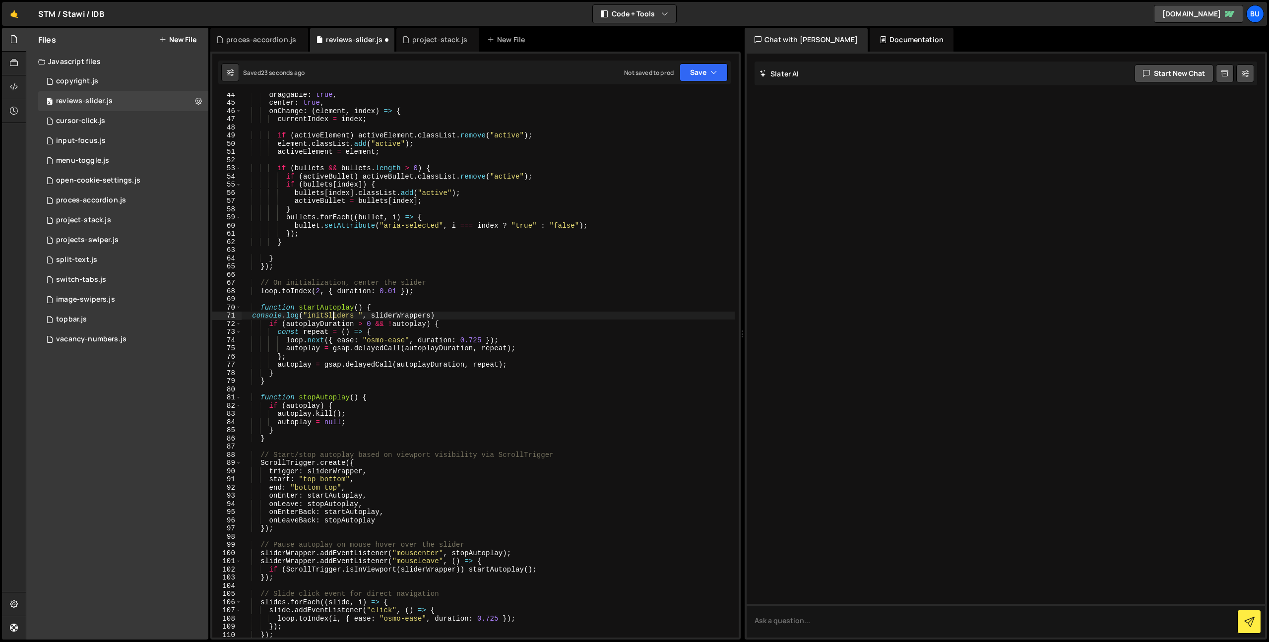
paste textarea "startAutoplay"
click at [394, 314] on div "draggable : true , center : true , onChange : ( element , index ) => { currentI…" at bounding box center [488, 370] width 493 height 561
drag, startPoint x: 394, startPoint y: 314, endPoint x: 384, endPoint y: 312, distance: 10.2
click at [394, 314] on div "draggable : true , center : true , onChange : ( element , index ) => { currentI…" at bounding box center [488, 370] width 493 height 561
type textarea "console.log("startAutoplay ")"
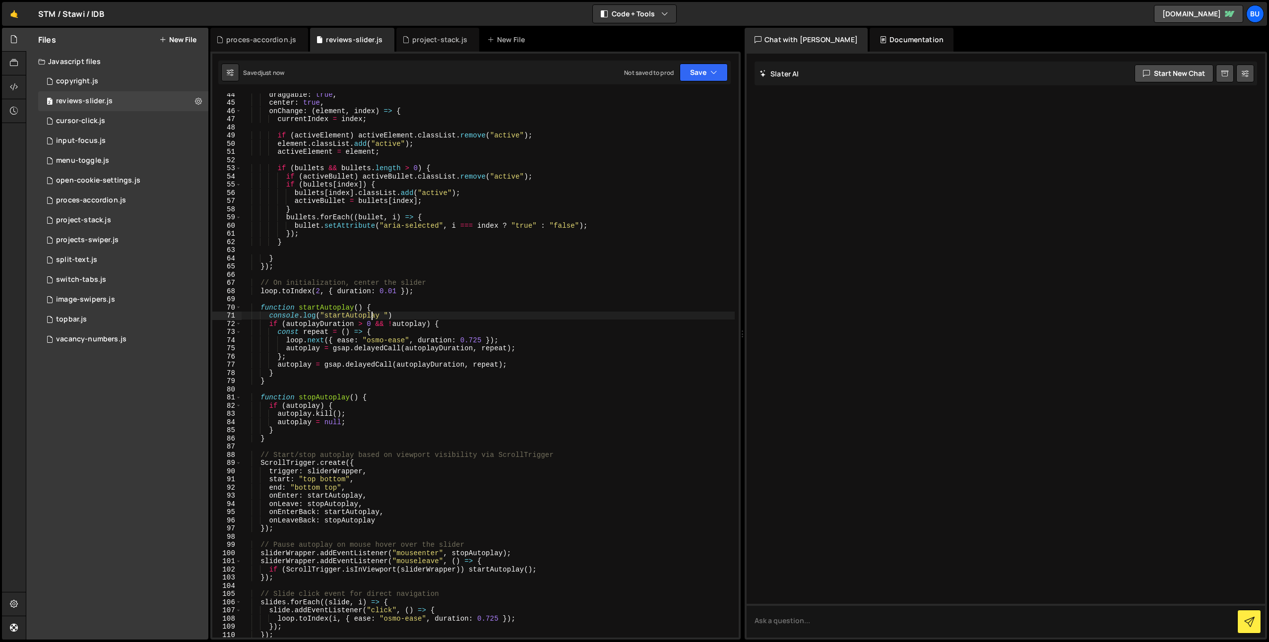
click at [407, 296] on div "draggable : true , center : true , onChange : ( element , index ) => { currentI…" at bounding box center [488, 370] width 493 height 561
drag, startPoint x: 404, startPoint y: 313, endPoint x: 400, endPoint y: 303, distance: 11.1
click at [407, 306] on div "draggable : true , center : true , onChange : ( element , index ) => { currentI…" at bounding box center [488, 370] width 493 height 561
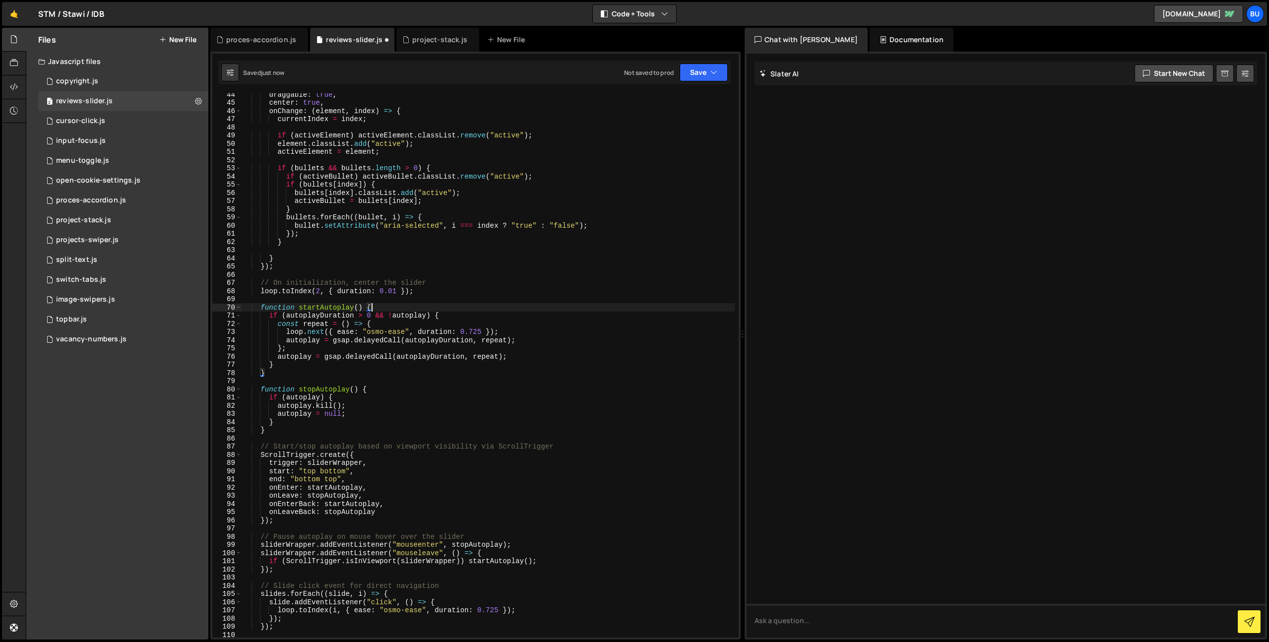
click at [398, 340] on div "draggable : true , center : true , onChange : ( element , index ) => { currentI…" at bounding box center [488, 370] width 493 height 561
click at [431, 327] on div "draggable : true , center : true , onChange : ( element , index ) => { currentI…" at bounding box center [488, 370] width 493 height 561
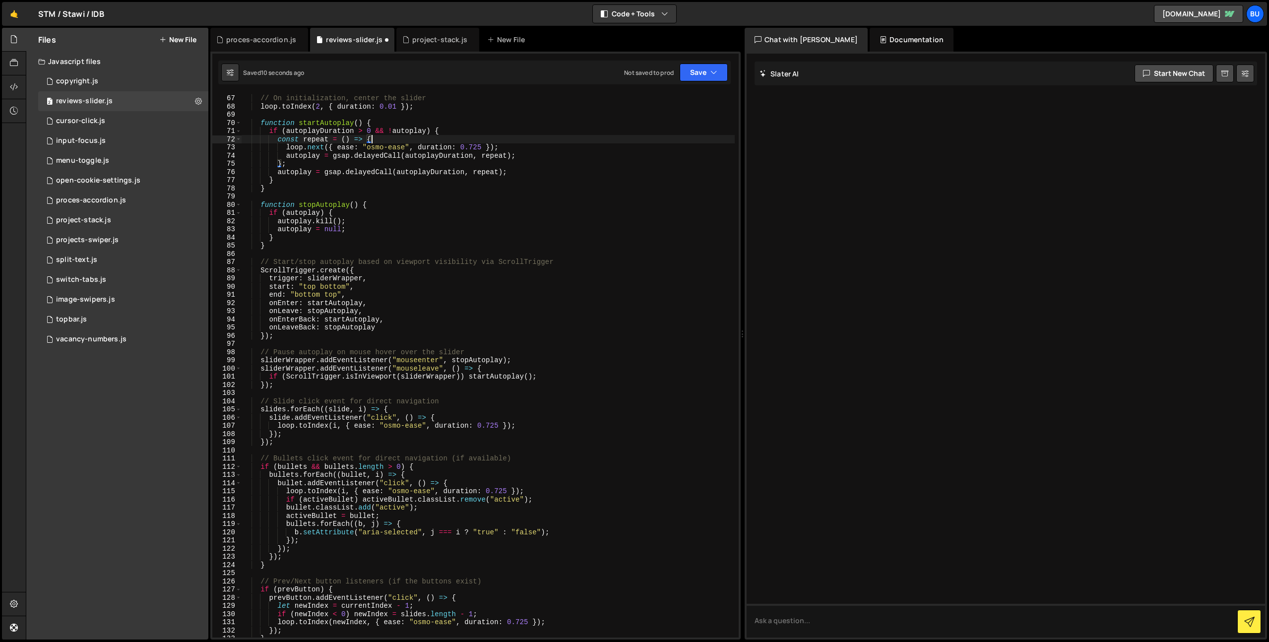
scroll to position [596, 0]
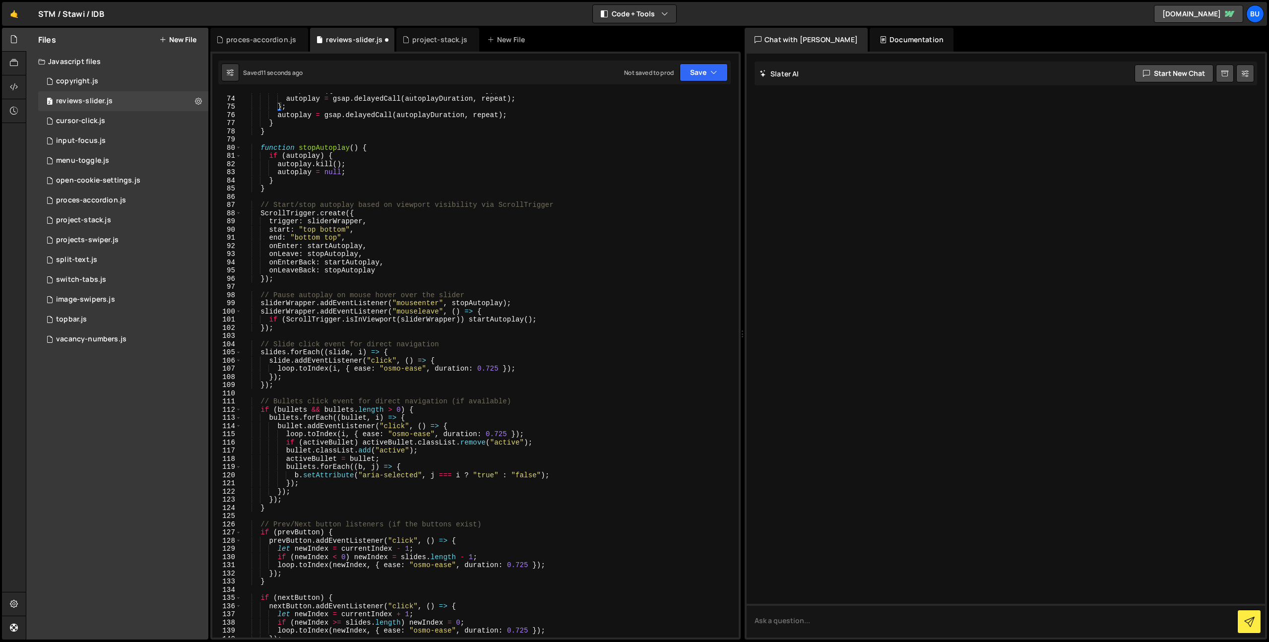
click at [430, 354] on div "loop . next ({ ease : "osmo-ease" , duration : 0.725 }) ; autoplay = gsap . del…" at bounding box center [488, 366] width 493 height 561
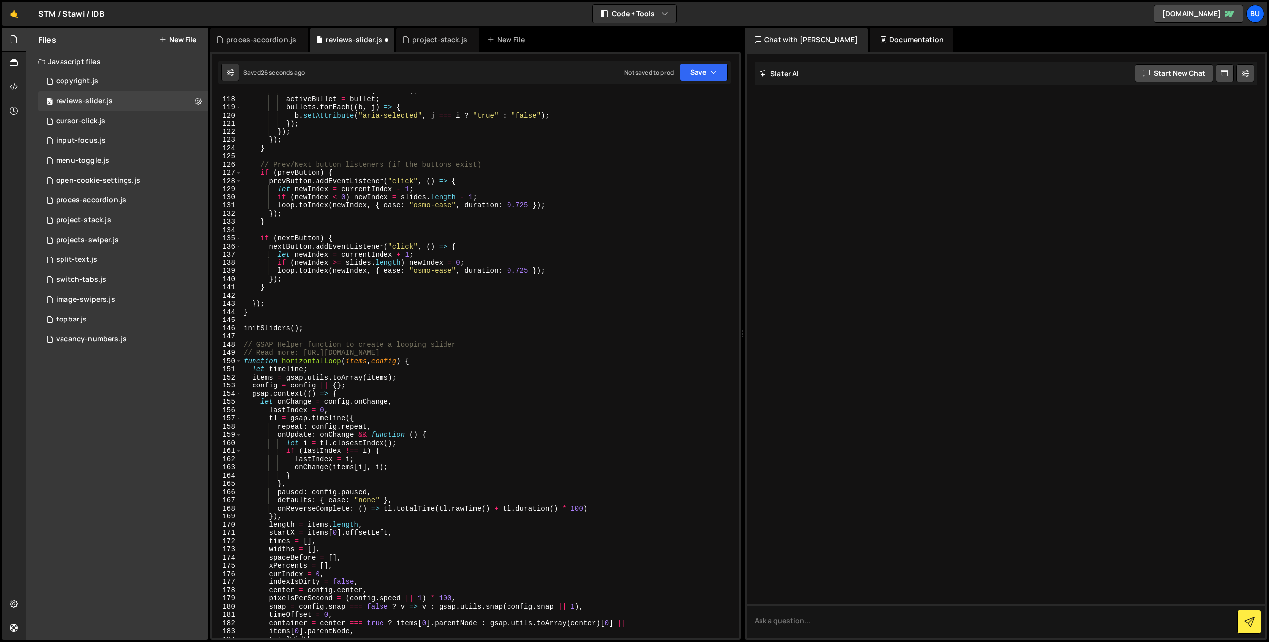
scroll to position [963, 0]
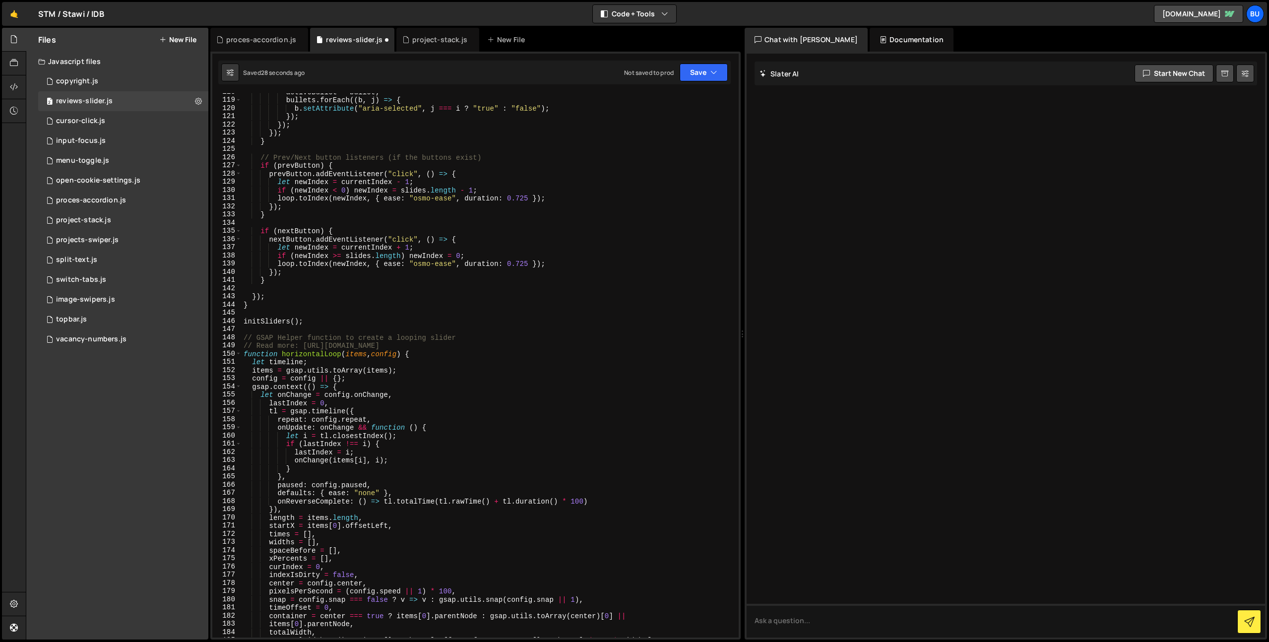
click at [442, 353] on div "activeBullet = bullet ; bullets . forEach (( b , j ) => { b . setAttribute ( "a…" at bounding box center [488, 368] width 493 height 561
click at [428, 374] on div "activeBullet = bullet ; bullets . forEach (( b , j ) => { b . setAttribute ( "a…" at bounding box center [488, 368] width 493 height 561
click at [448, 354] on div "activeBullet = bullet ; bullets . forEach (( b , j ) => { b . setAttribute ( "a…" at bounding box center [488, 368] width 493 height 561
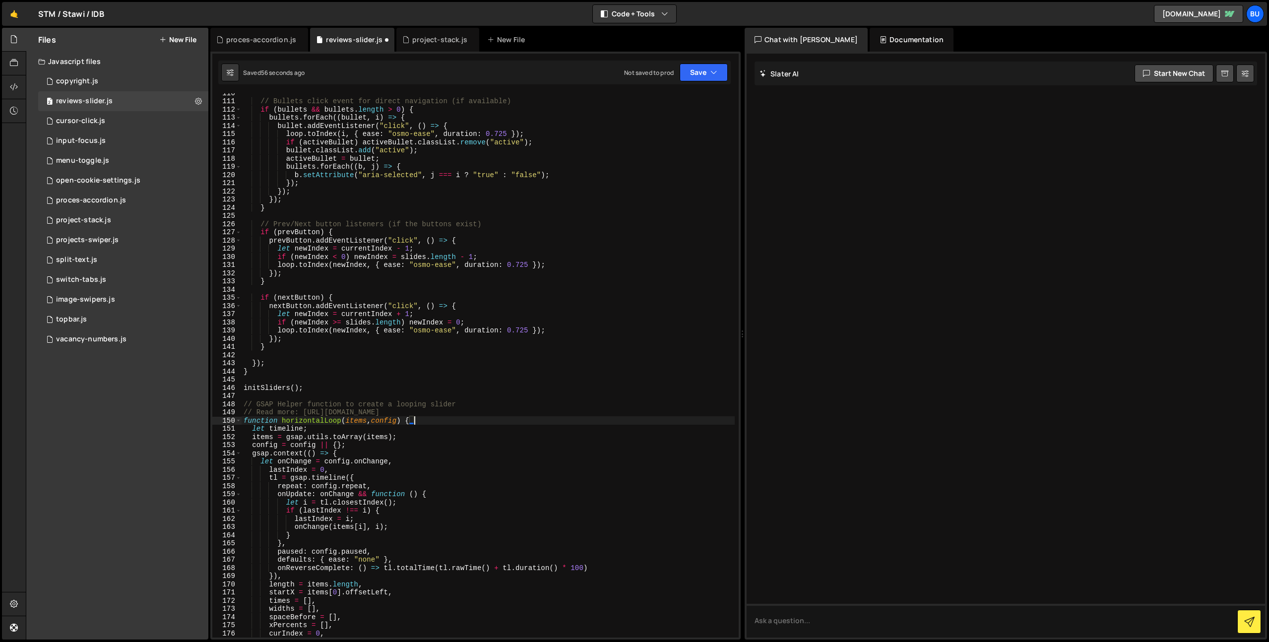
scroll to position [500, 0]
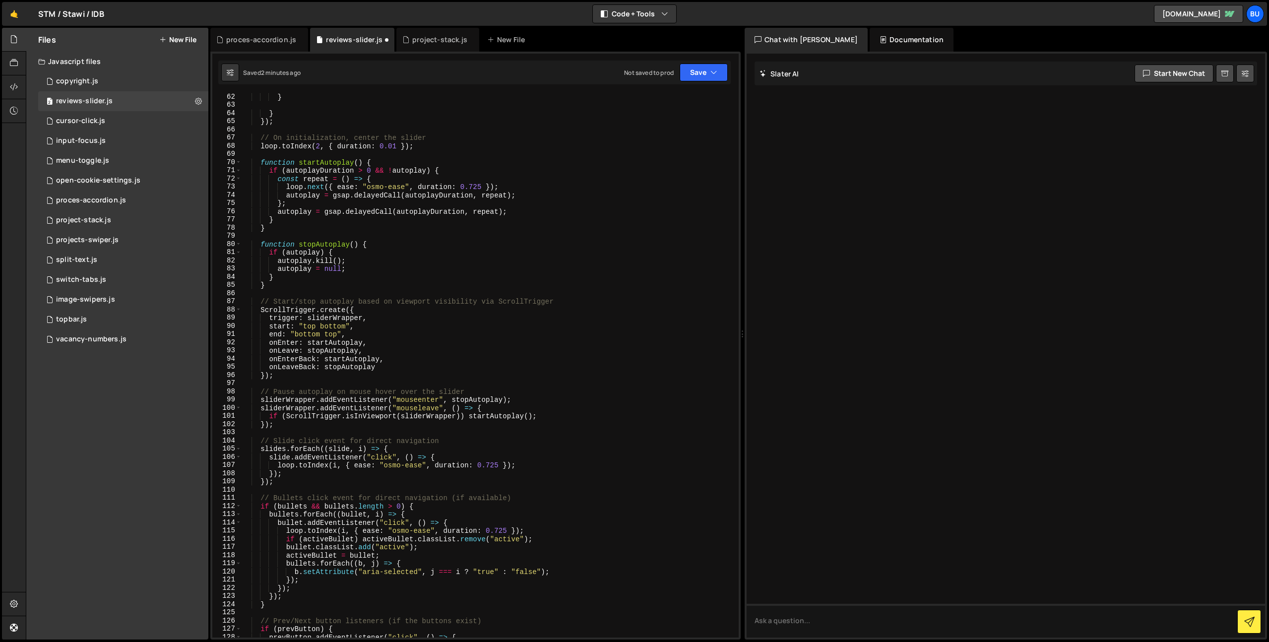
click at [435, 159] on div "} } }) ; // On initialization, center the slider loop . toIndex ( 2 , { duratio…" at bounding box center [488, 373] width 493 height 561
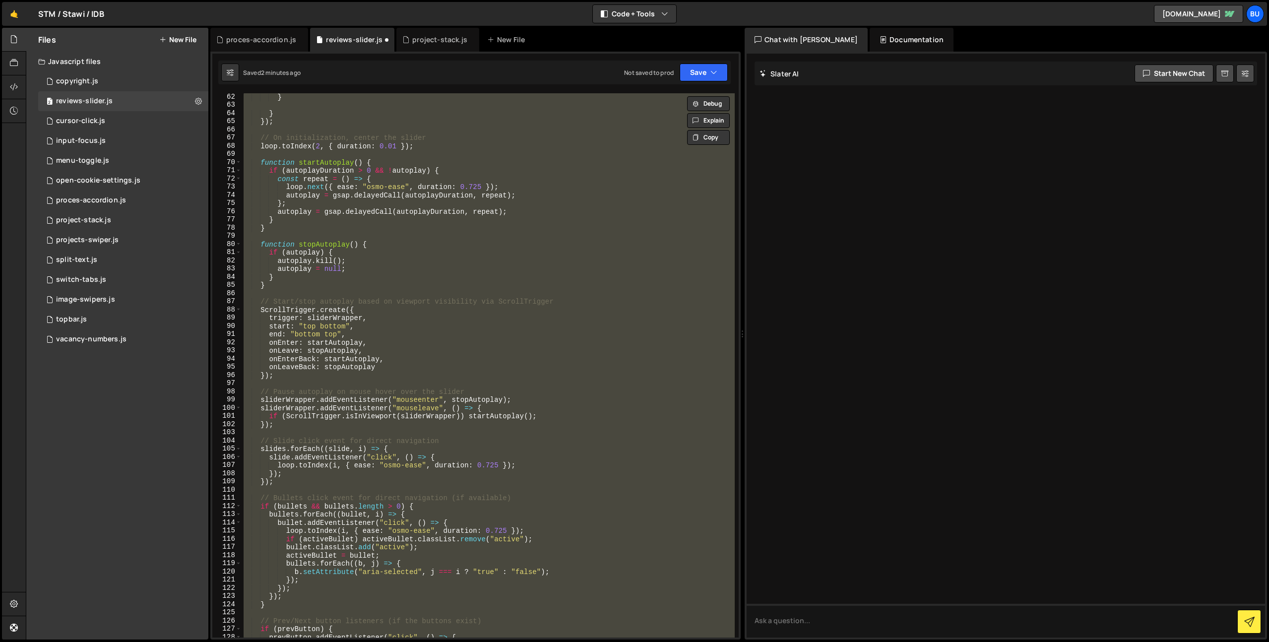
type textarea "// }"
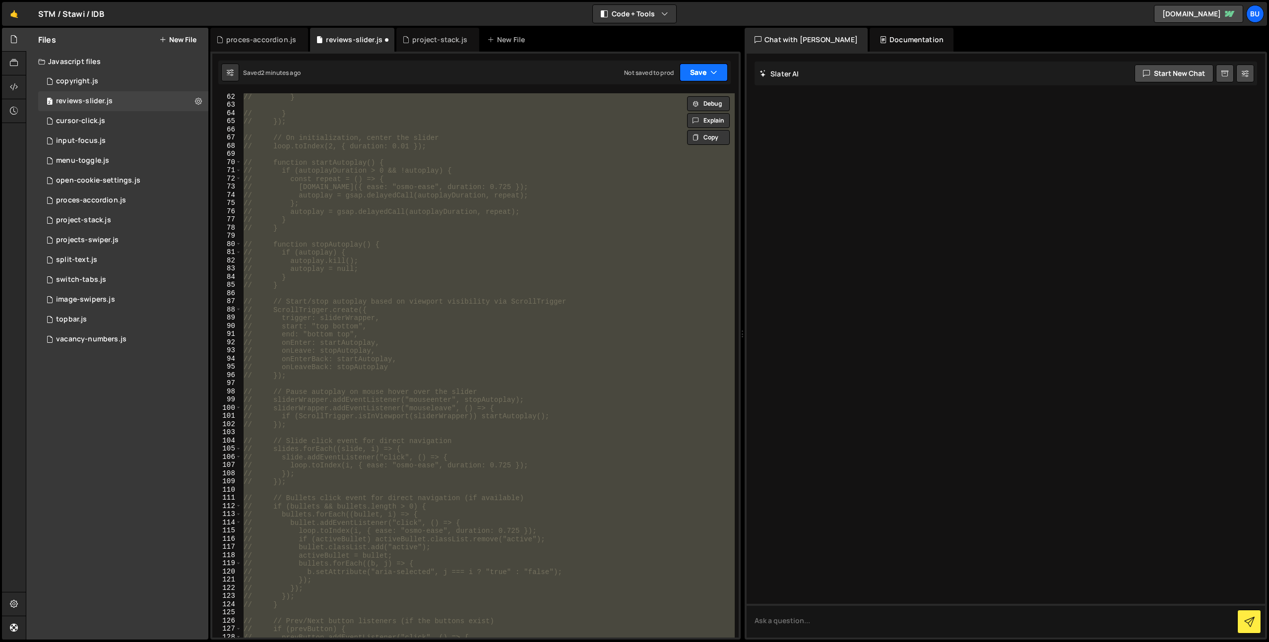
drag, startPoint x: 710, startPoint y: 75, endPoint x: 696, endPoint y: 87, distance: 18.6
click at [710, 75] on icon "button" at bounding box center [713, 72] width 7 height 10
click at [680, 98] on div "Save to Staging S" at bounding box center [670, 97] width 103 height 10
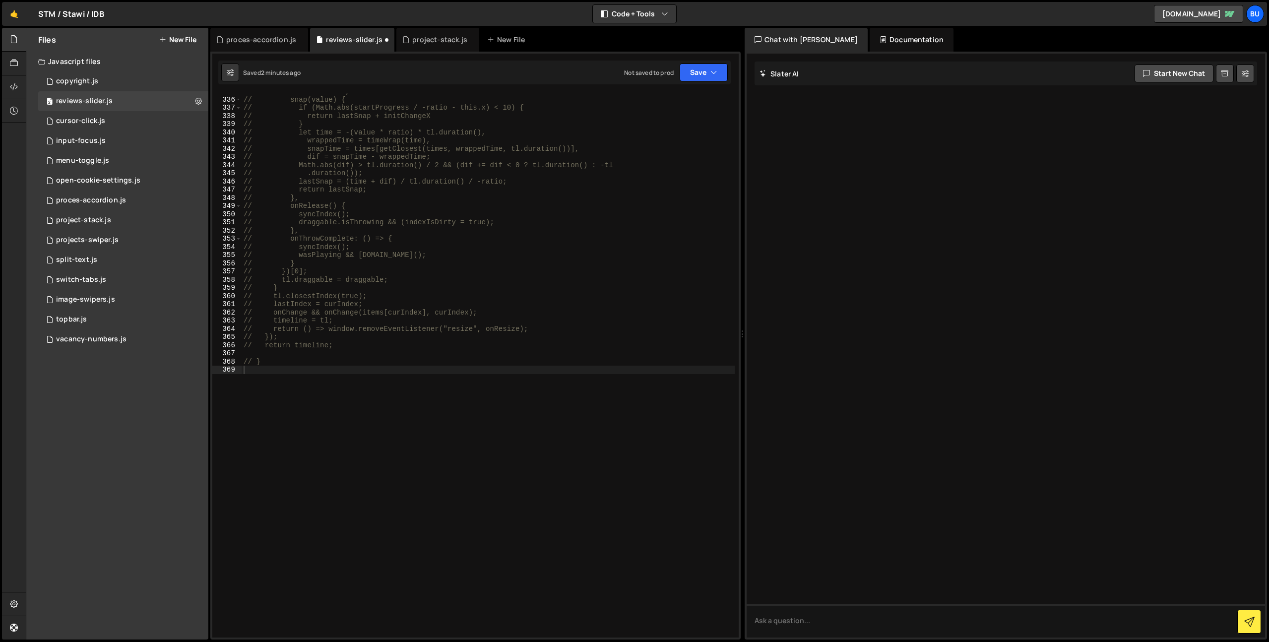
scroll to position [2740, 0]
